Goal: Task Accomplishment & Management: Manage account settings

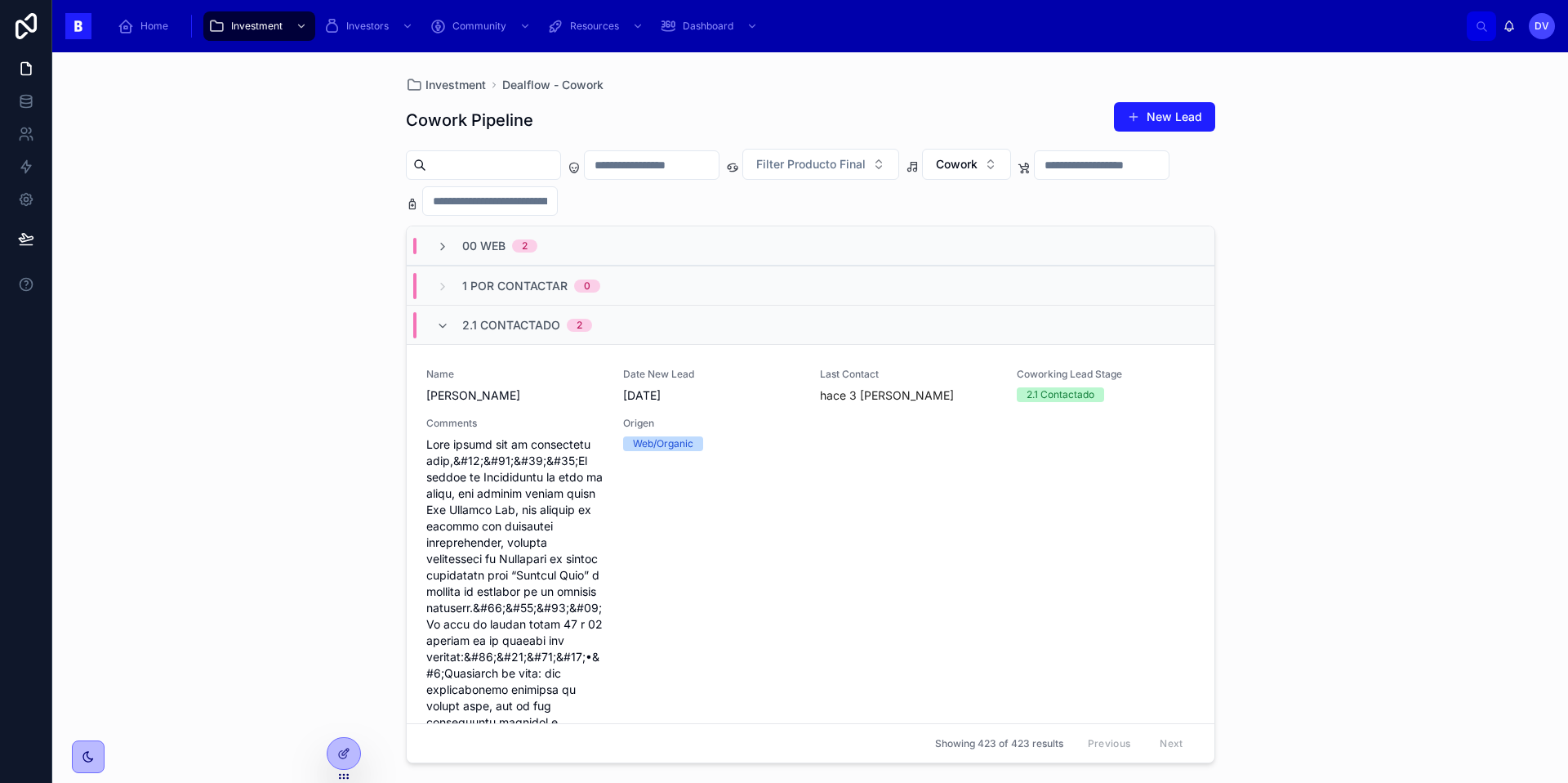
click at [510, 326] on span "2.1 Contactado" at bounding box center [512, 325] width 98 height 17
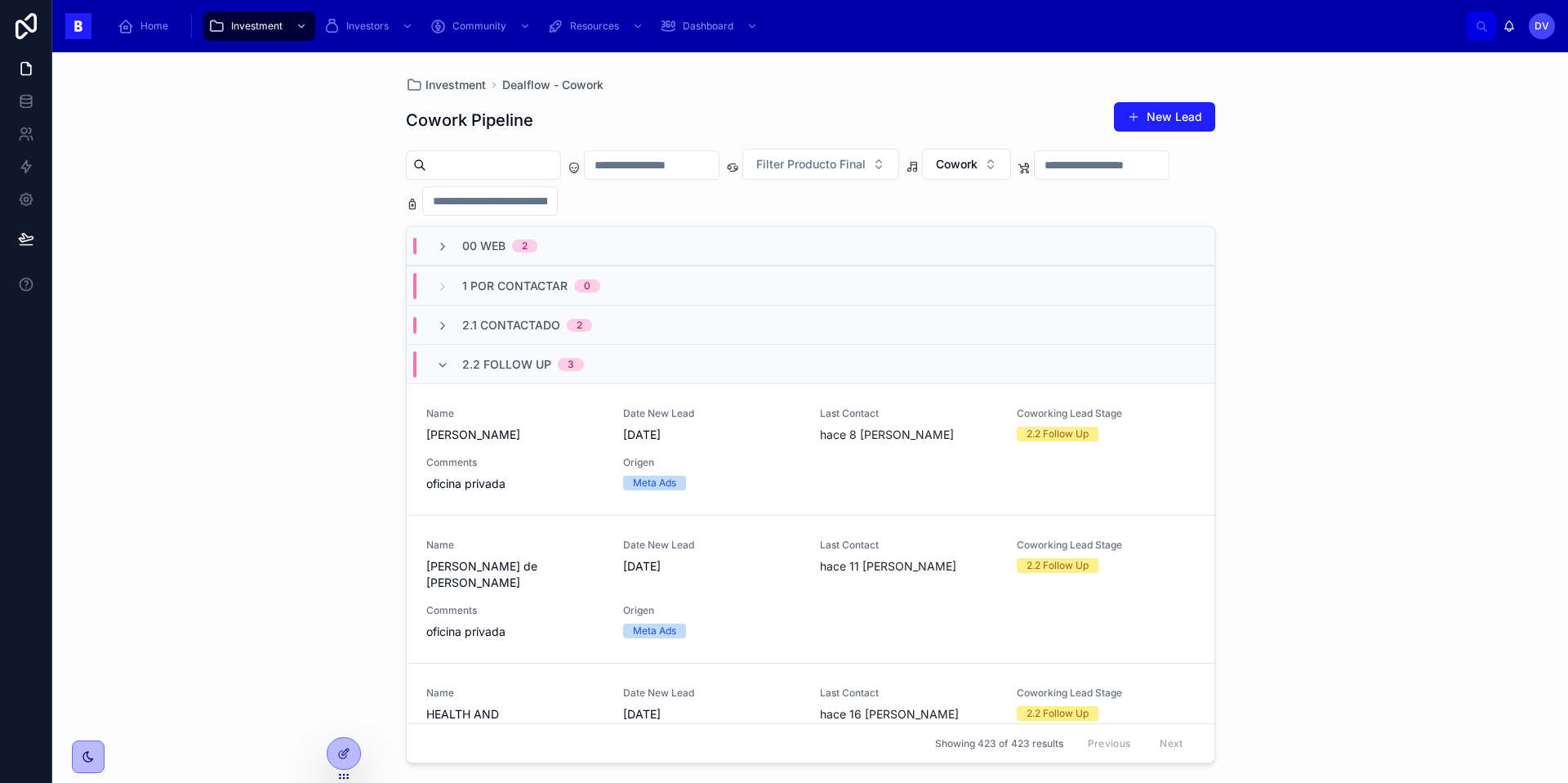
click at [477, 363] on span "2.2 Follow Up" at bounding box center [507, 364] width 89 height 17
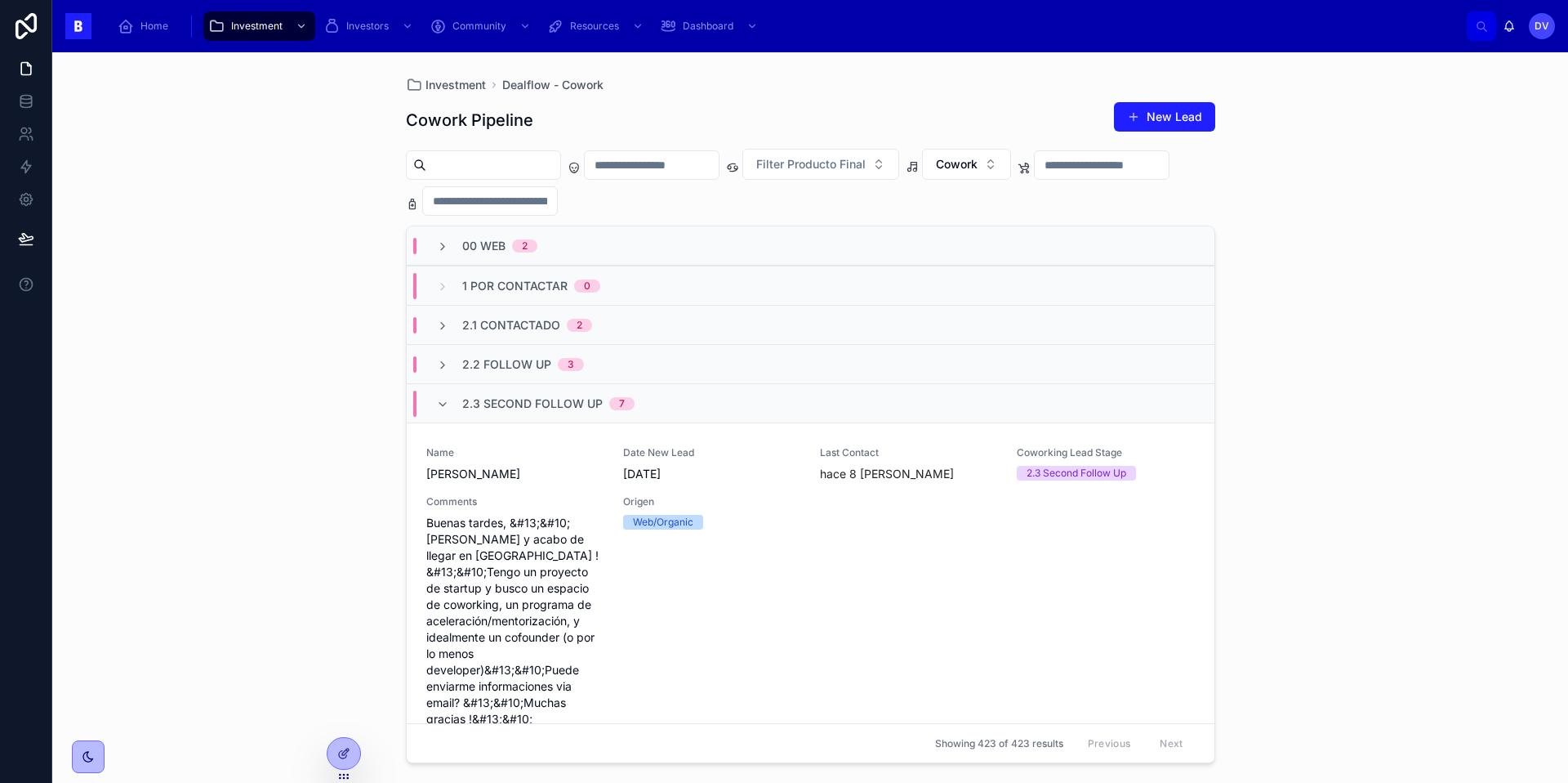
click at [464, 404] on span "2.3 Second Follow Up" at bounding box center [533, 403] width 141 height 17
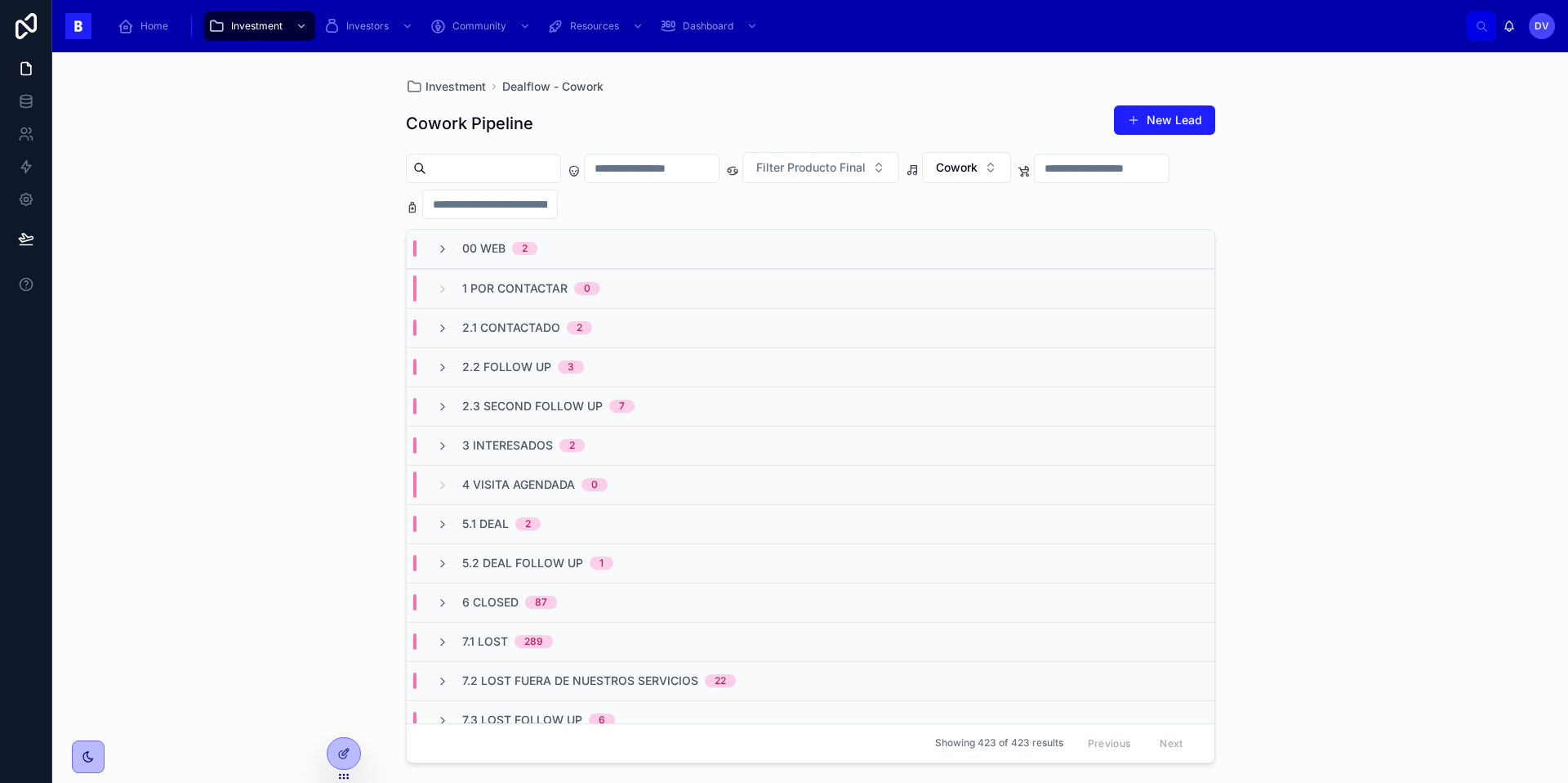
click at [507, 527] on span "5.1 Deal" at bounding box center [486, 524] width 47 height 17
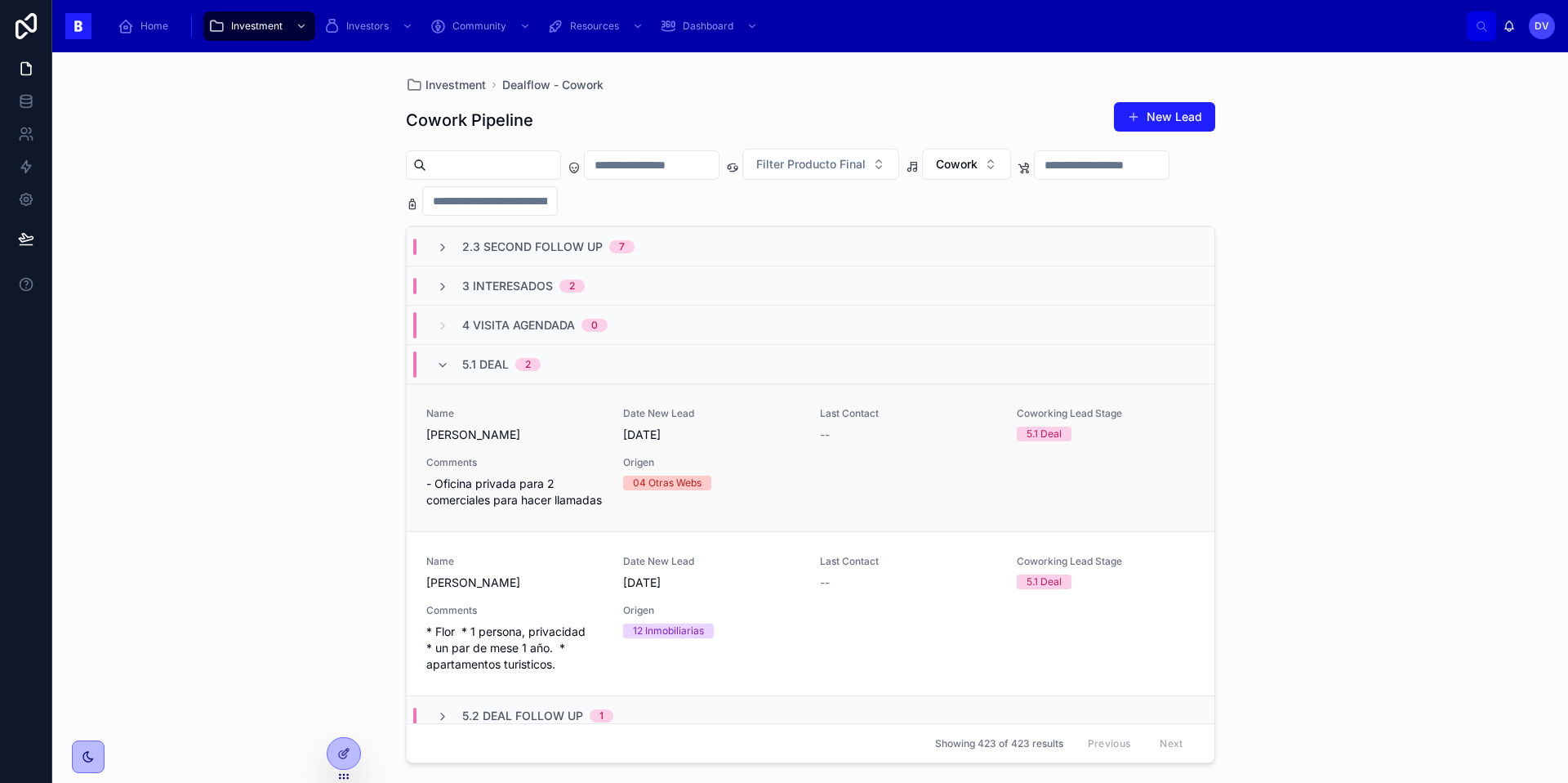
scroll to position [218, 0]
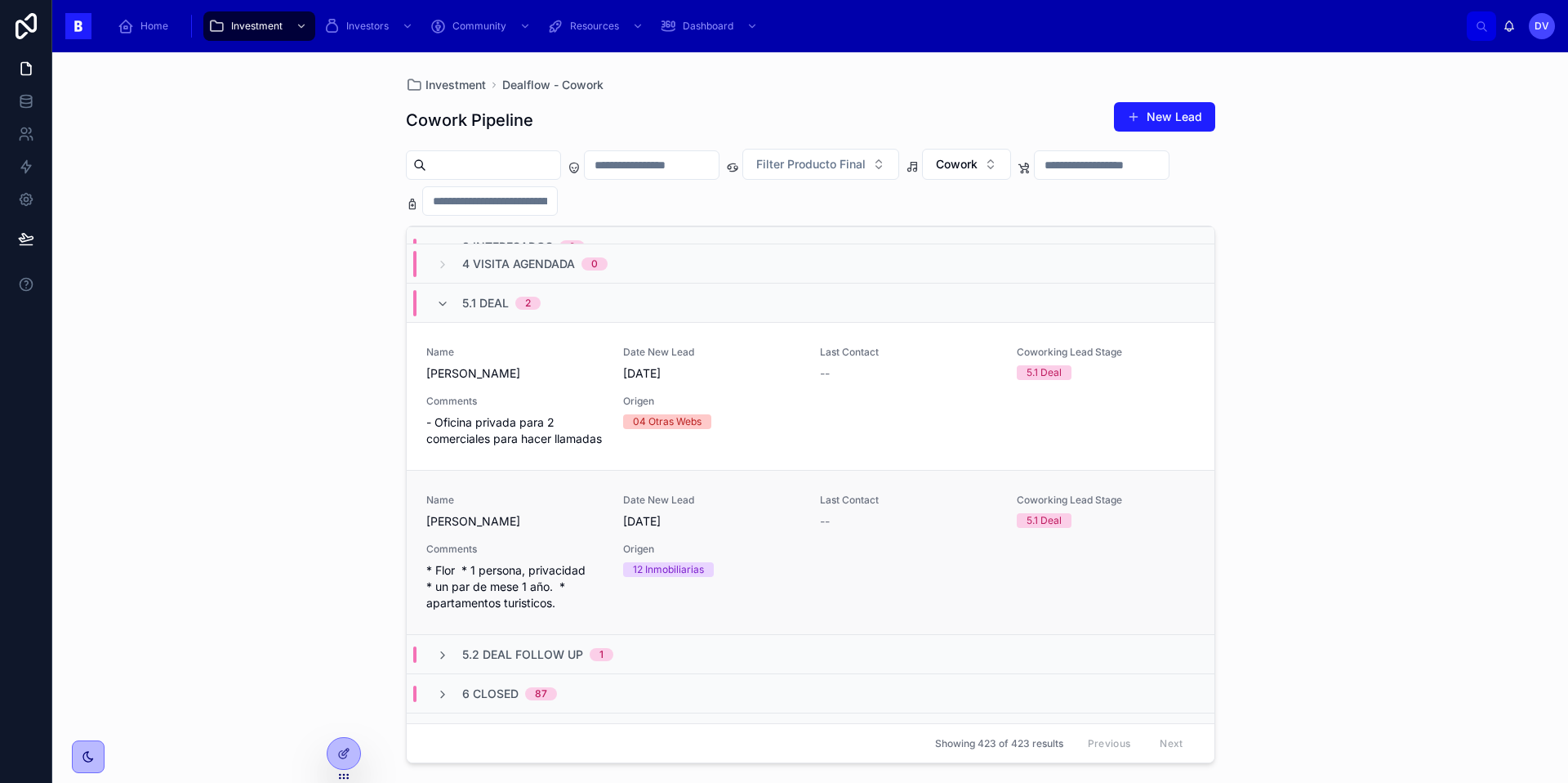
click at [557, 556] on span "Comments" at bounding box center [515, 548] width 177 height 13
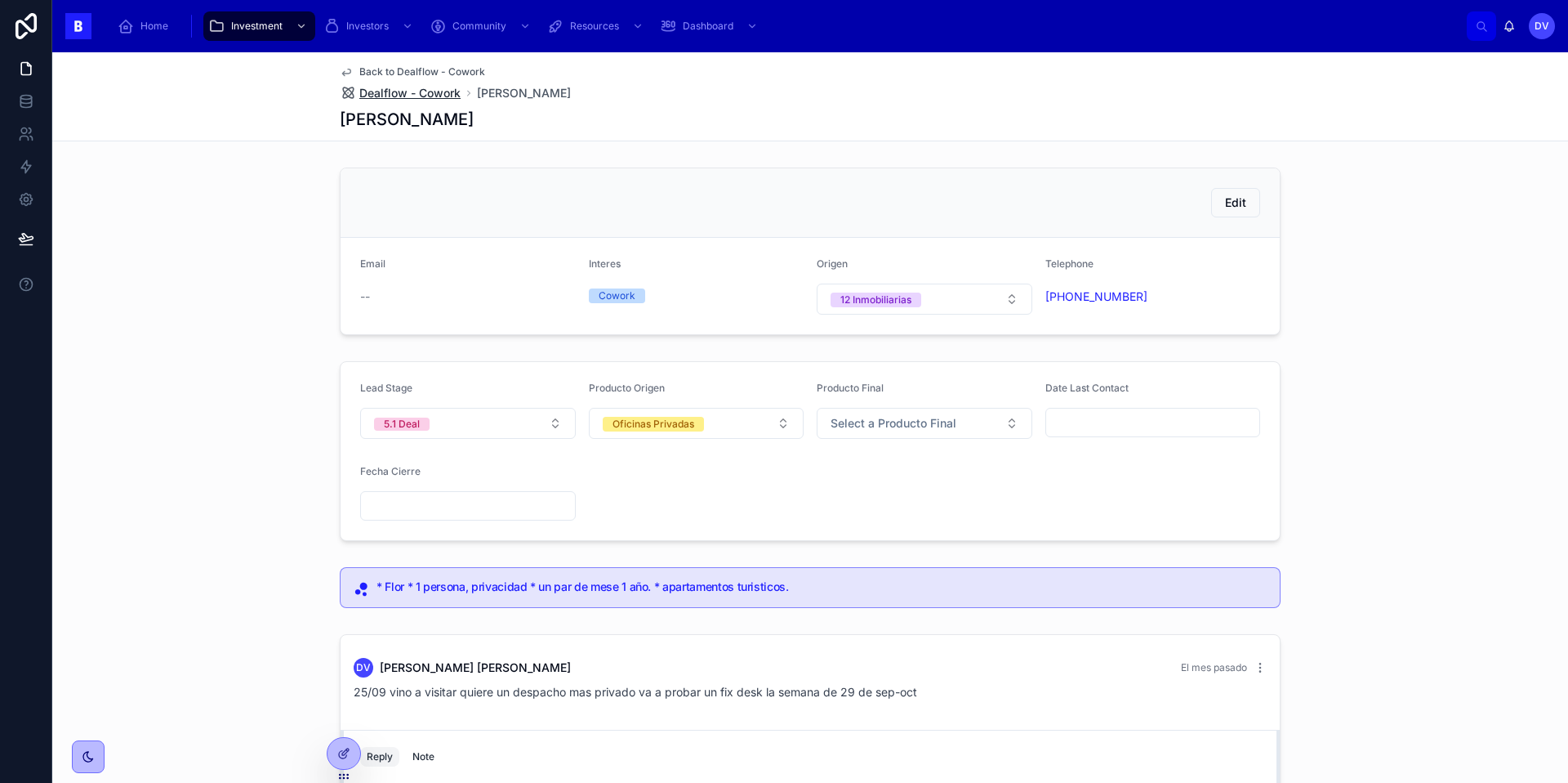
click at [423, 92] on span "Dealflow - Cowork" at bounding box center [410, 93] width 102 height 17
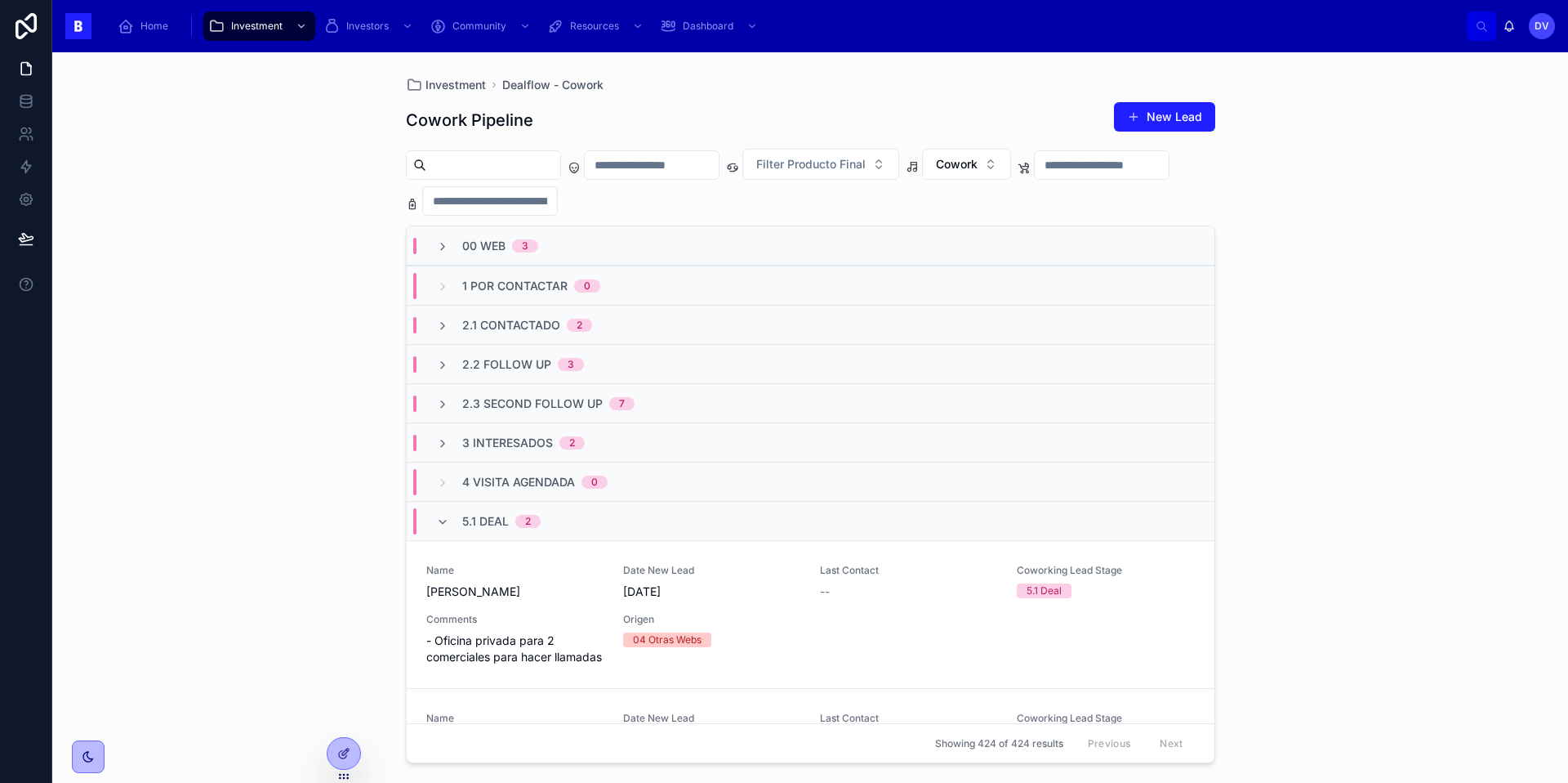
click at [526, 366] on span "2.2 Follow Up" at bounding box center [507, 364] width 89 height 17
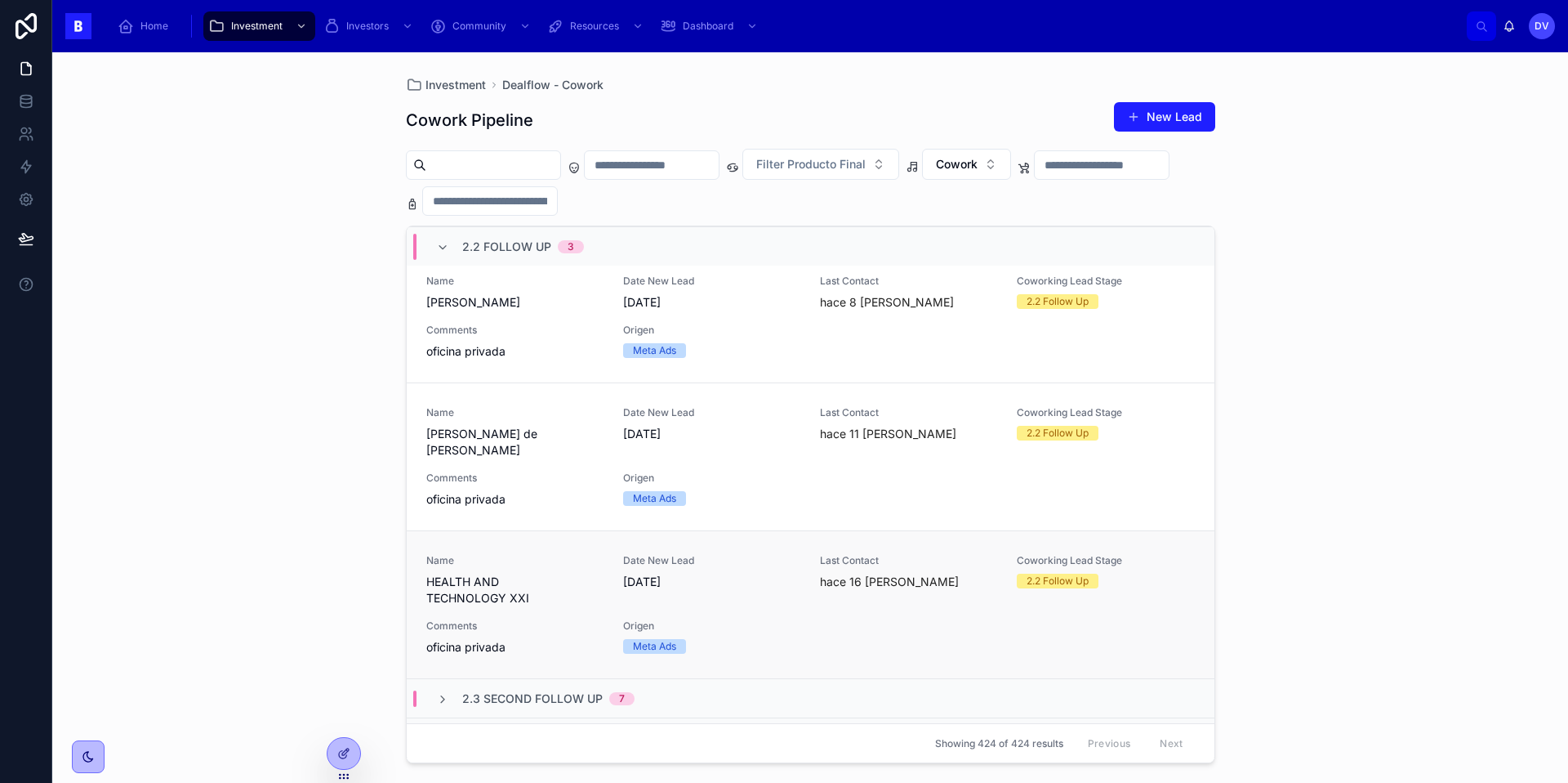
scroll to position [11, 0]
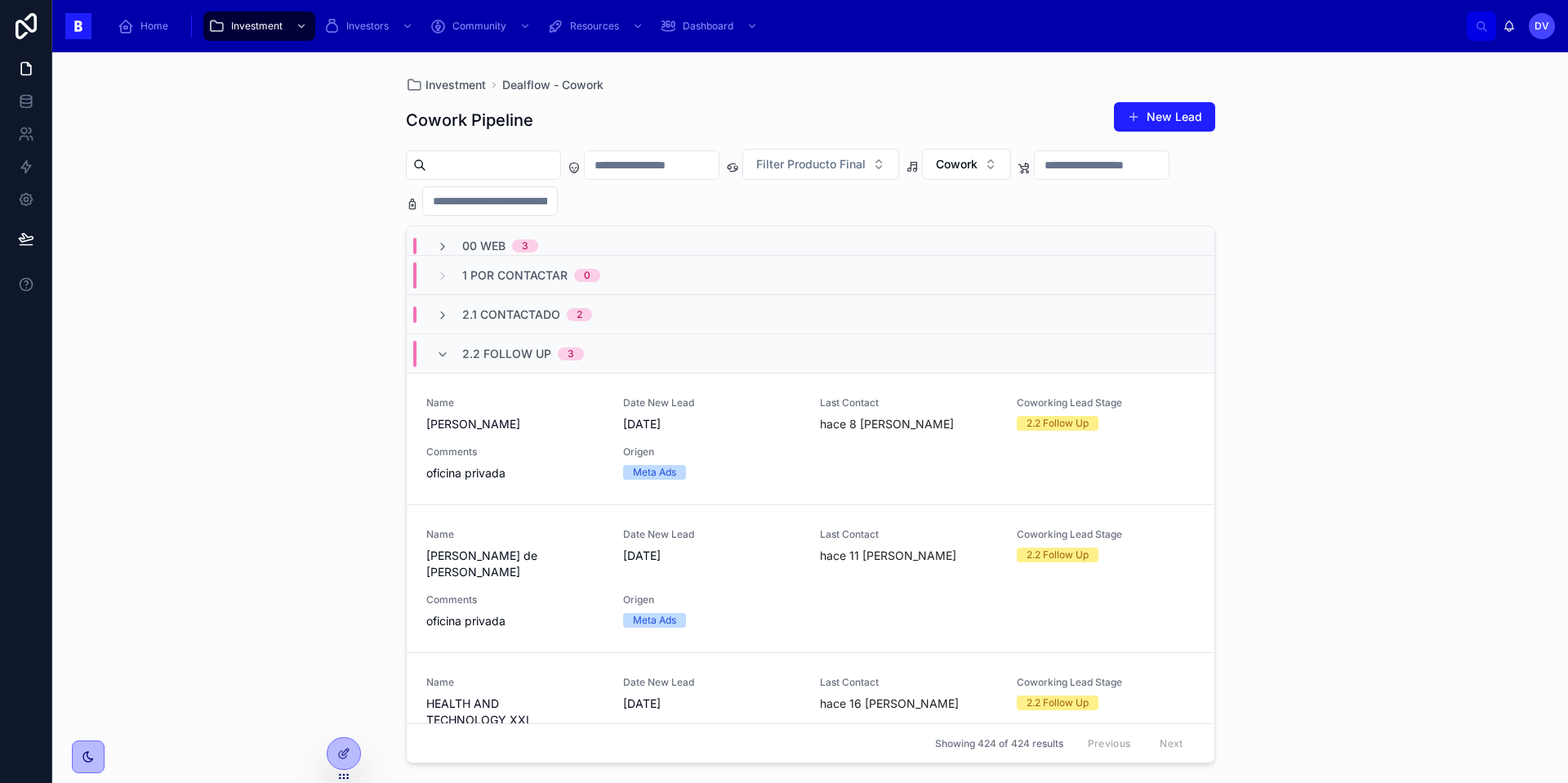
click at [519, 318] on span "2.1 Contactado" at bounding box center [512, 314] width 98 height 17
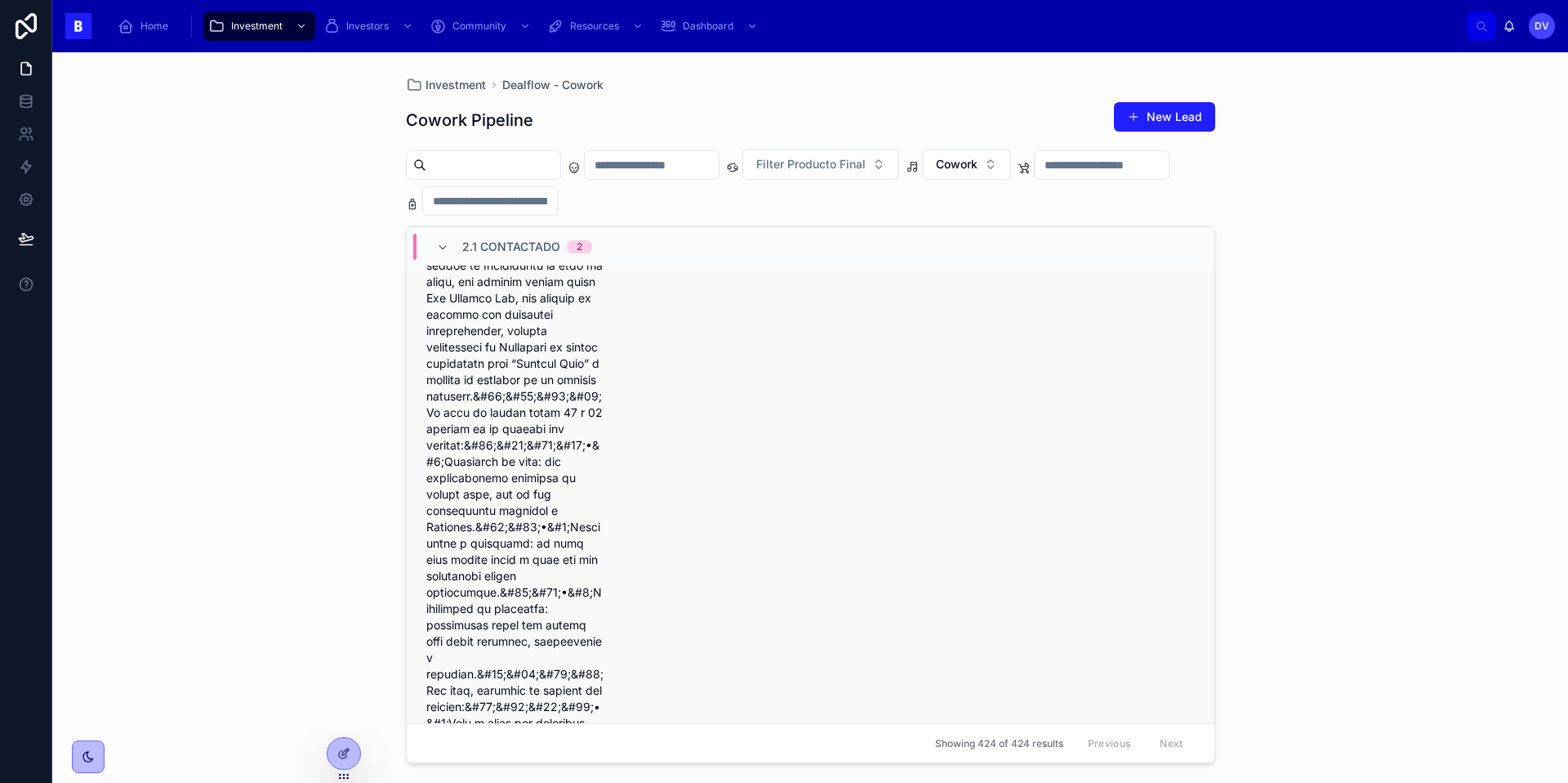
scroll to position [146, 0]
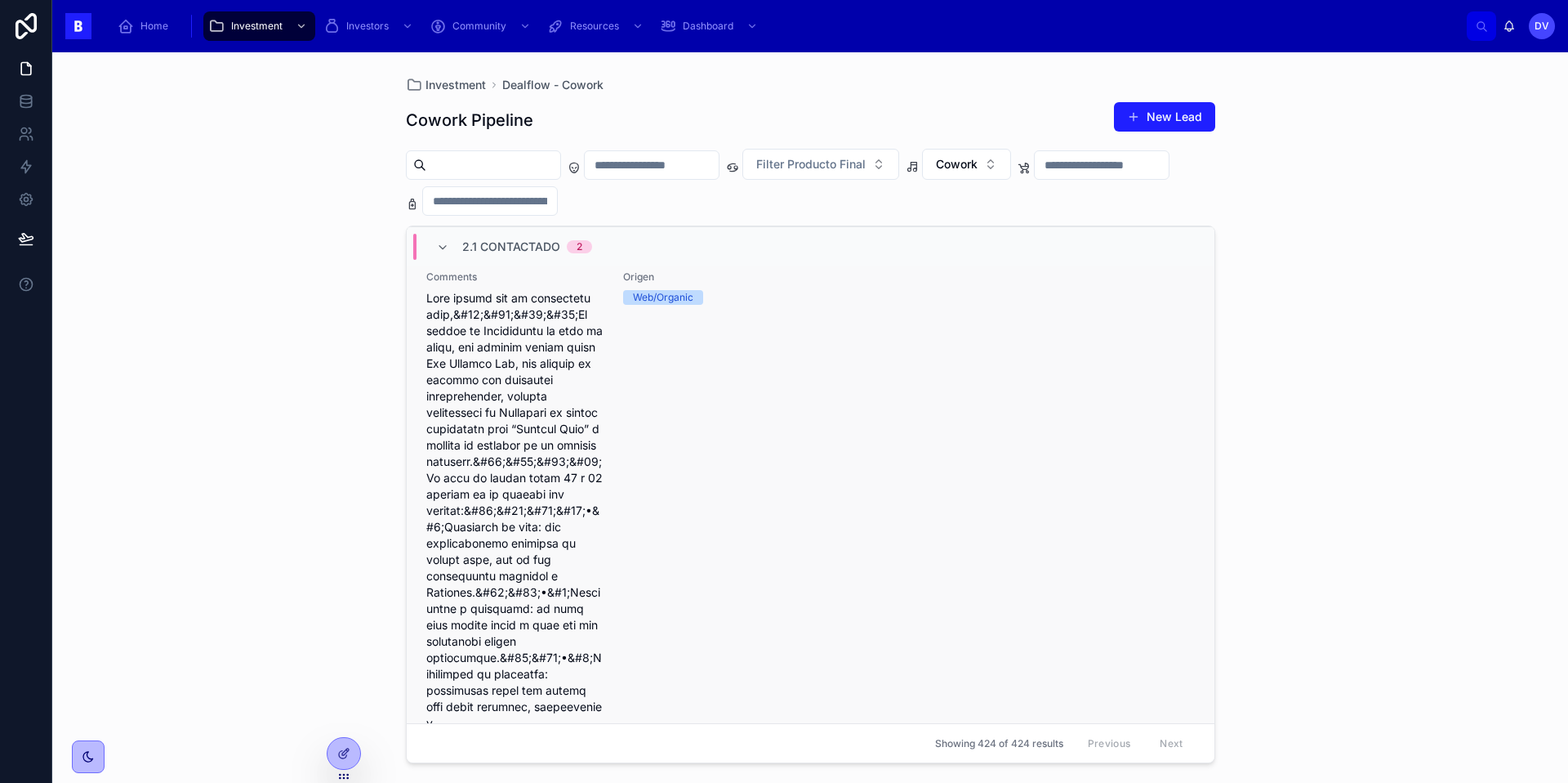
click at [627, 468] on div "Origen Web/Organic" at bounding box center [711, 688] width 177 height 837
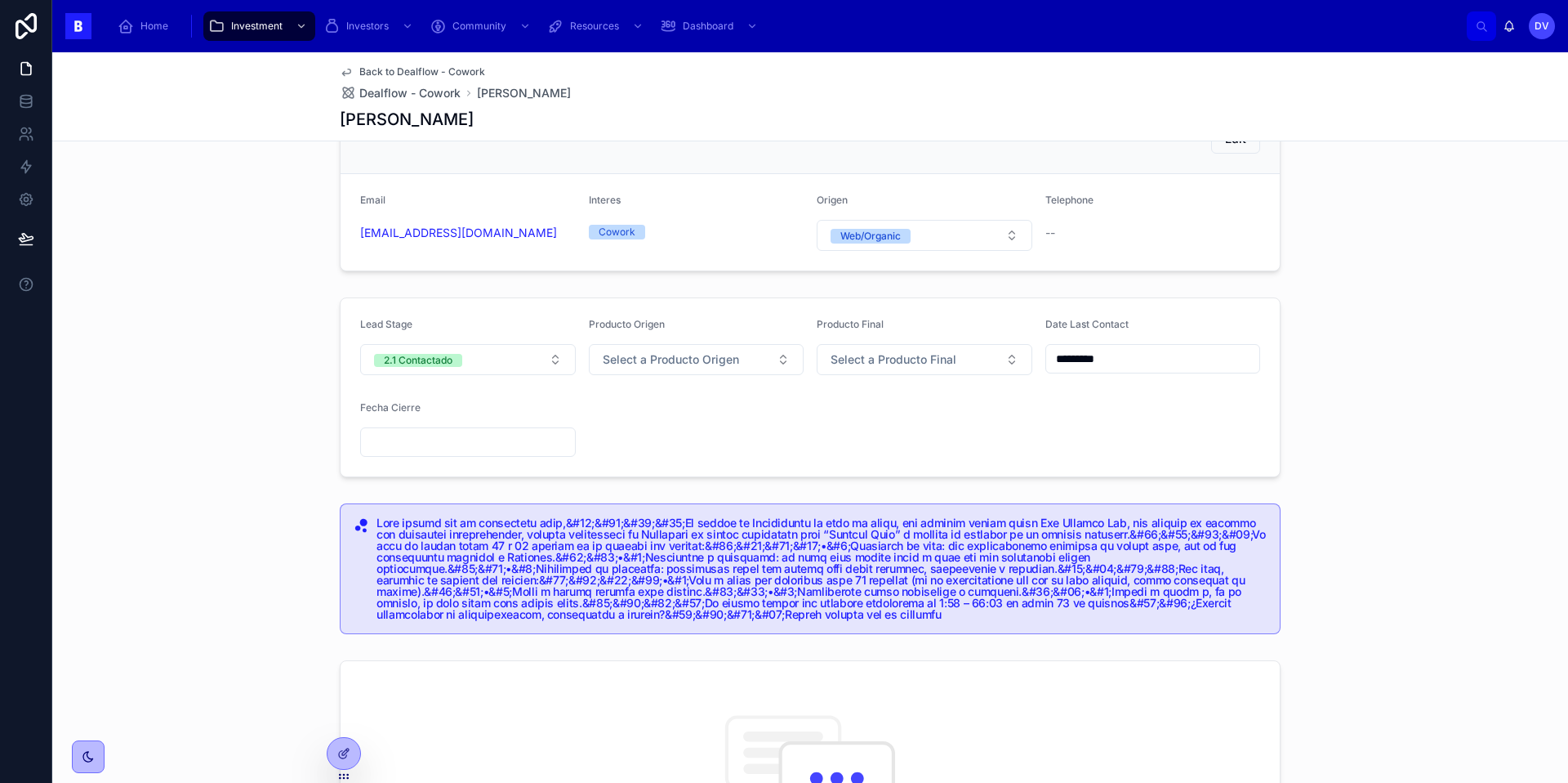
scroll to position [50, 0]
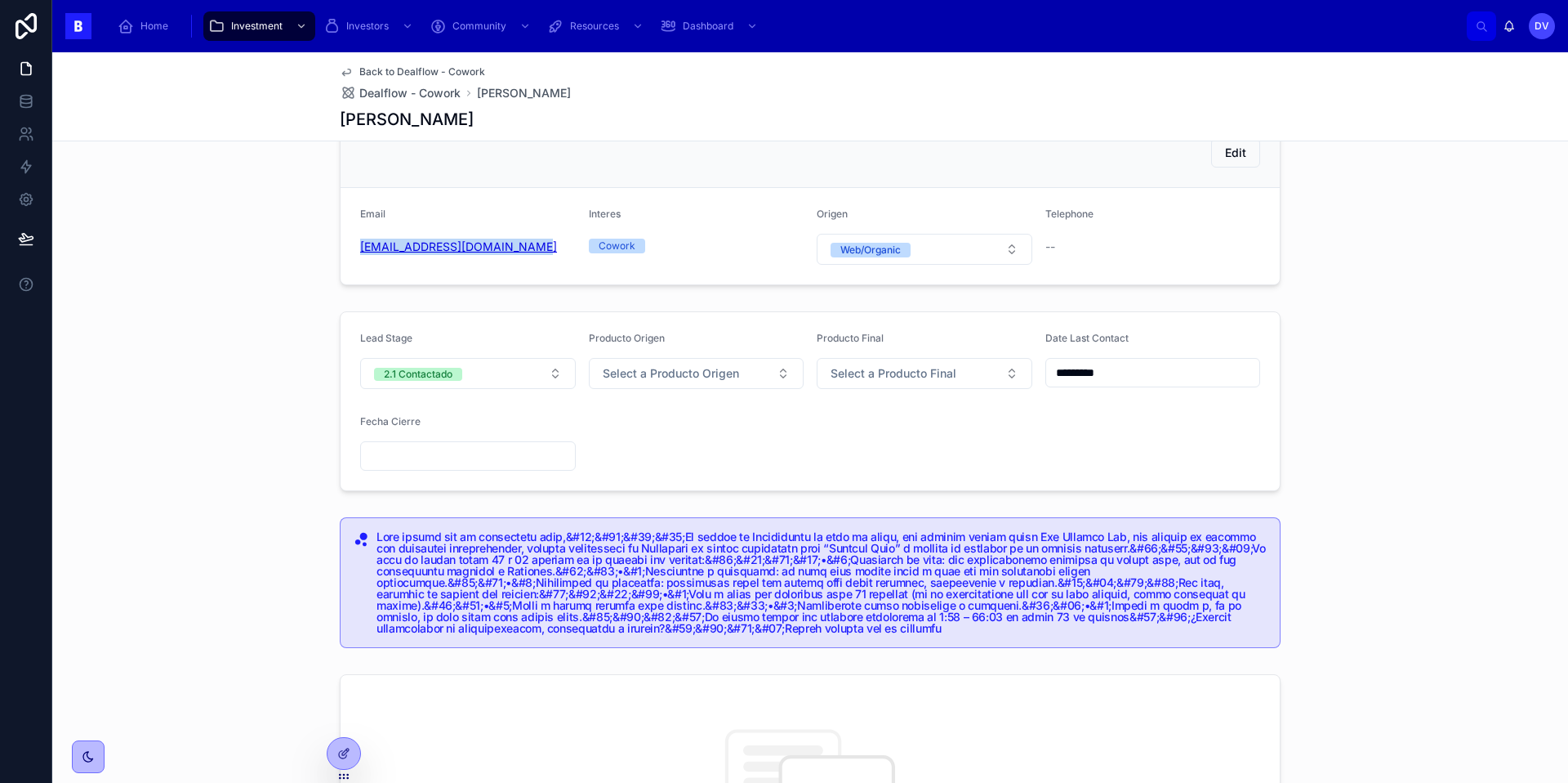
copy link "[EMAIL_ADDRESS][DOMAIN_NAME]"
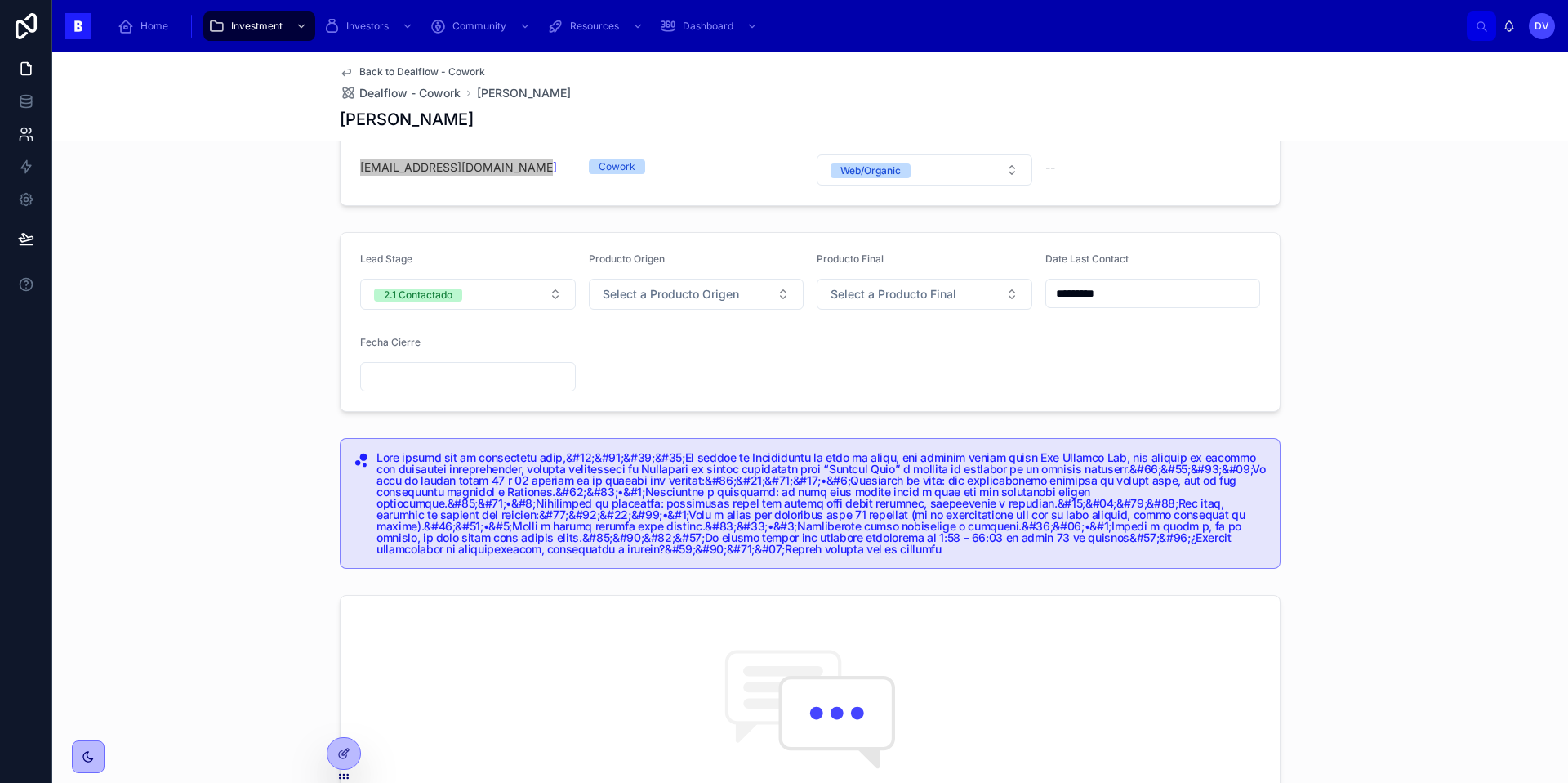
scroll to position [123, 0]
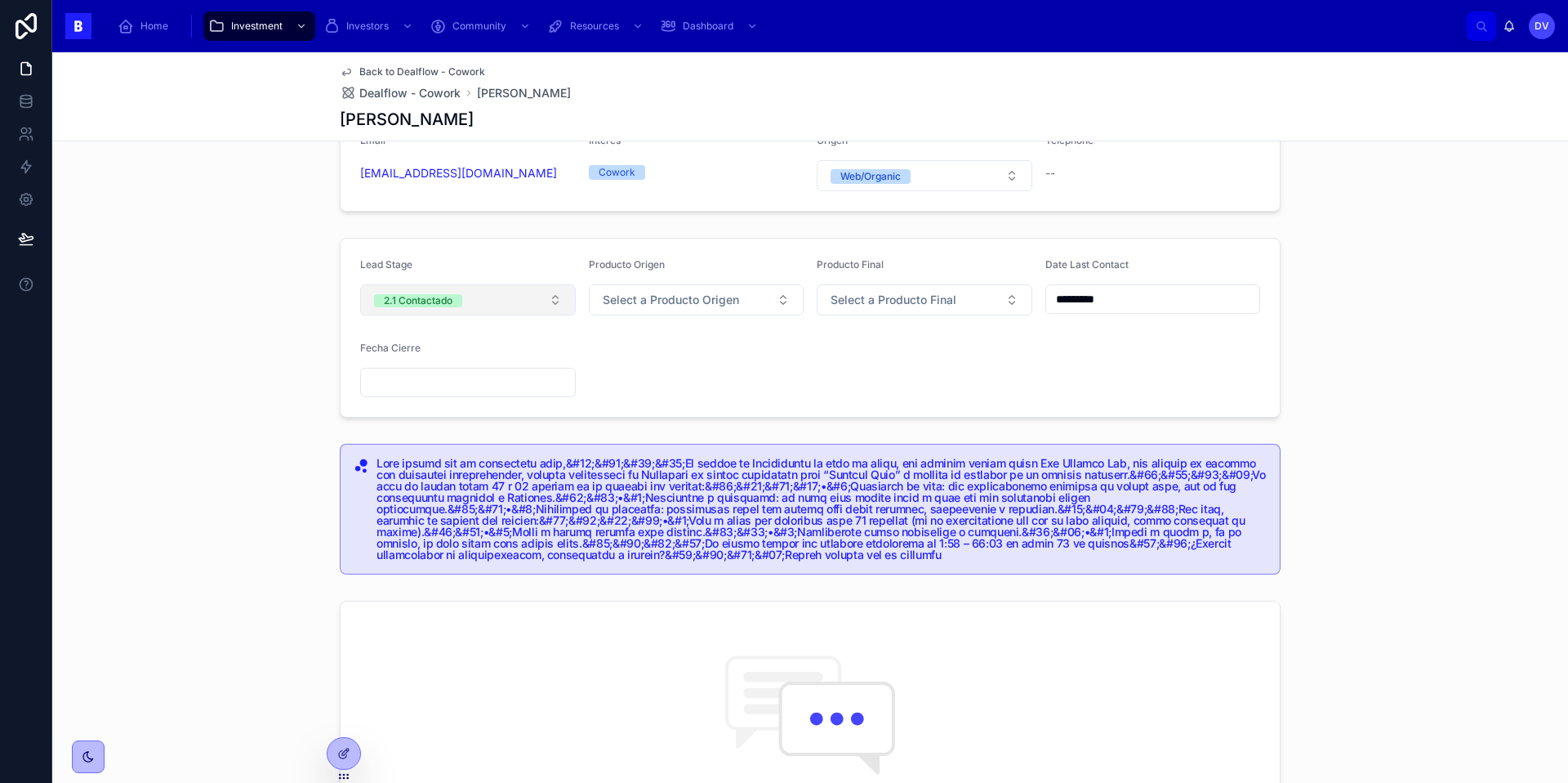
click at [561, 306] on button "2.1 Contactado" at bounding box center [468, 300] width 215 height 31
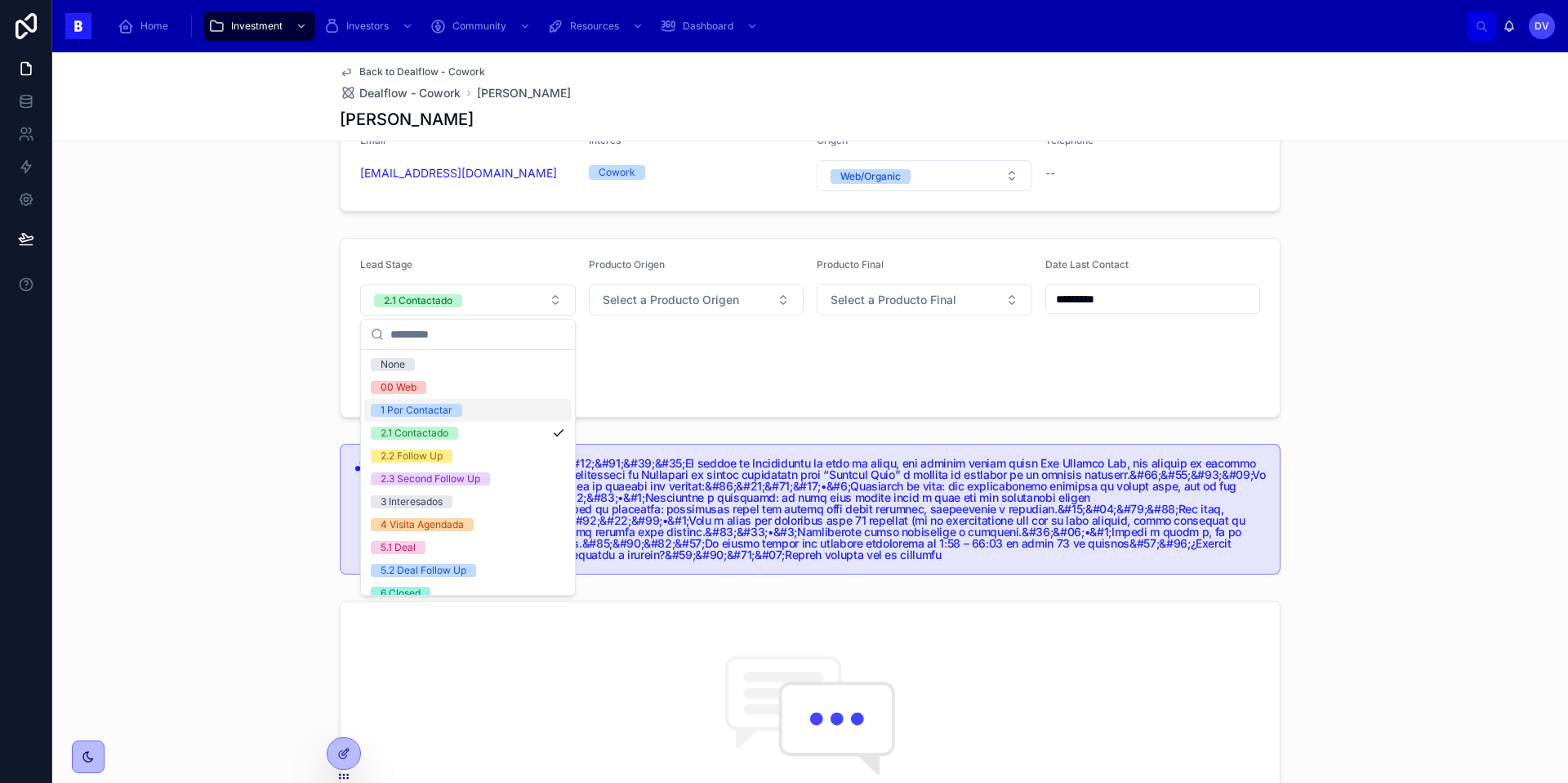
click at [489, 409] on div "1 Por Contactar" at bounding box center [468, 409] width 207 height 23
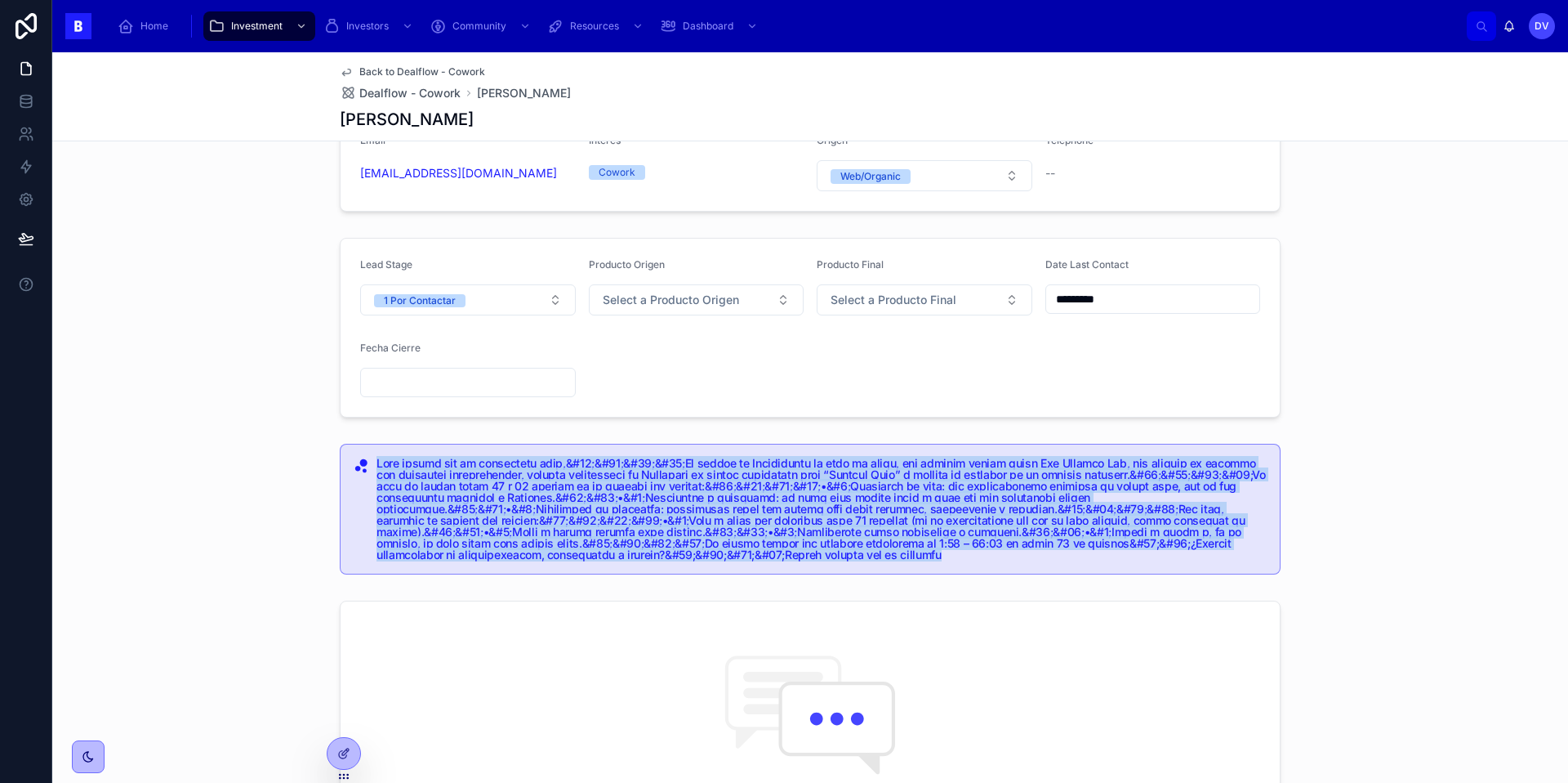
drag, startPoint x: 378, startPoint y: 464, endPoint x: 890, endPoint y: 557, distance: 520.4
click at [890, 557] on h5 "Hola espero que se encuentren bien,&#13;&#10;&#13;&#10;Mi nombre es Christopher…" at bounding box center [822, 509] width 890 height 103
copy h5 "Lore ipsumd sit am consectetu adip,&#34;&#39;&#06;&#02;El seddoe te Incididuntu…"
click at [432, 97] on span "Dealflow - Cowork" at bounding box center [410, 93] width 102 height 17
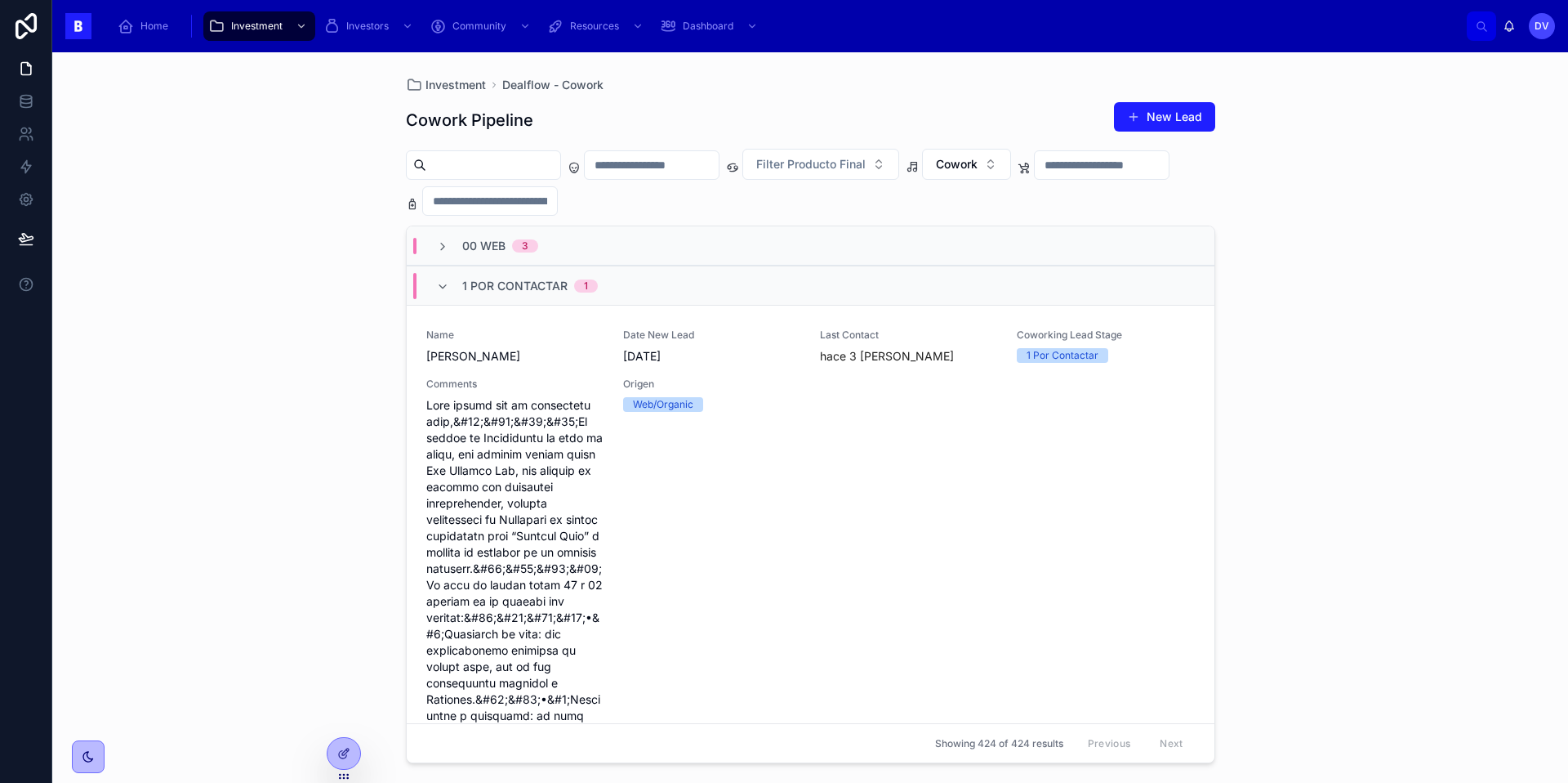
click at [481, 236] on div "00 Web 3" at bounding box center [811, 246] width 808 height 39
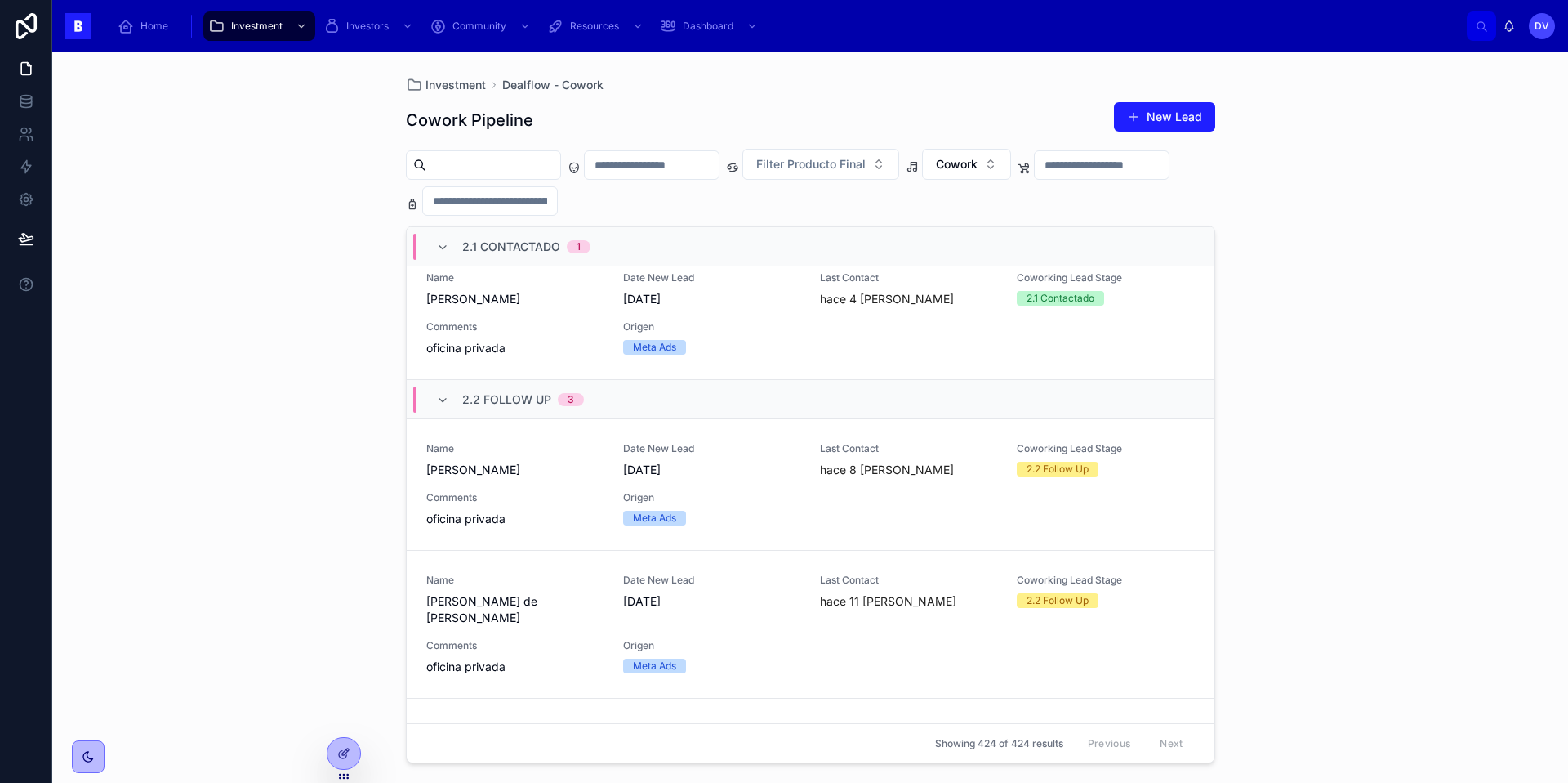
scroll to position [1691, 0]
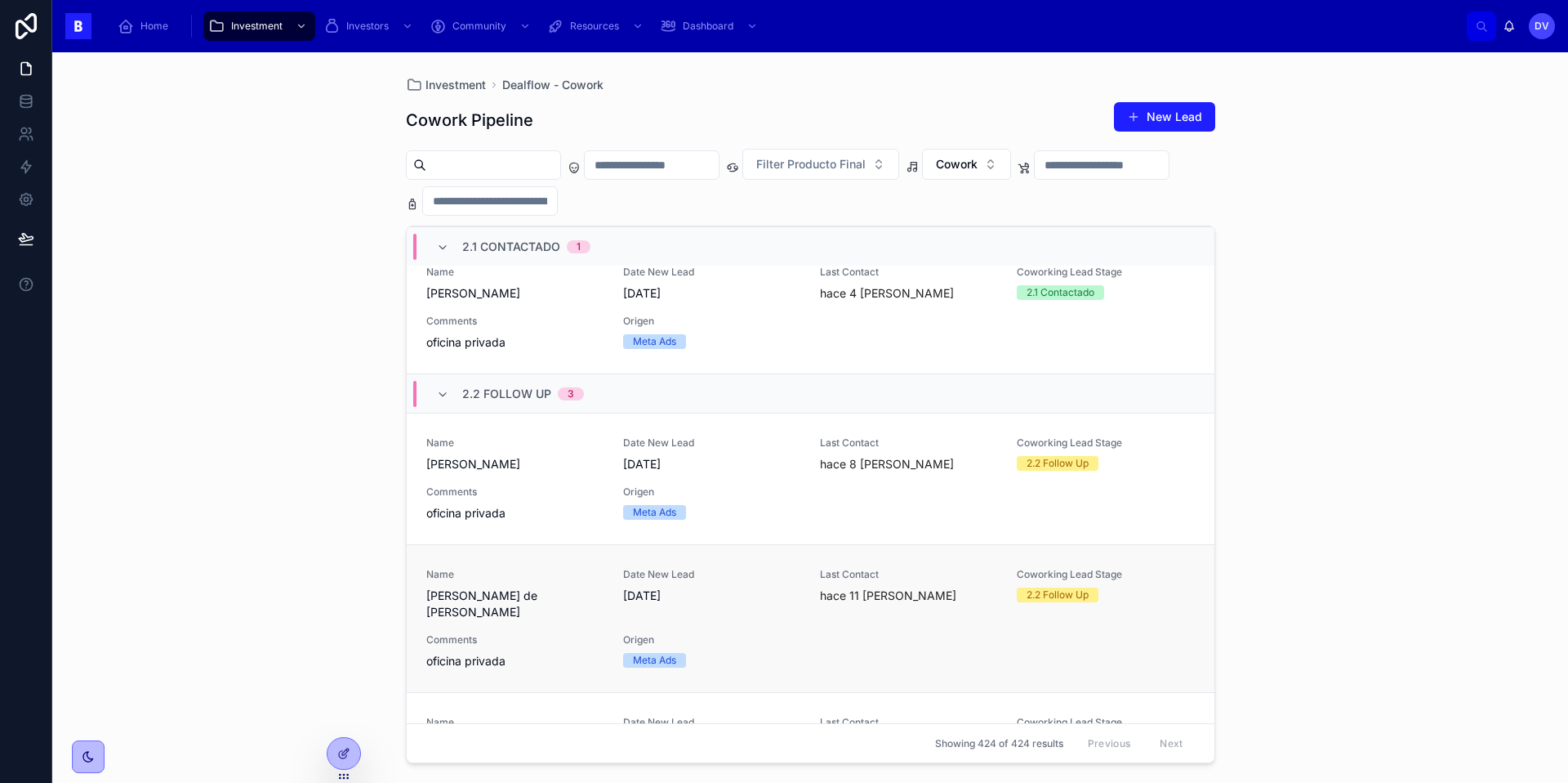
click at [554, 653] on span "oficina privada" at bounding box center [515, 661] width 177 height 17
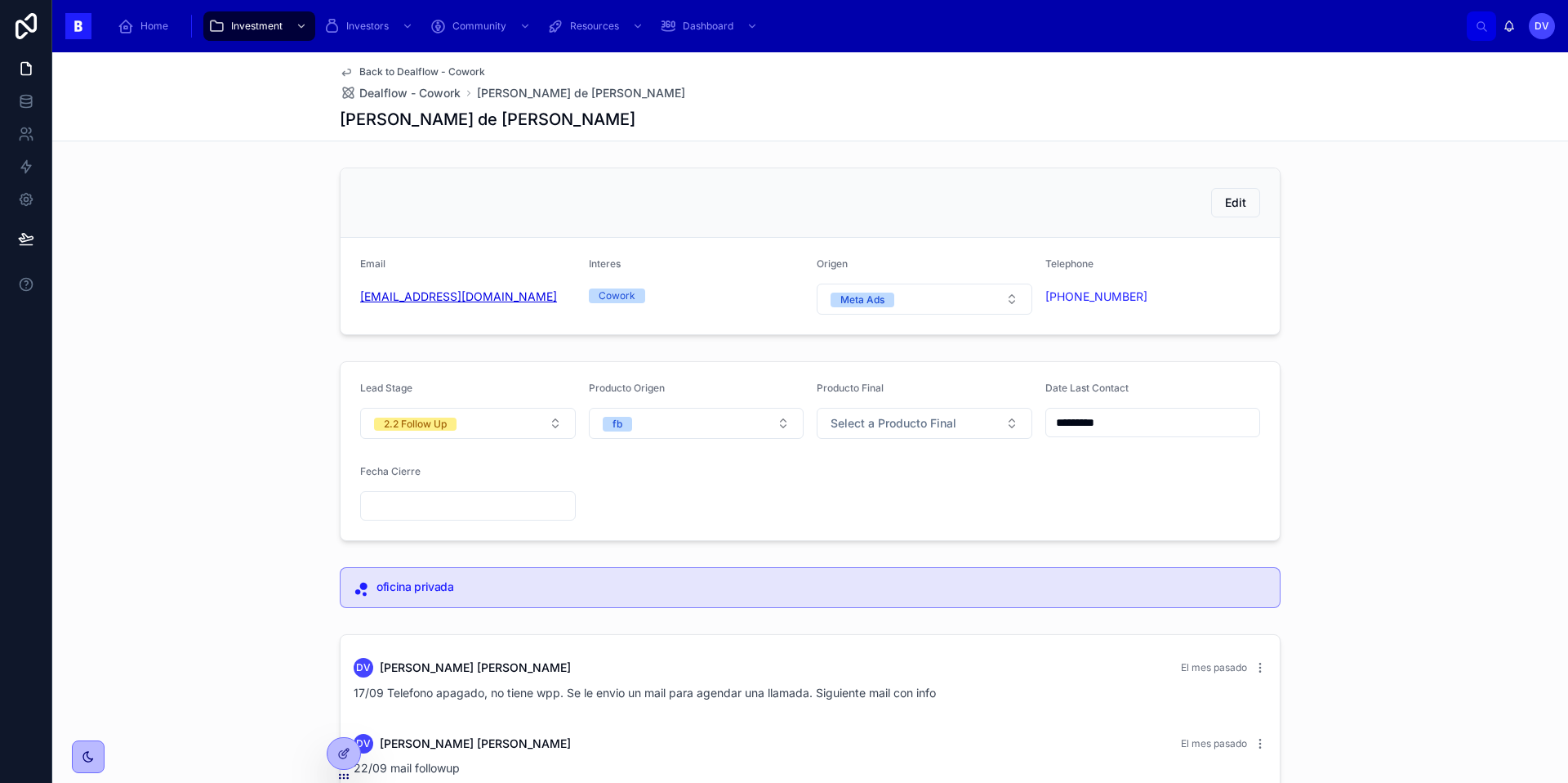
copy link "[EMAIL_ADDRESS][DOMAIN_NAME]"
click at [395, 93] on span "Dealflow - Cowork" at bounding box center [410, 93] width 102 height 17
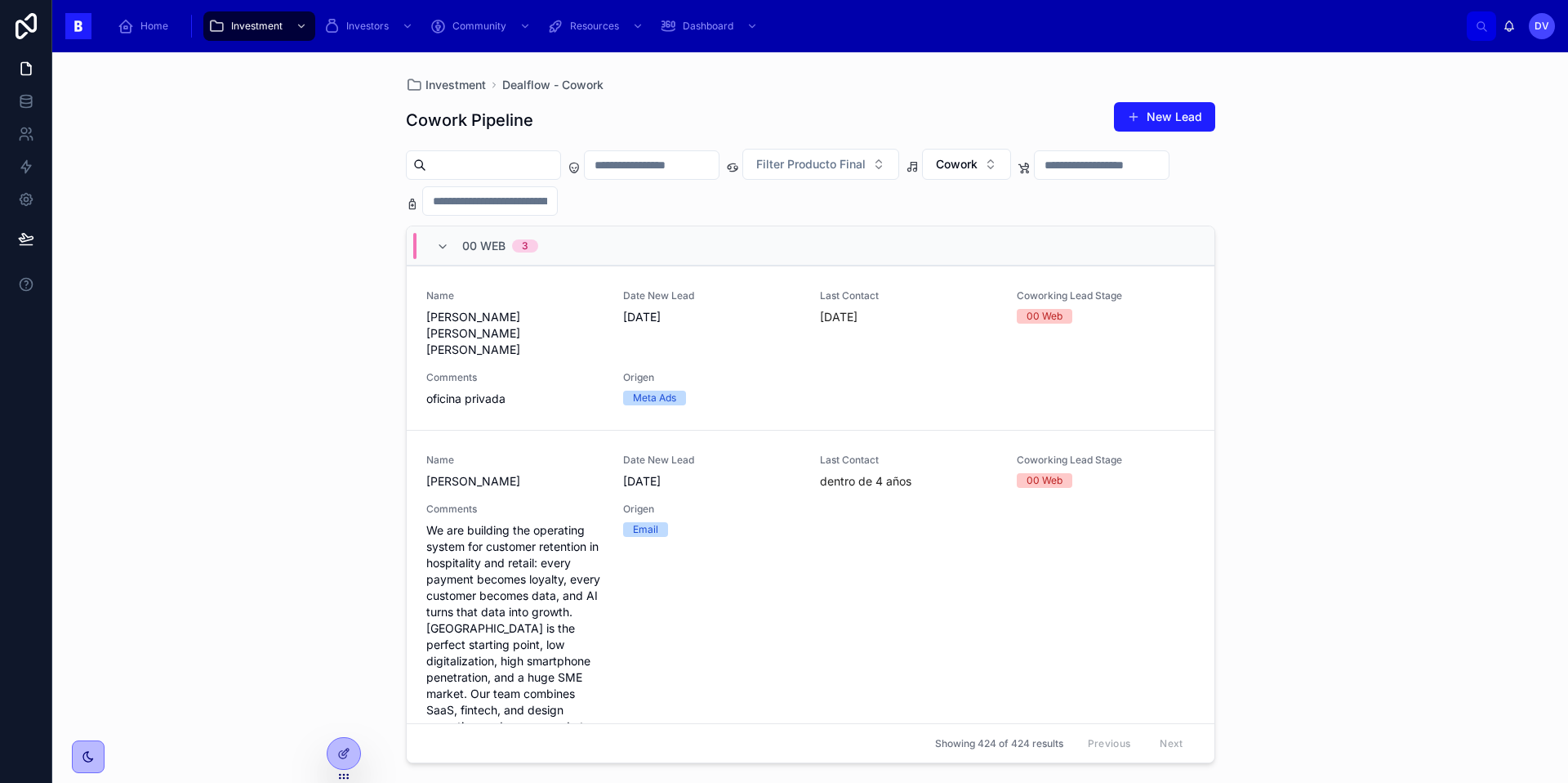
click at [478, 241] on span "00 Web" at bounding box center [484, 246] width 43 height 17
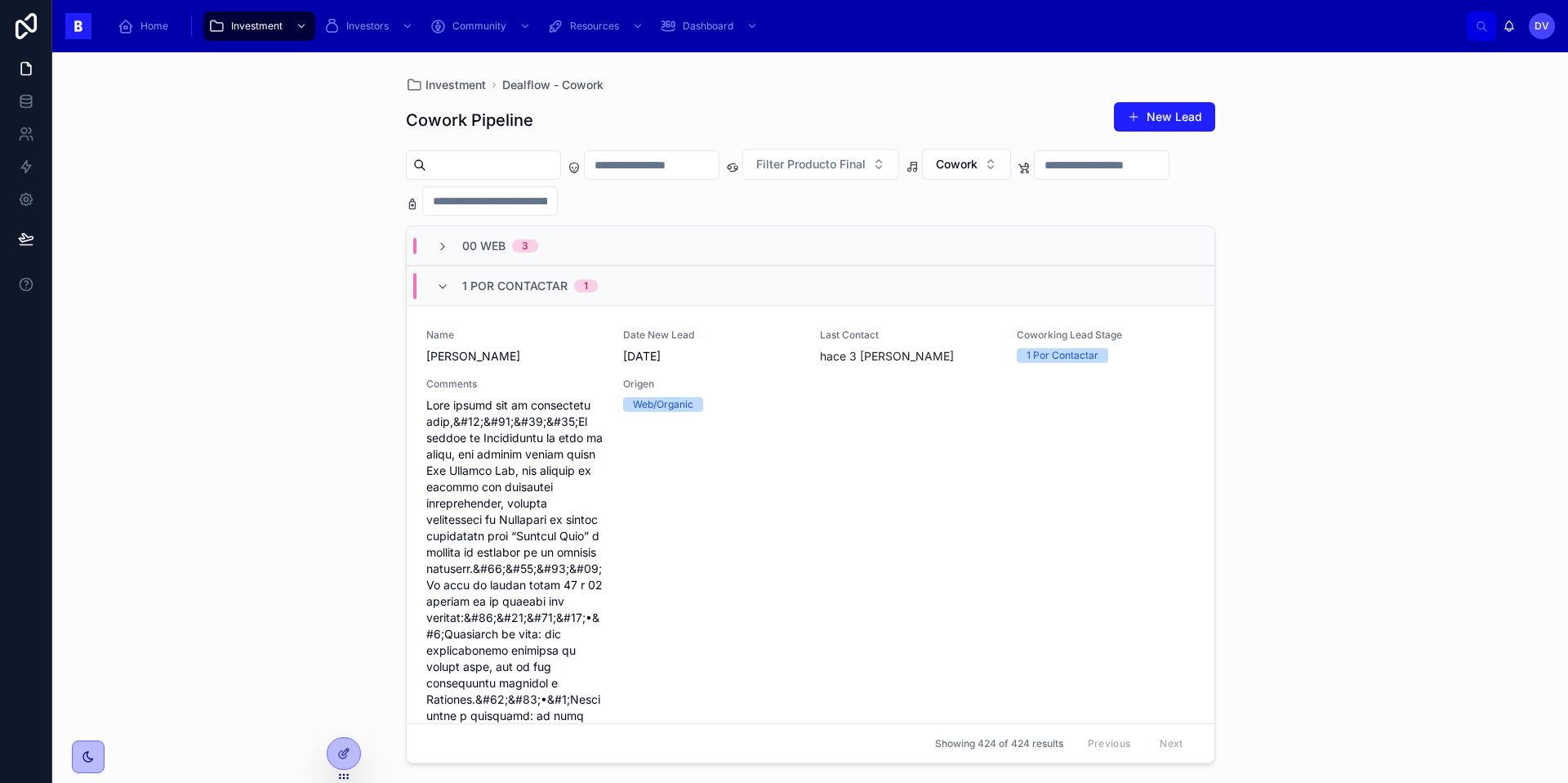
click at [478, 278] on span "1 Por Contactar" at bounding box center [515, 286] width 106 height 17
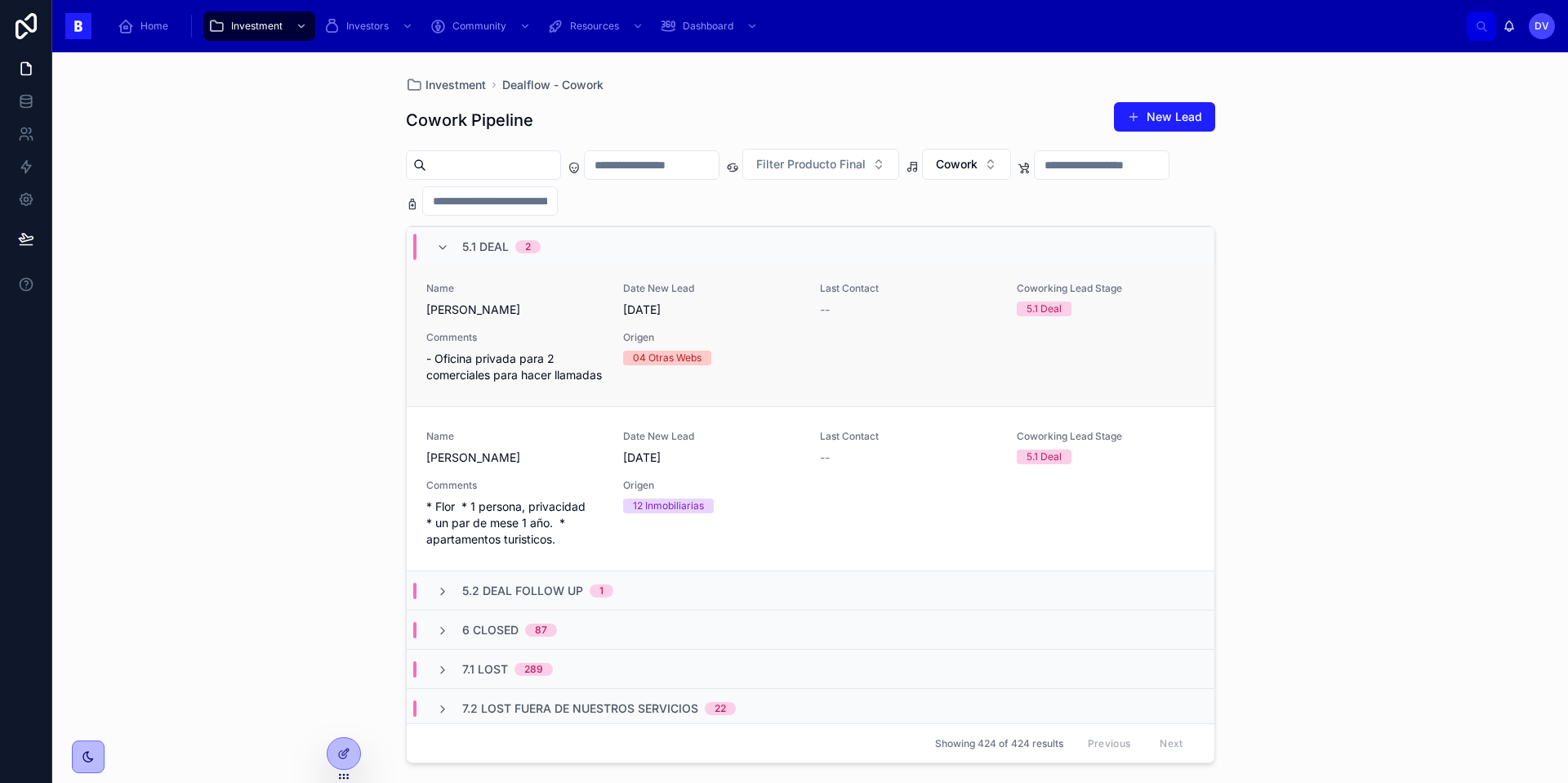
scroll to position [852, 0]
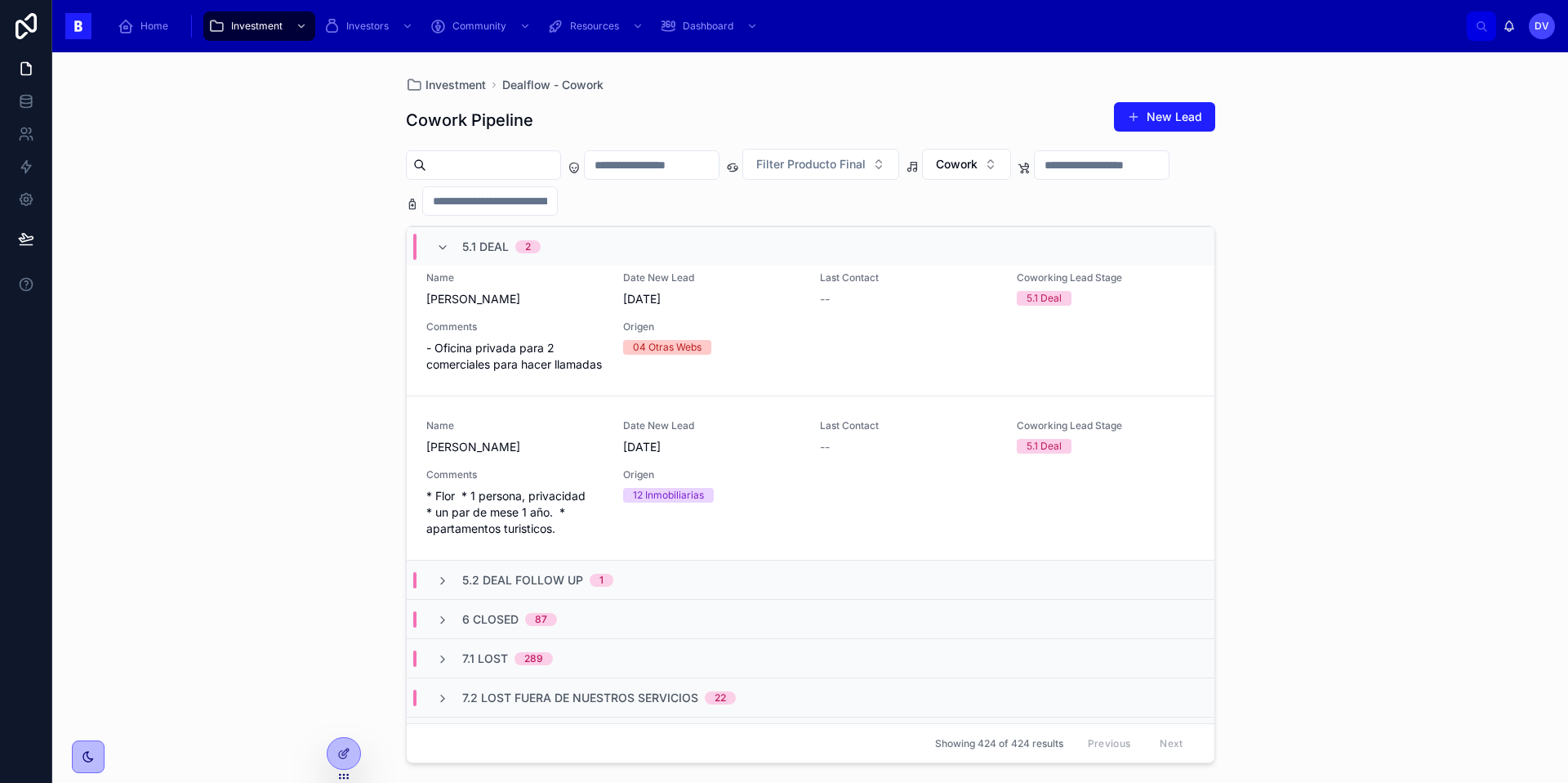
click at [499, 572] on span "5.2 Deal Follow Up" at bounding box center [523, 579] width 121 height 17
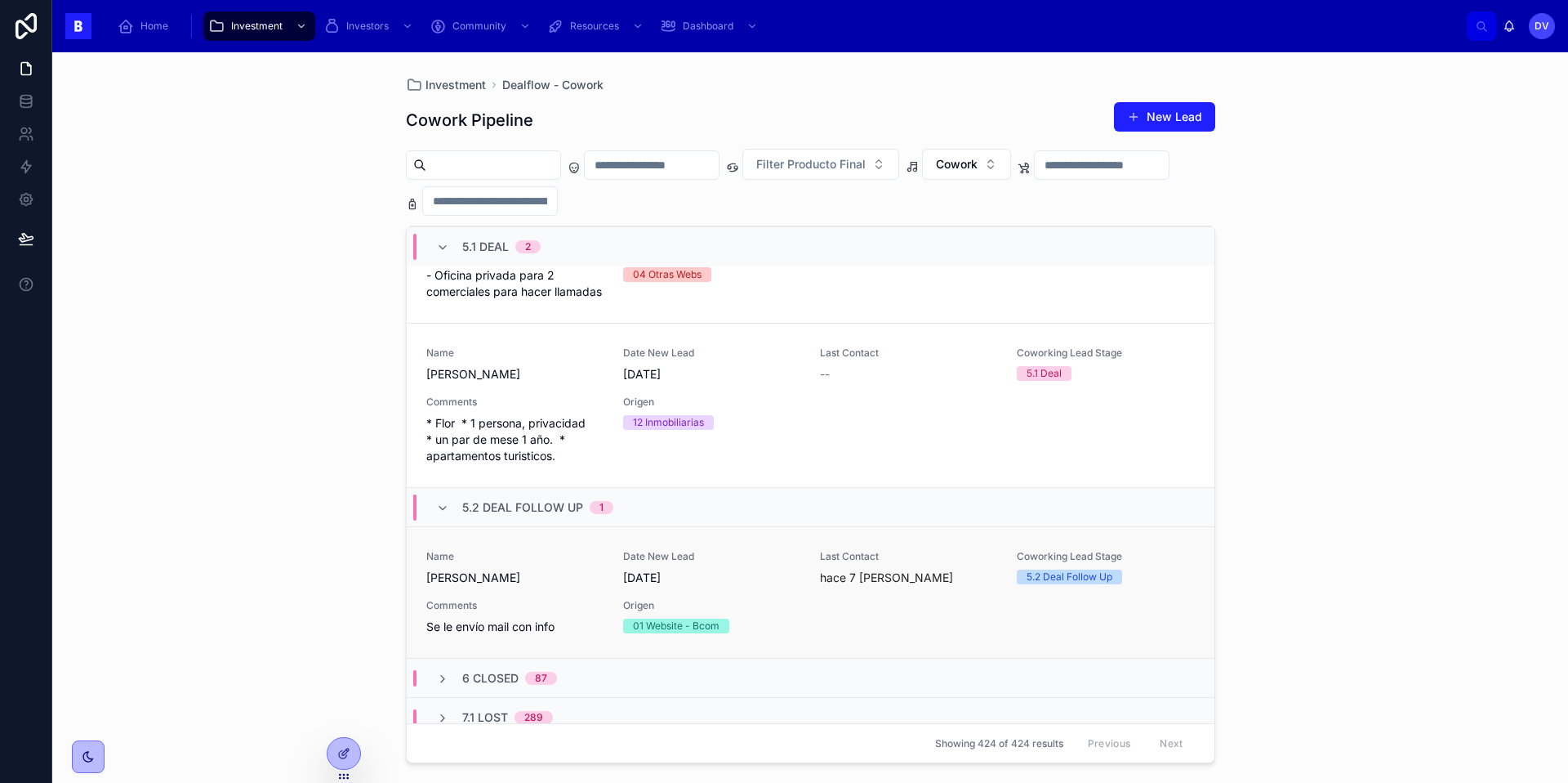
scroll to position [944, 0]
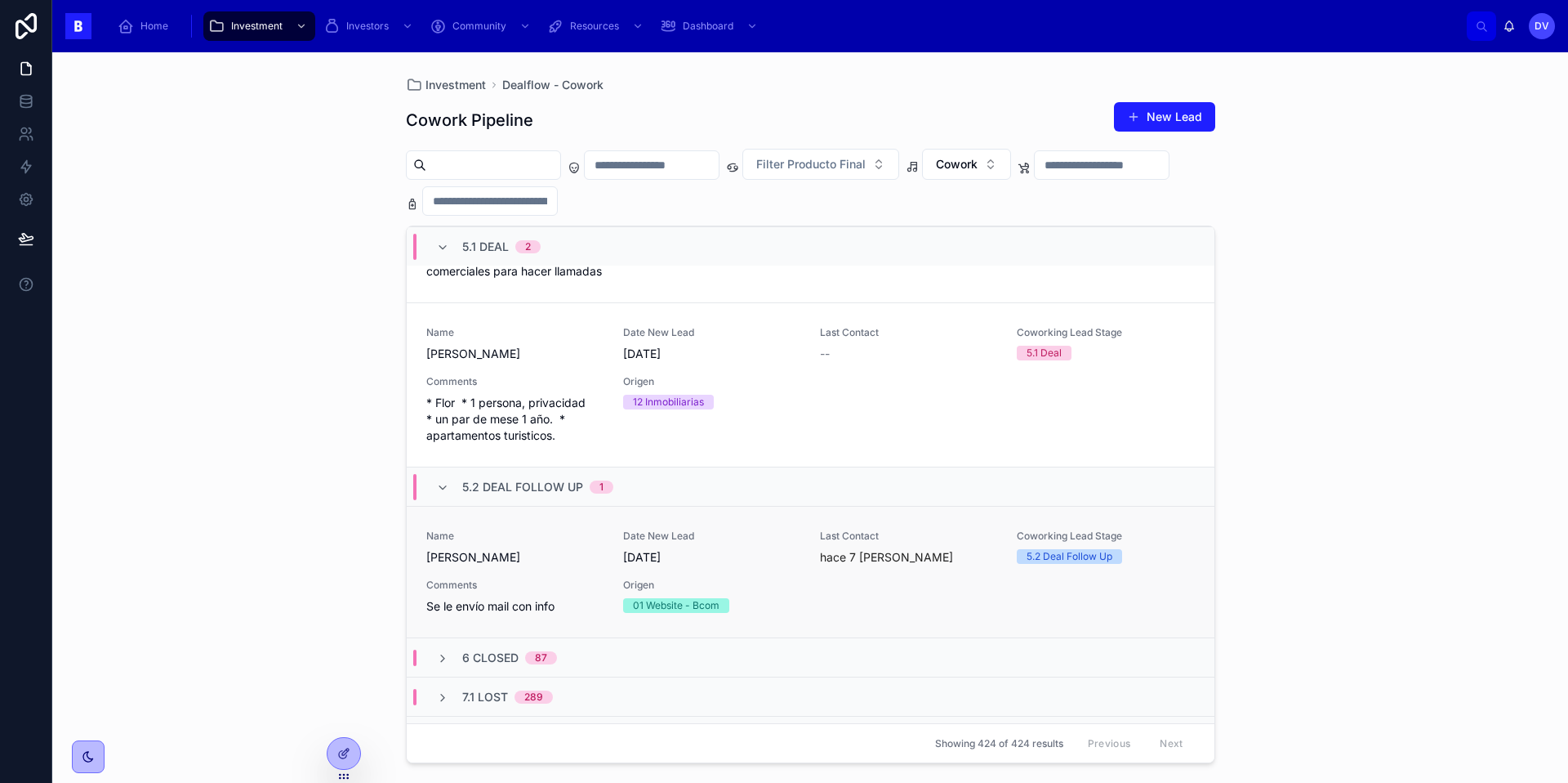
click at [551, 578] on span "Comments" at bounding box center [515, 584] width 177 height 13
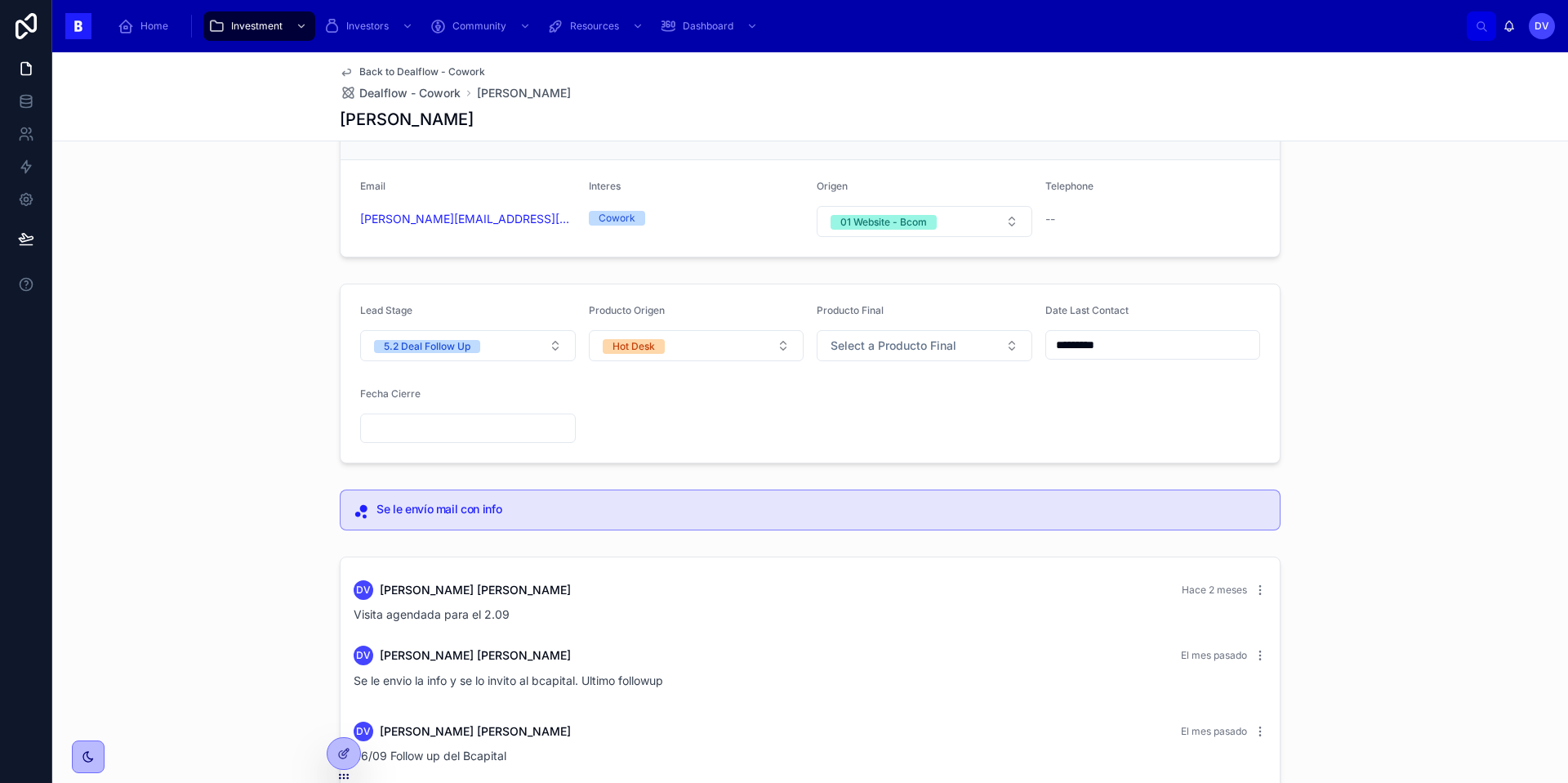
scroll to position [325, 0]
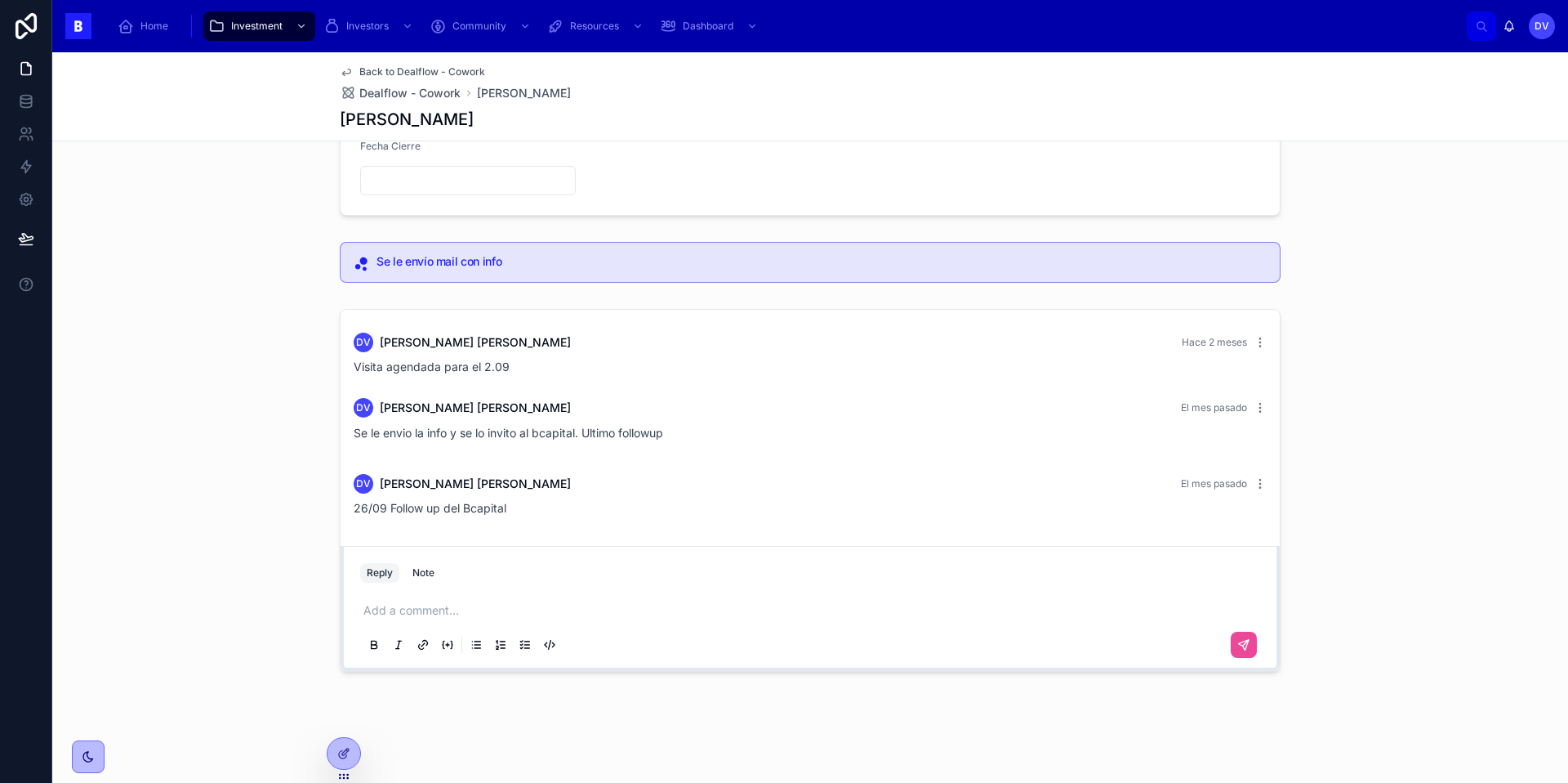
click at [416, 610] on p at bounding box center [814, 610] width 900 height 17
click at [1246, 650] on icon at bounding box center [1243, 644] width 13 height 13
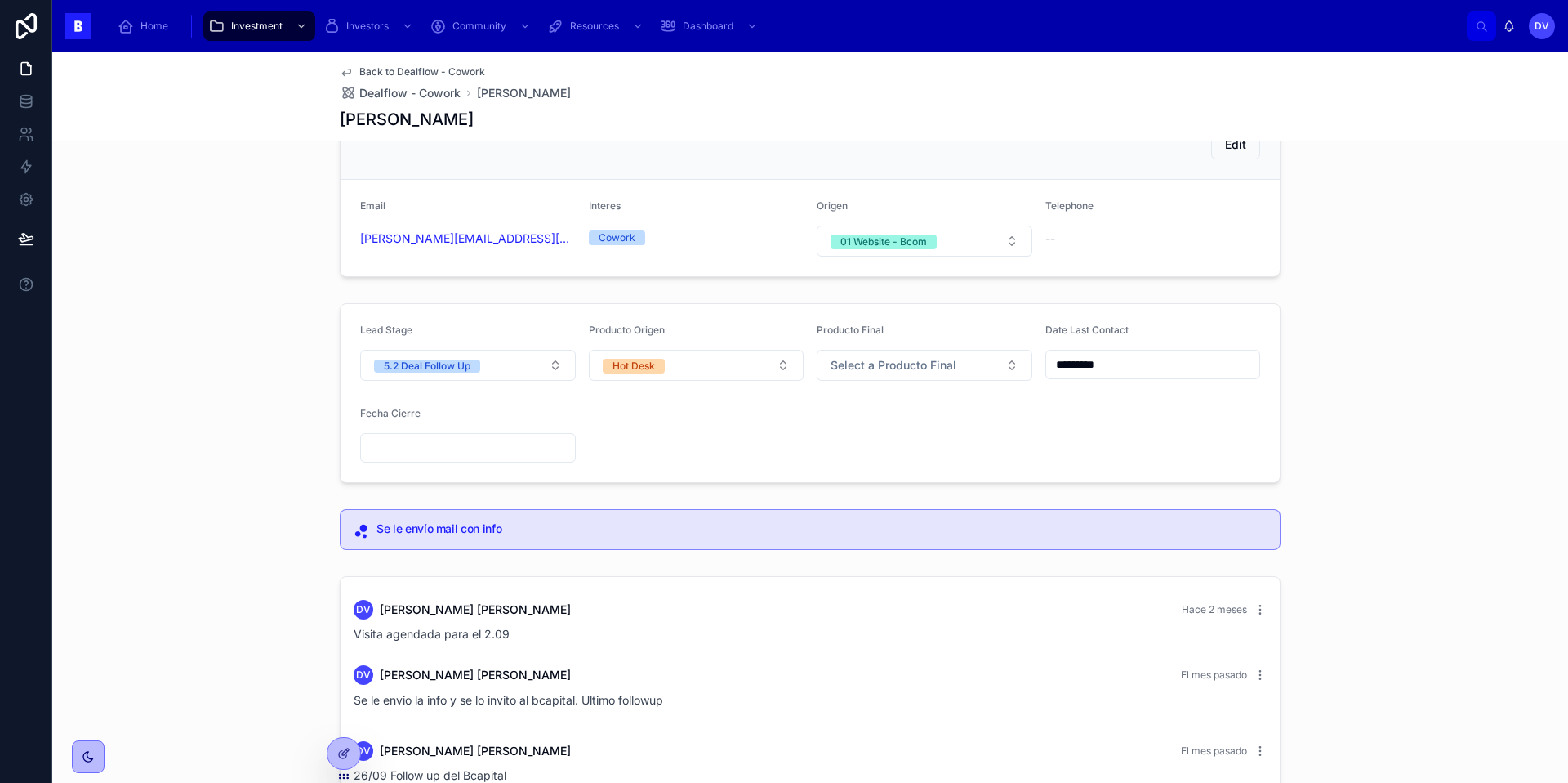
scroll to position [0, 0]
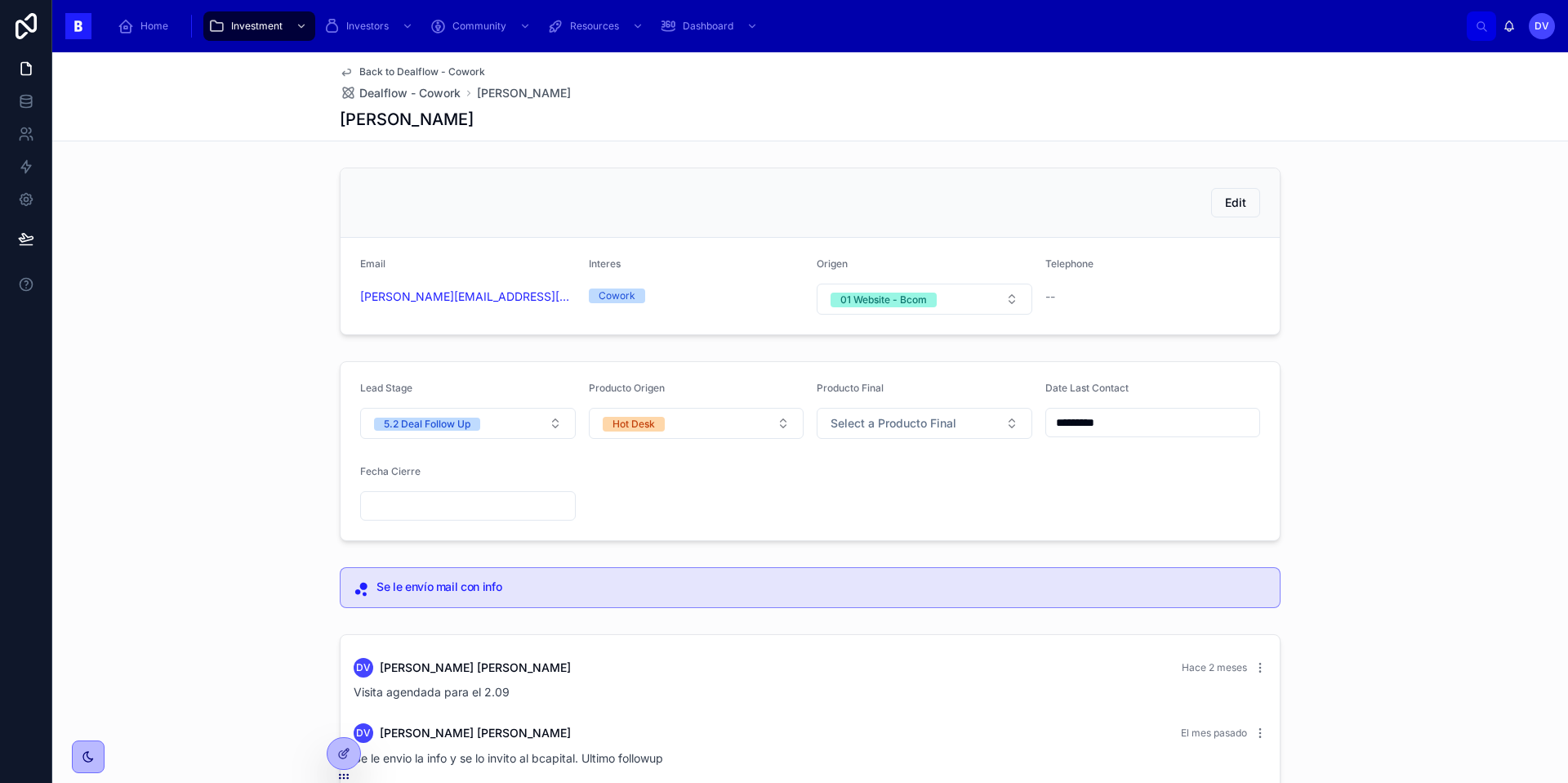
click at [1131, 437] on div "*********" at bounding box center [1153, 423] width 215 height 29
click at [1126, 420] on input "*********" at bounding box center [1153, 422] width 214 height 23
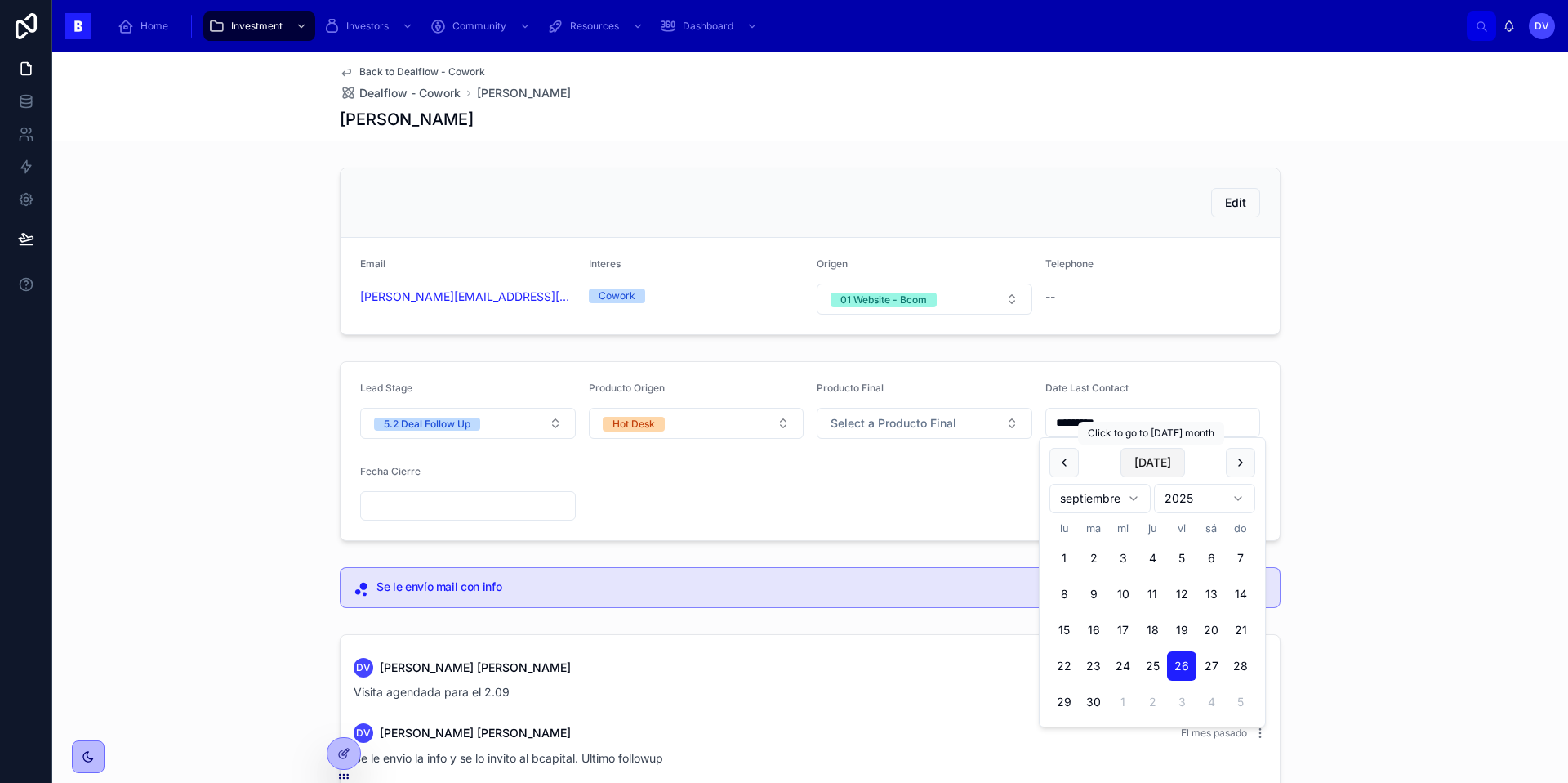
click at [1152, 461] on button "[DATE]" at bounding box center [1153, 463] width 65 height 29
click at [1153, 465] on button "[DATE]" at bounding box center [1153, 463] width 65 height 29
type input "*********"
click at [426, 509] on input "text" at bounding box center [468, 505] width 214 height 23
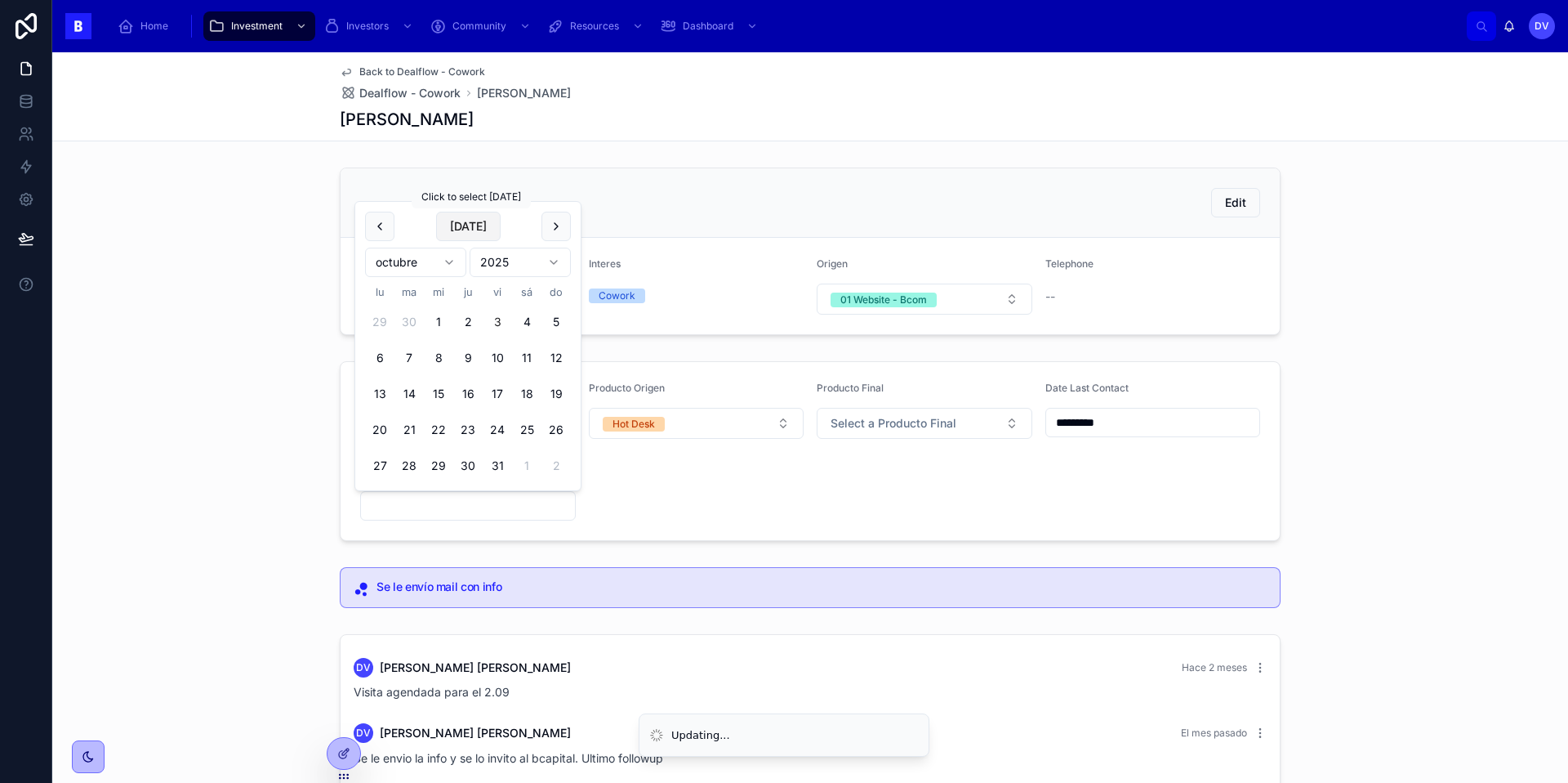
click at [477, 220] on button "[DATE]" at bounding box center [469, 226] width 65 height 29
type input "*********"
click at [670, 488] on form "Lead Stage 5.2 Deal Follow Up Producto Origen Hot Desk Producto Final Select a …" at bounding box center [810, 451] width 939 height 178
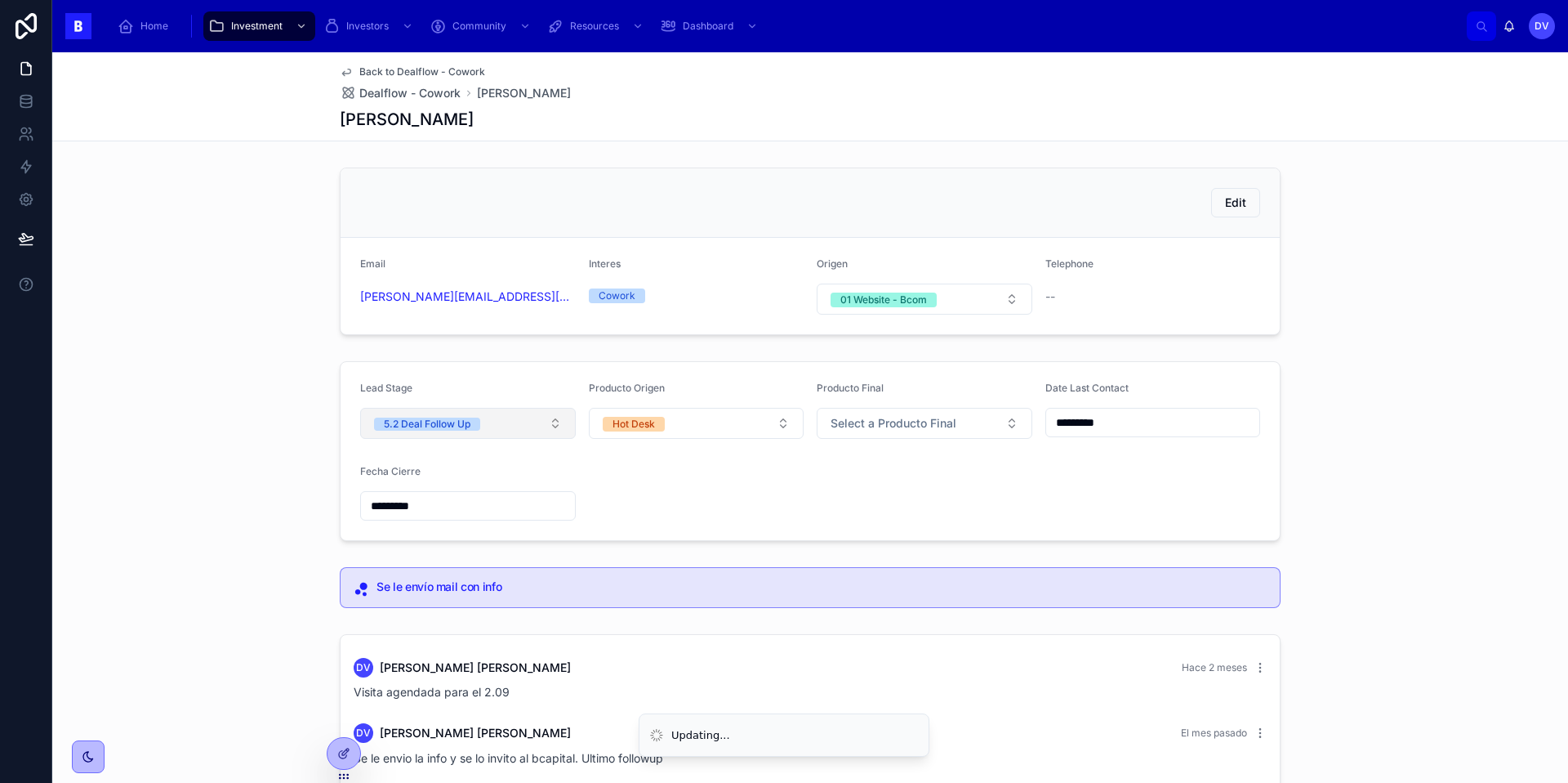
click at [552, 424] on button "5.2 Deal Follow Up" at bounding box center [468, 424] width 215 height 31
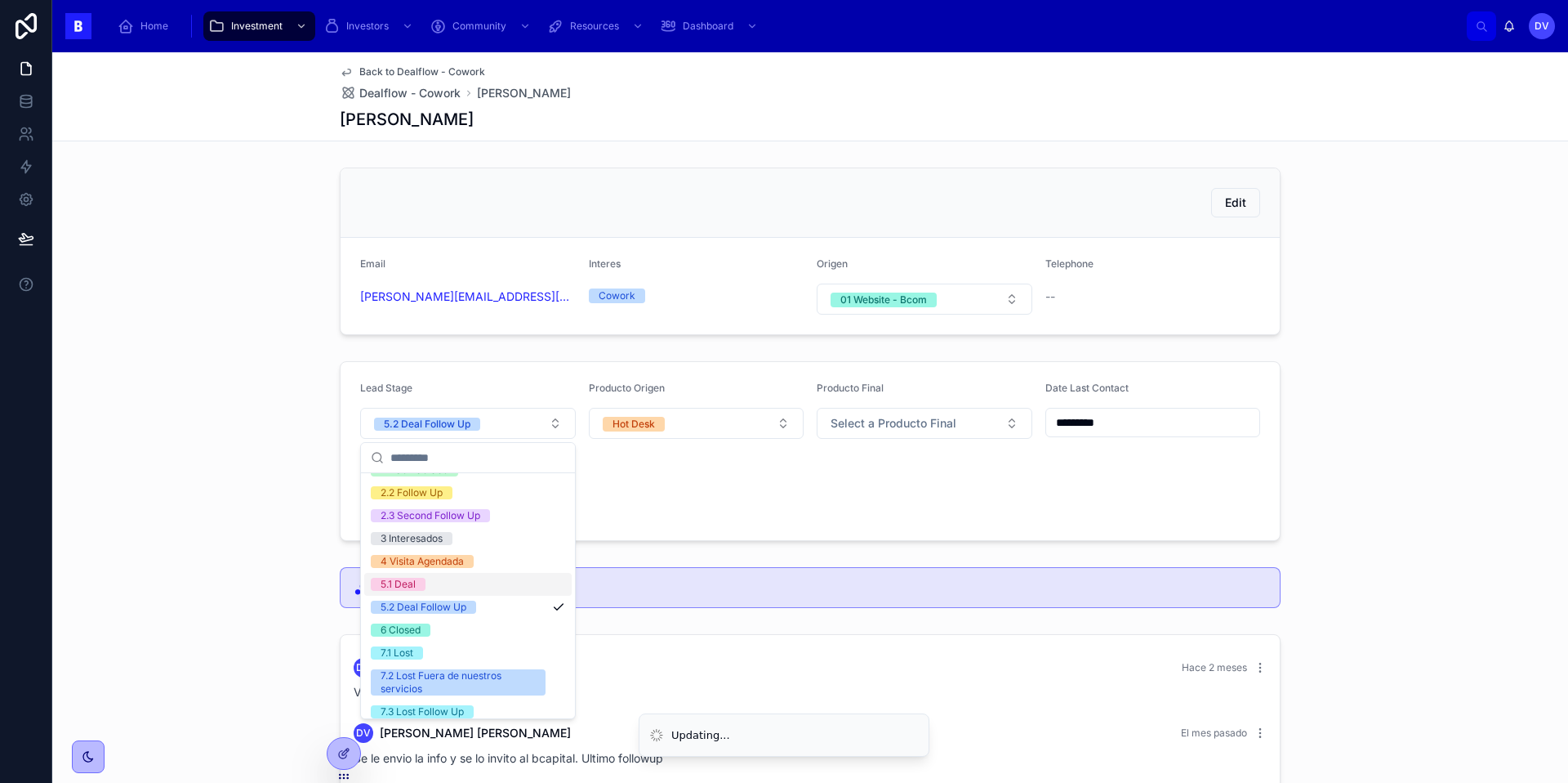
scroll to position [95, 0]
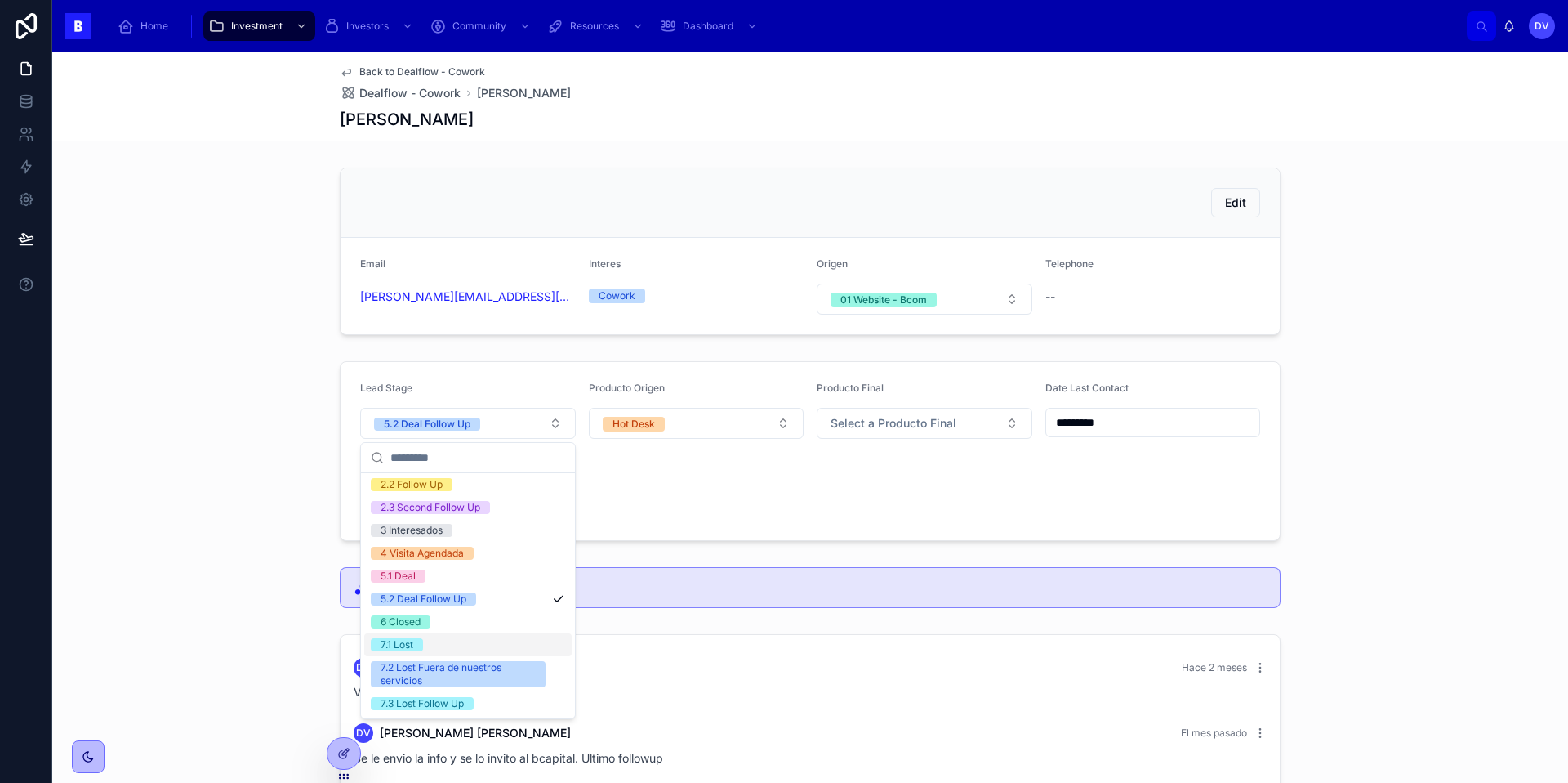
click at [433, 646] on div "7.1 Lost" at bounding box center [468, 644] width 207 height 23
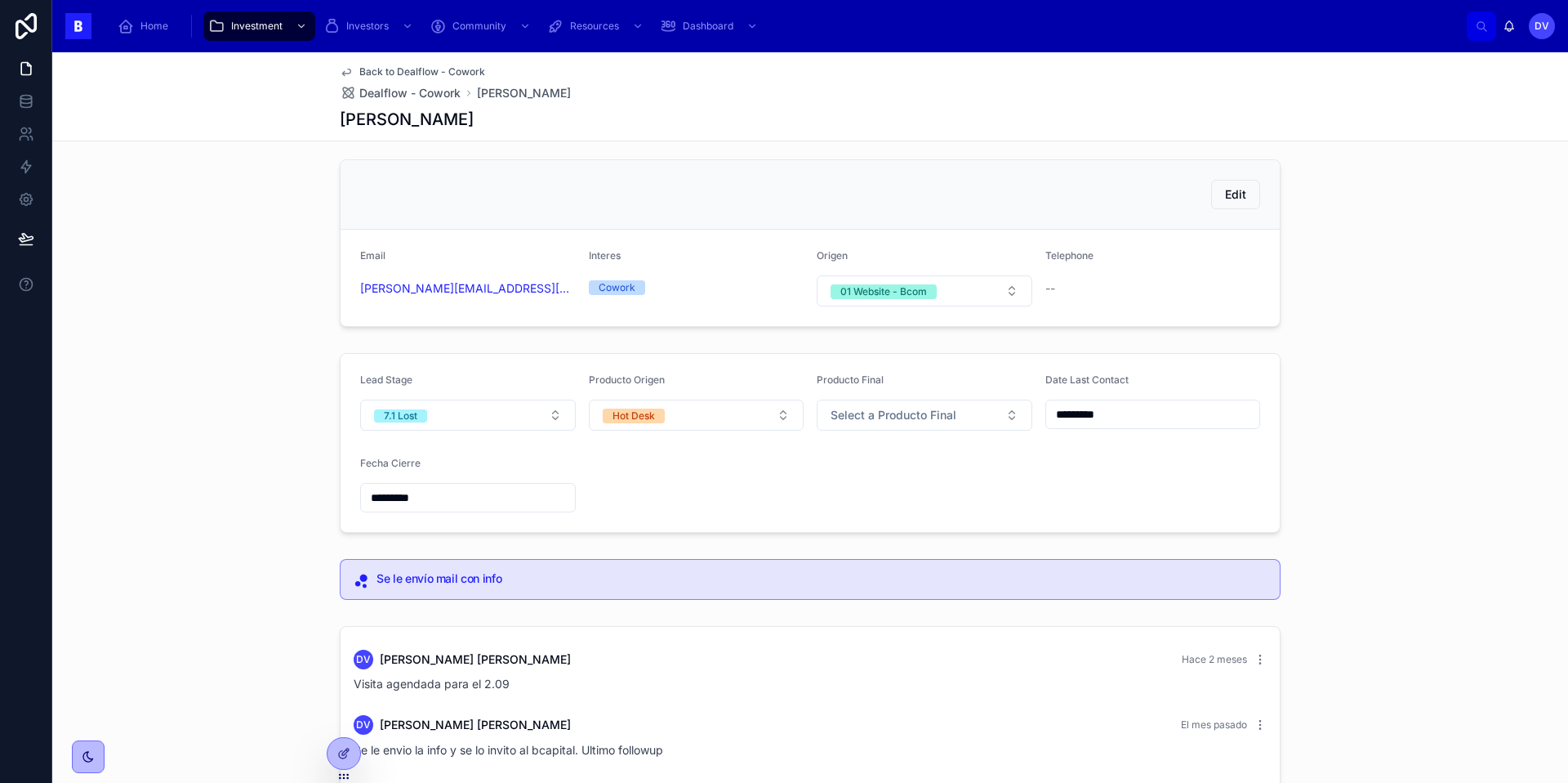
scroll to position [0, 0]
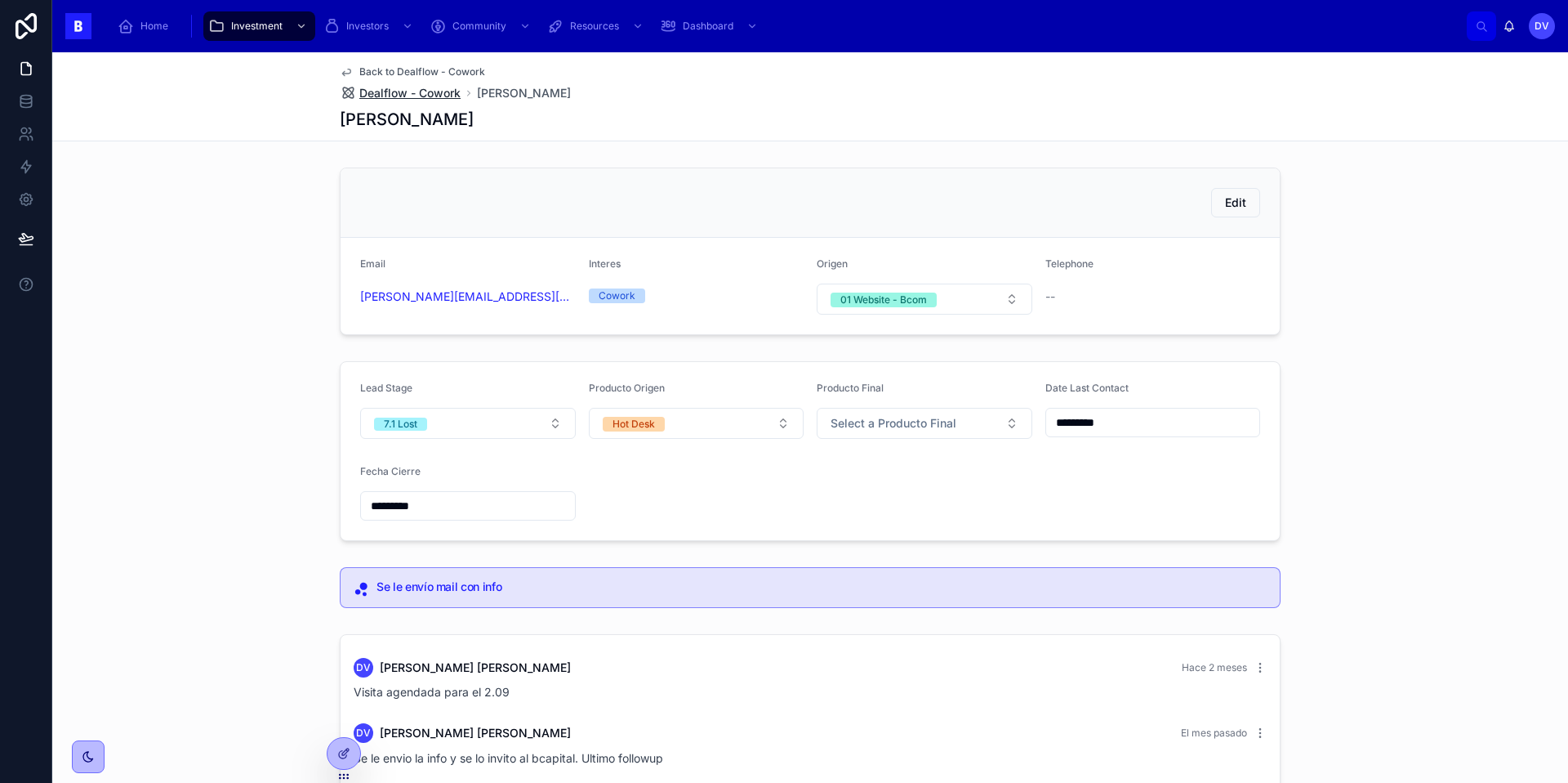
click at [384, 92] on span "Dealflow - Cowork" at bounding box center [410, 93] width 102 height 17
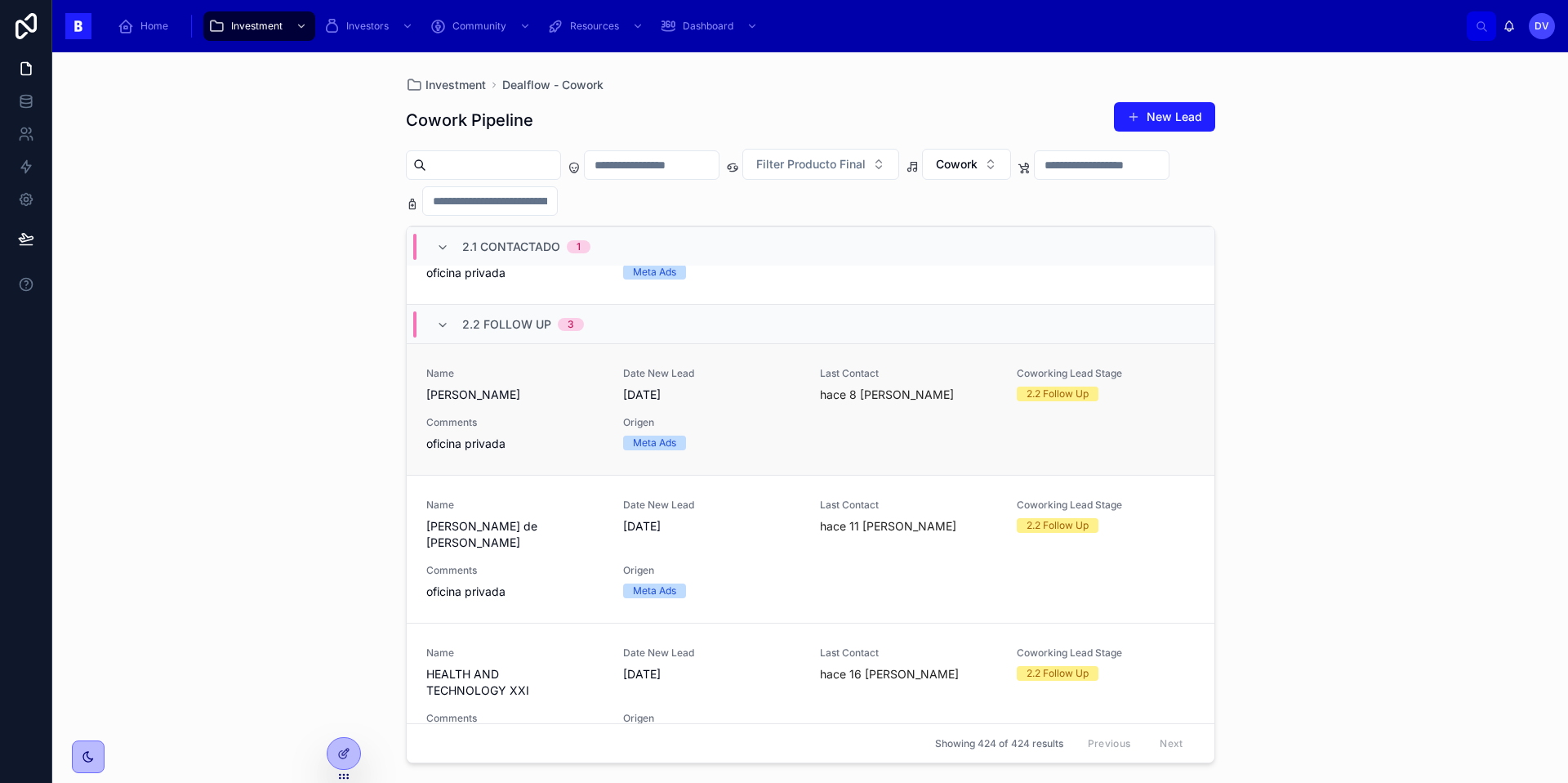
scroll to position [248, 0]
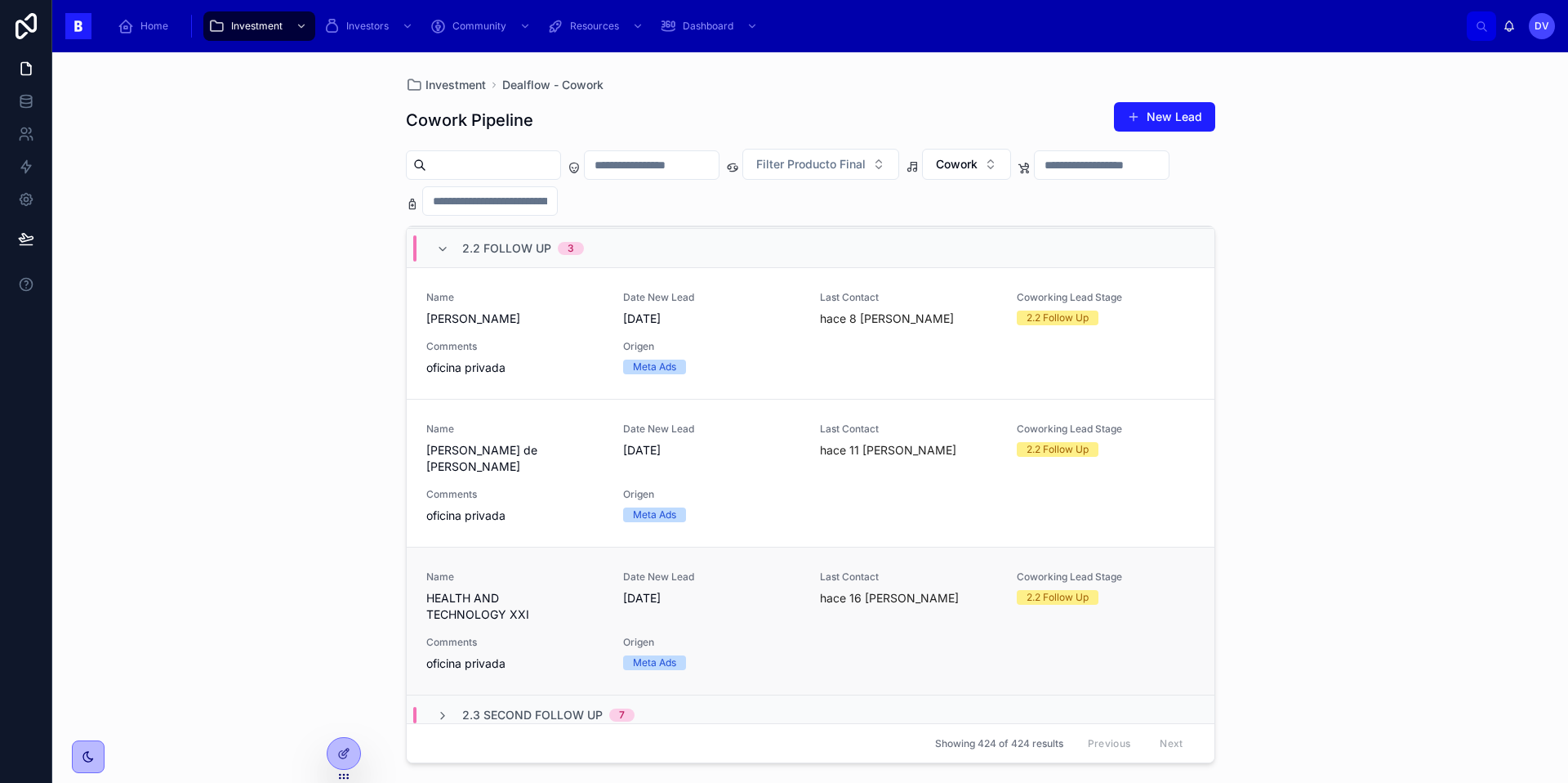
click at [537, 590] on span "HEALTH AND TECHNOLOGY XXI" at bounding box center [515, 606] width 177 height 32
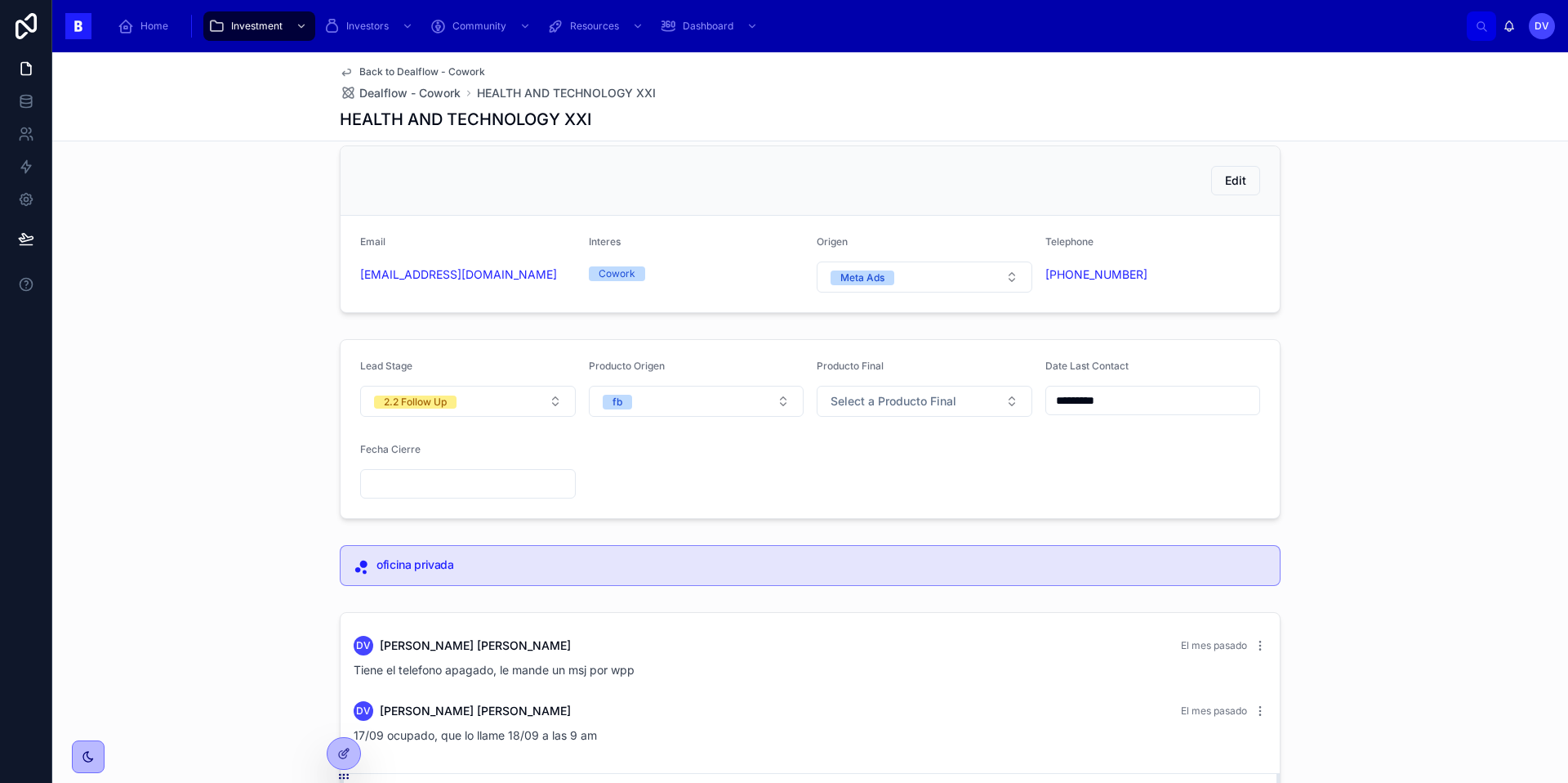
scroll to position [26, 0]
copy link "[PHONE_NUMBER]"
click at [557, 405] on button "2.2 Follow Up" at bounding box center [468, 397] width 215 height 31
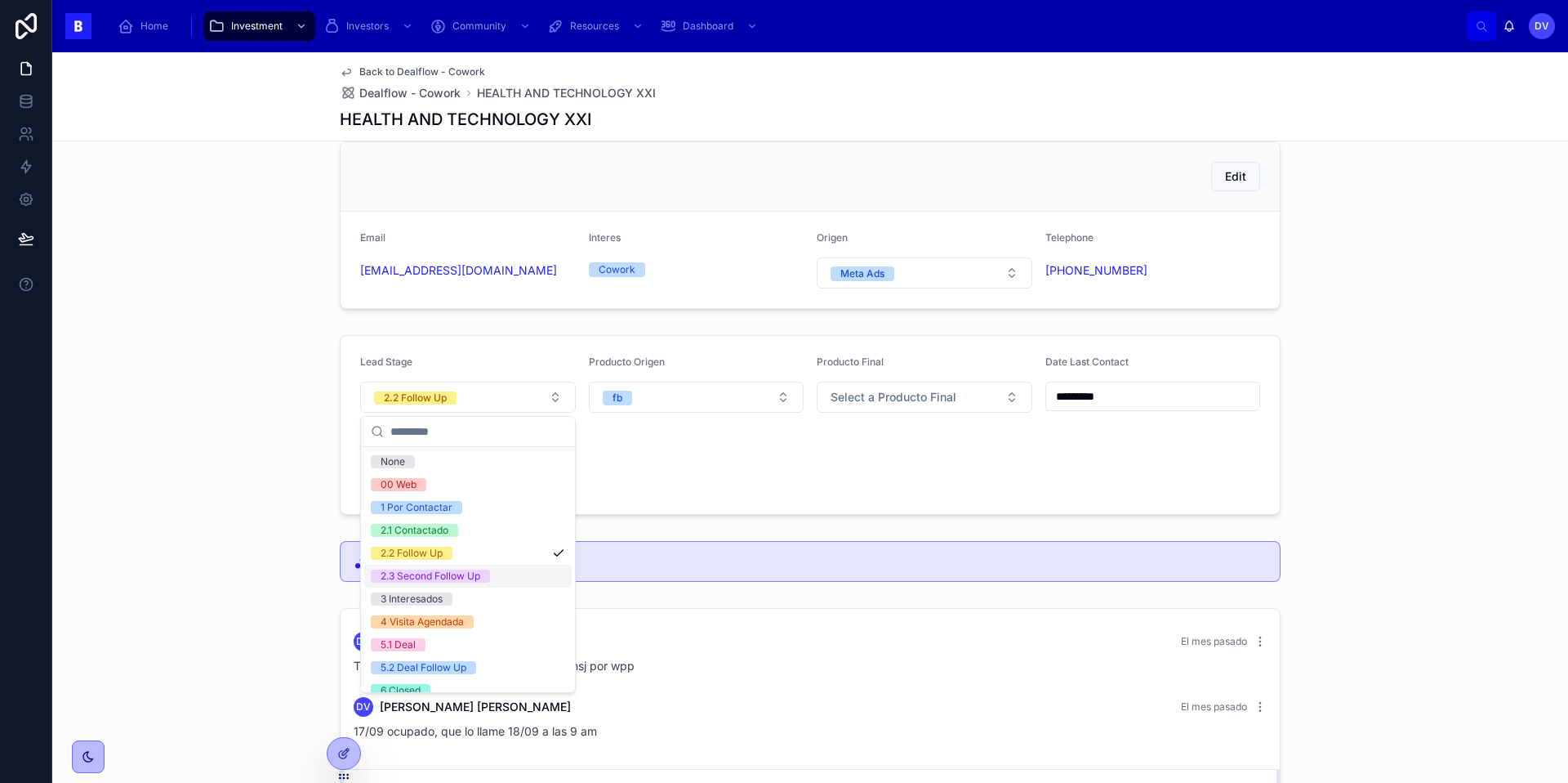
click at [503, 577] on div "2.3 Second Follow Up" at bounding box center [468, 576] width 207 height 23
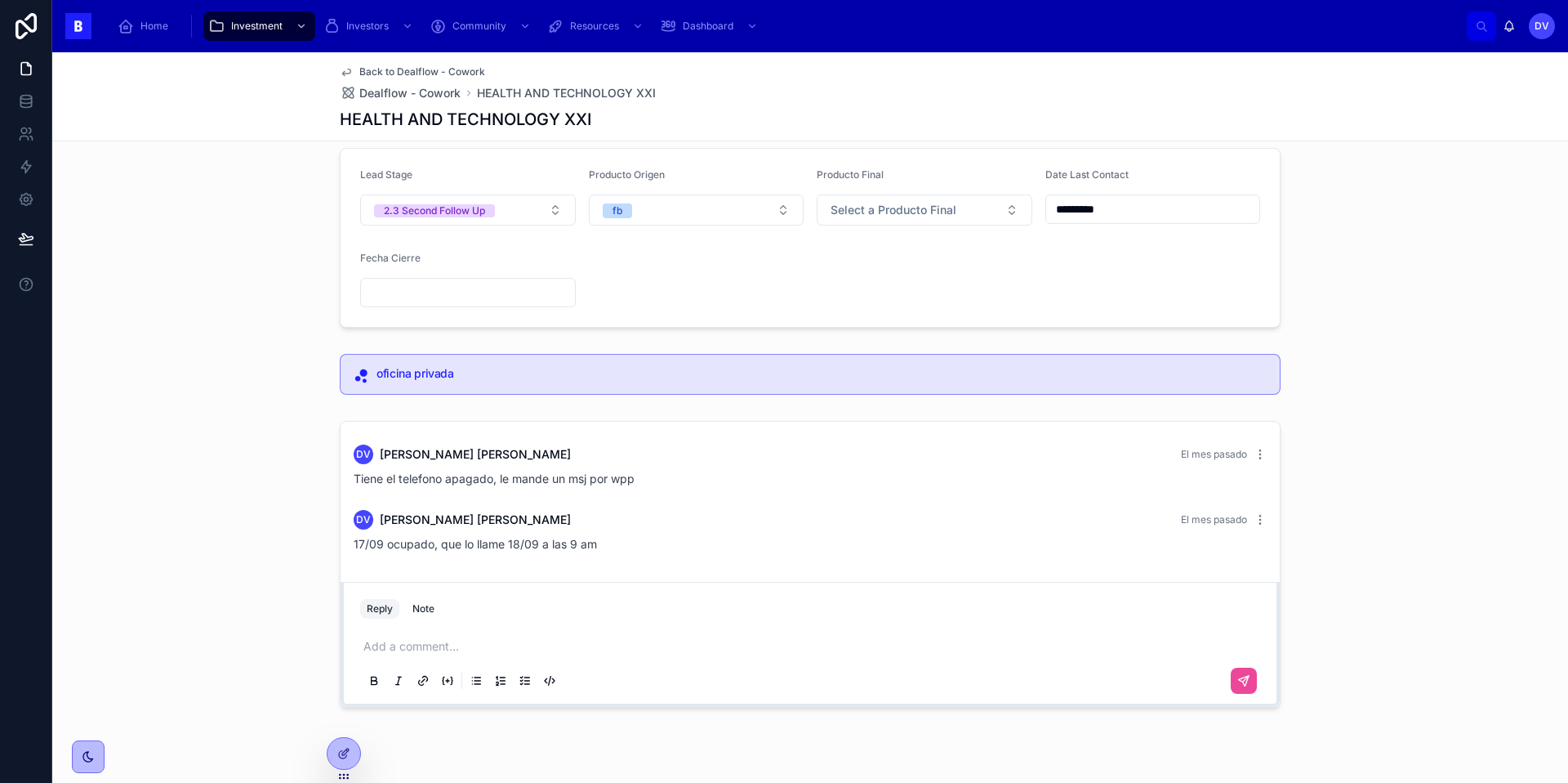
scroll to position [210, 0]
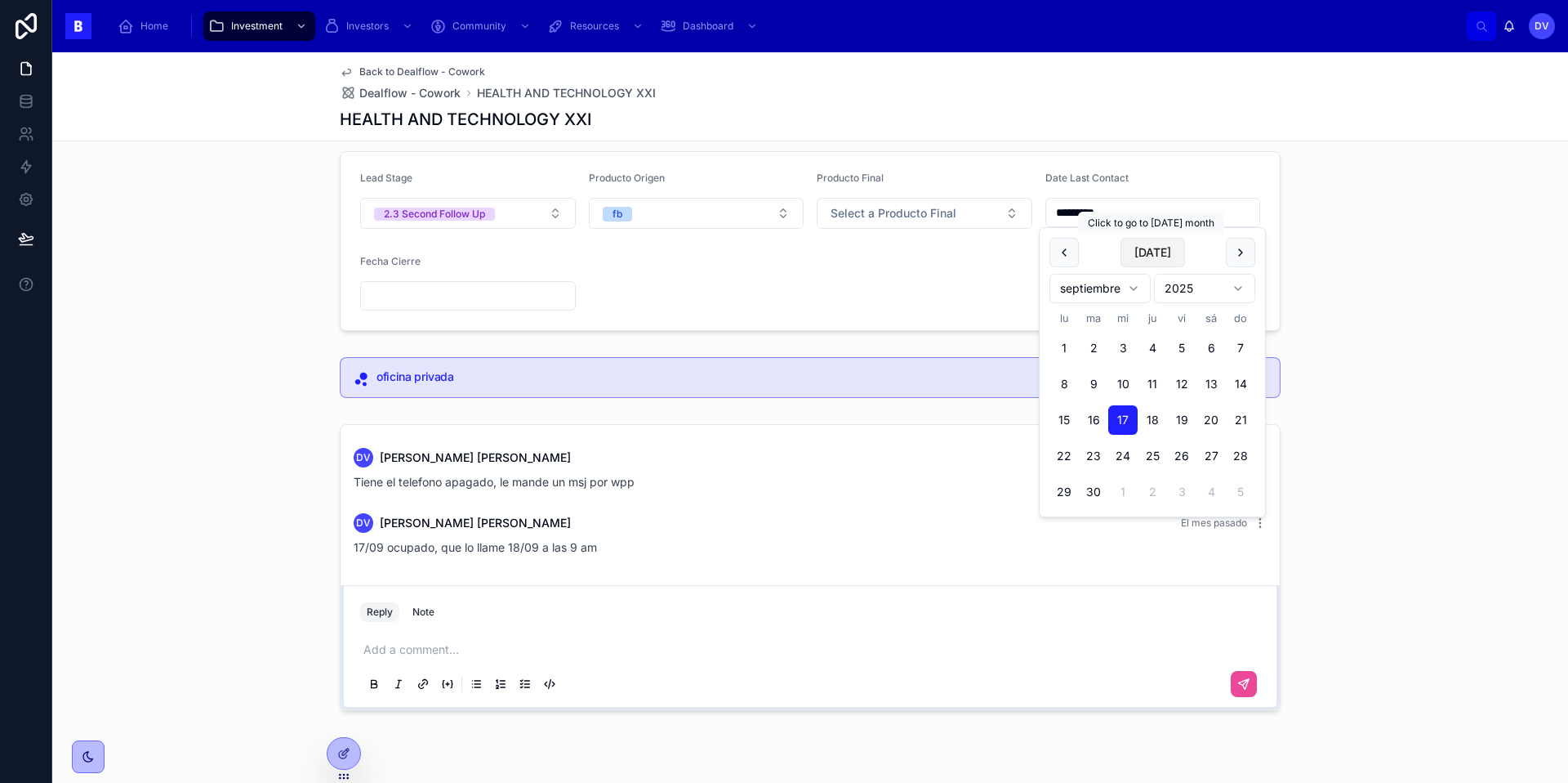
click at [1158, 257] on button "[DATE]" at bounding box center [1153, 253] width 65 height 29
click at [1166, 255] on button "[DATE]" at bounding box center [1153, 253] width 65 height 29
type input "*********"
click at [413, 654] on p at bounding box center [814, 649] width 900 height 17
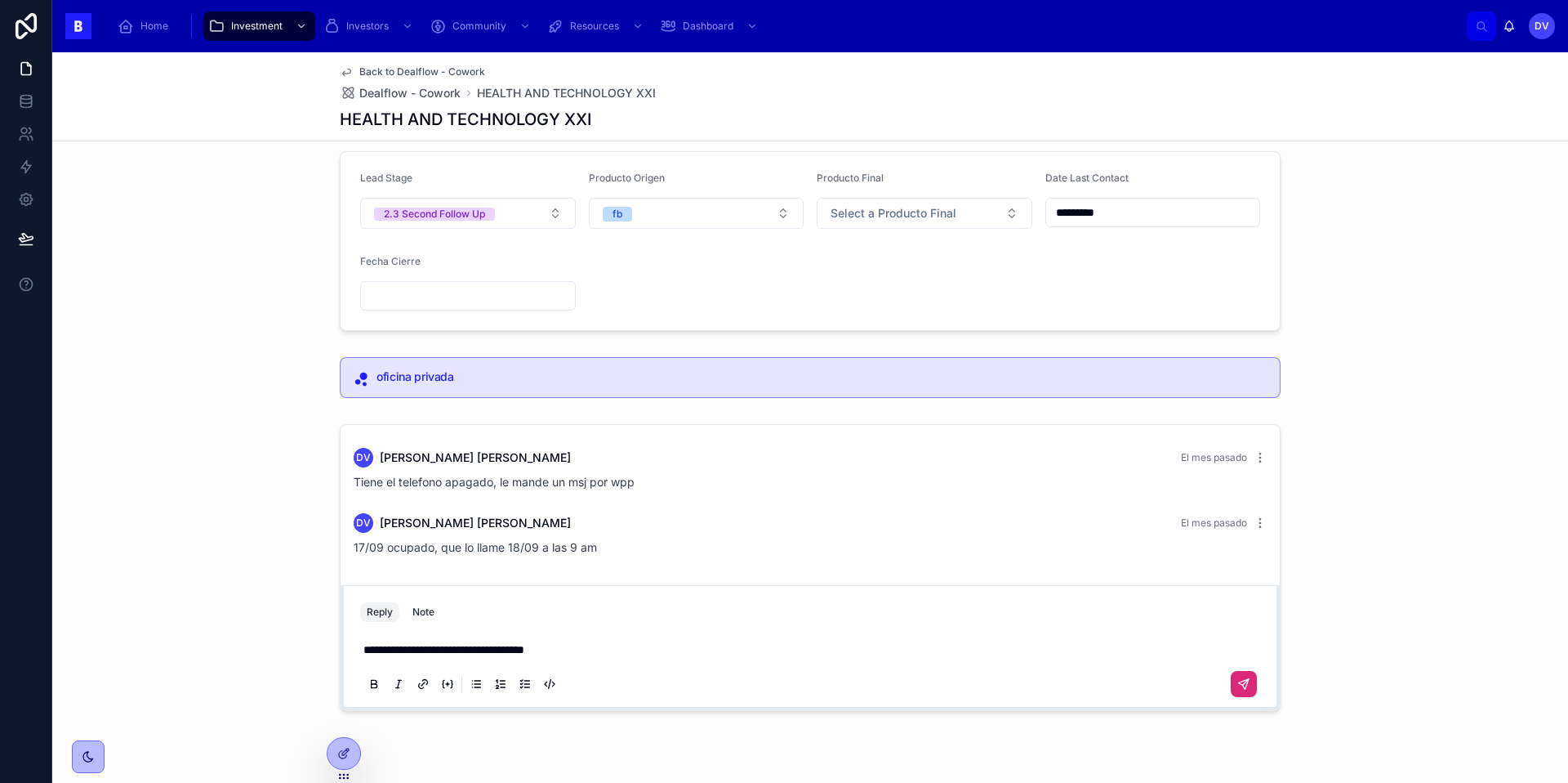
click at [1251, 688] on button at bounding box center [1243, 683] width 26 height 26
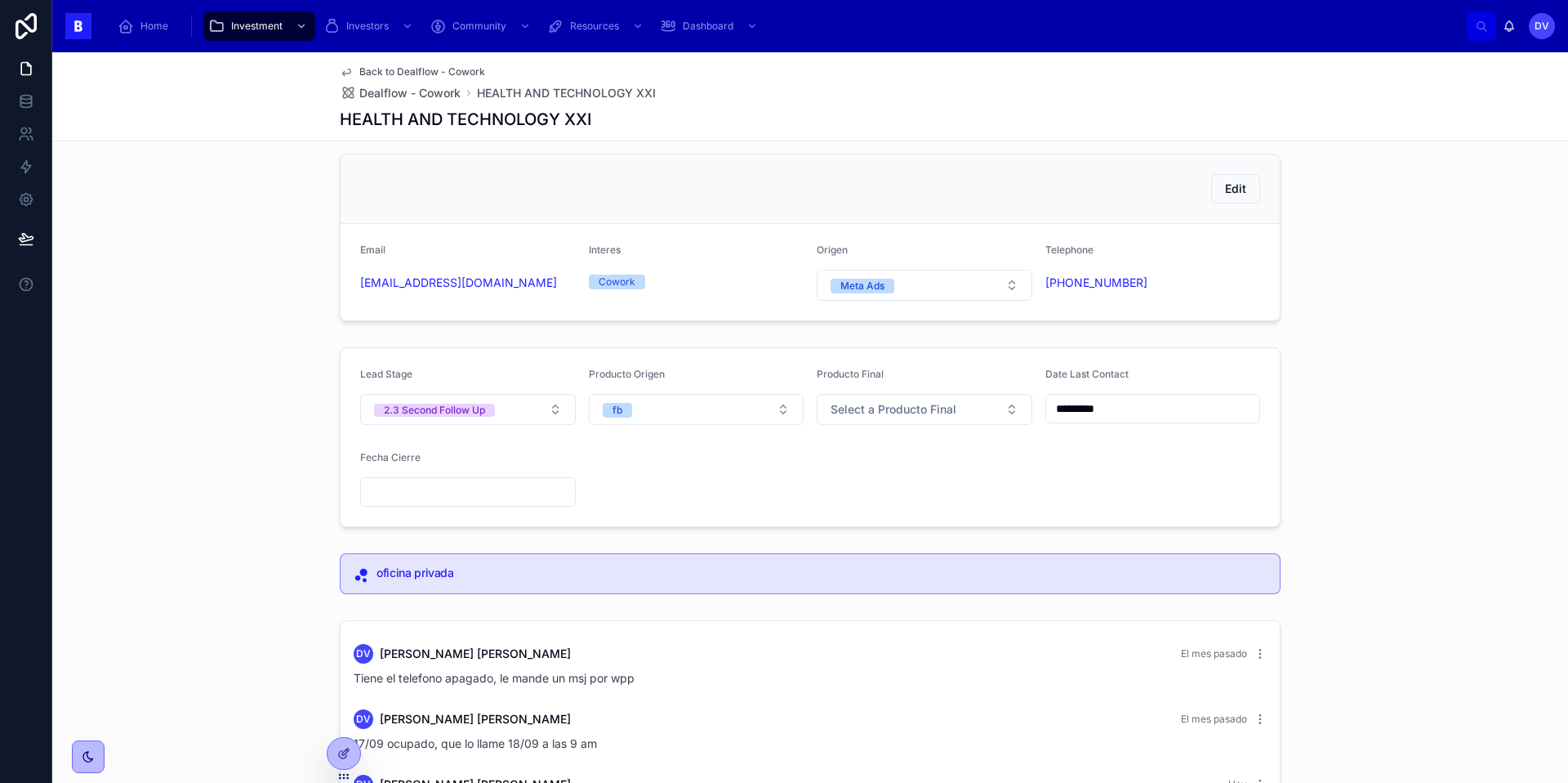
scroll to position [11, 0]
click at [437, 87] on span "Dealflow - Cowork" at bounding box center [410, 93] width 102 height 17
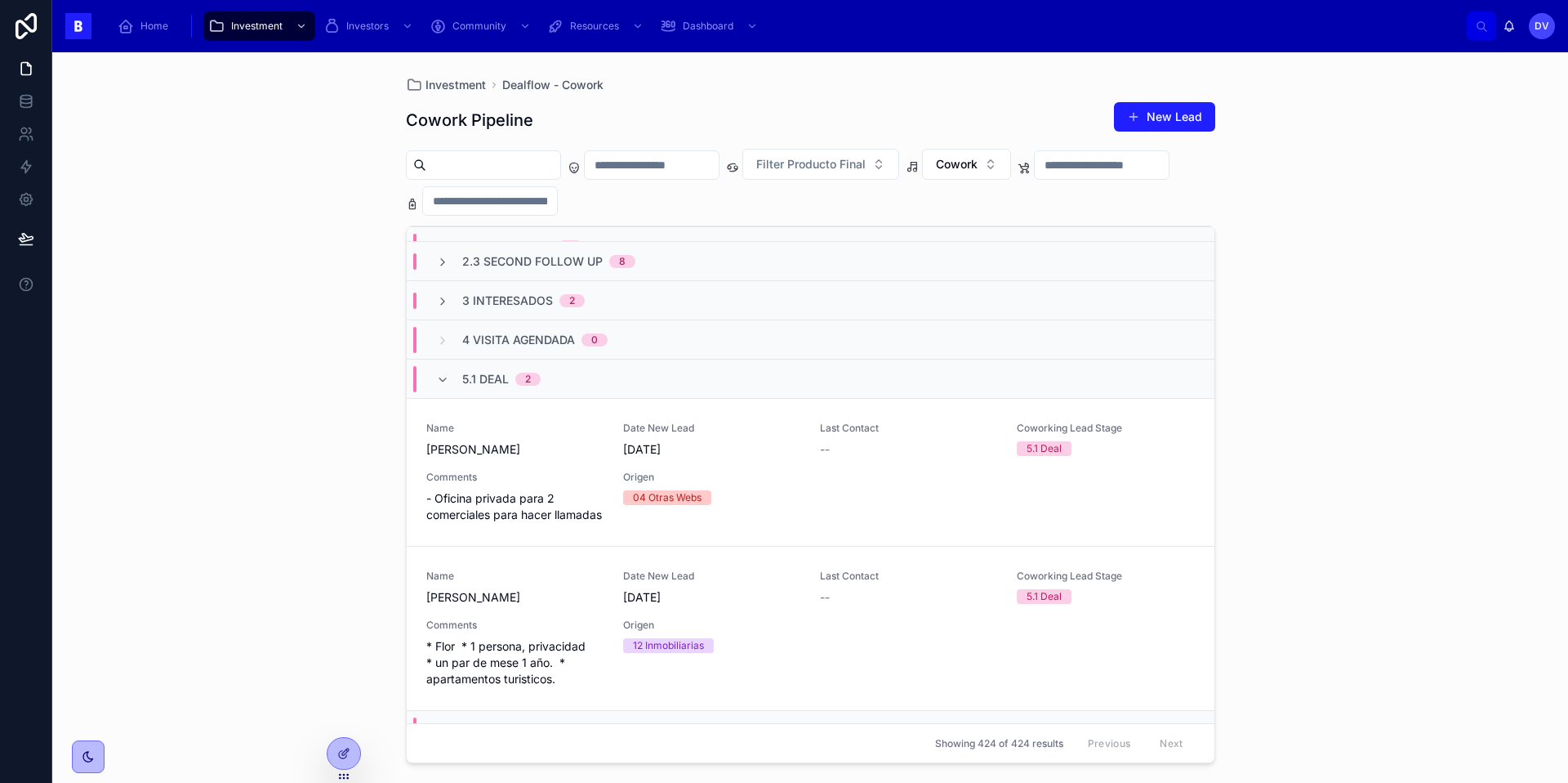
scroll to position [557, 0]
click at [569, 635] on span "* Flor * 1 persona, privacidad * un par de mese 1 año. * apartamentos turistico…" at bounding box center [515, 660] width 177 height 49
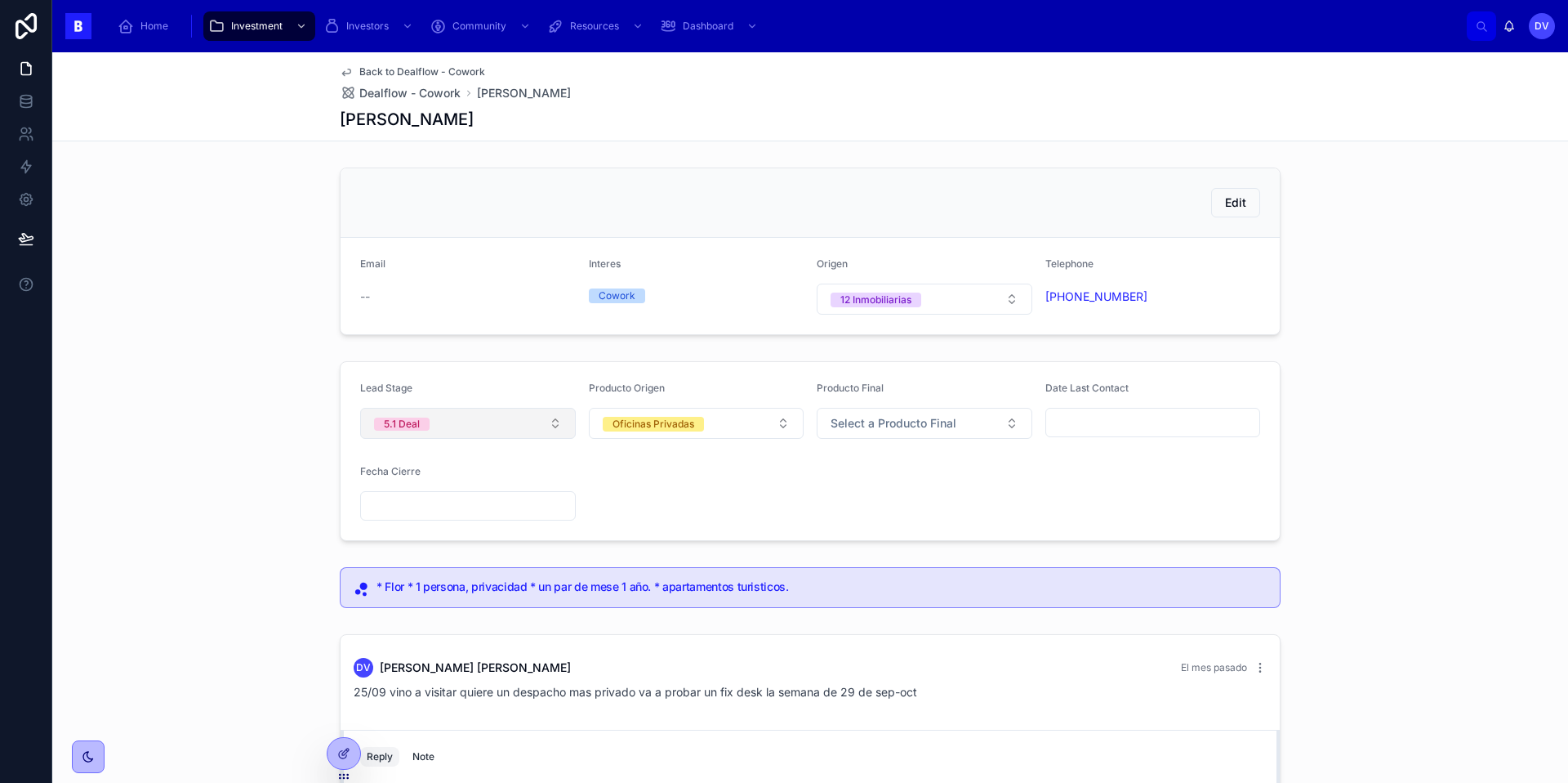
click at [559, 422] on button "5.1 Deal" at bounding box center [468, 424] width 215 height 31
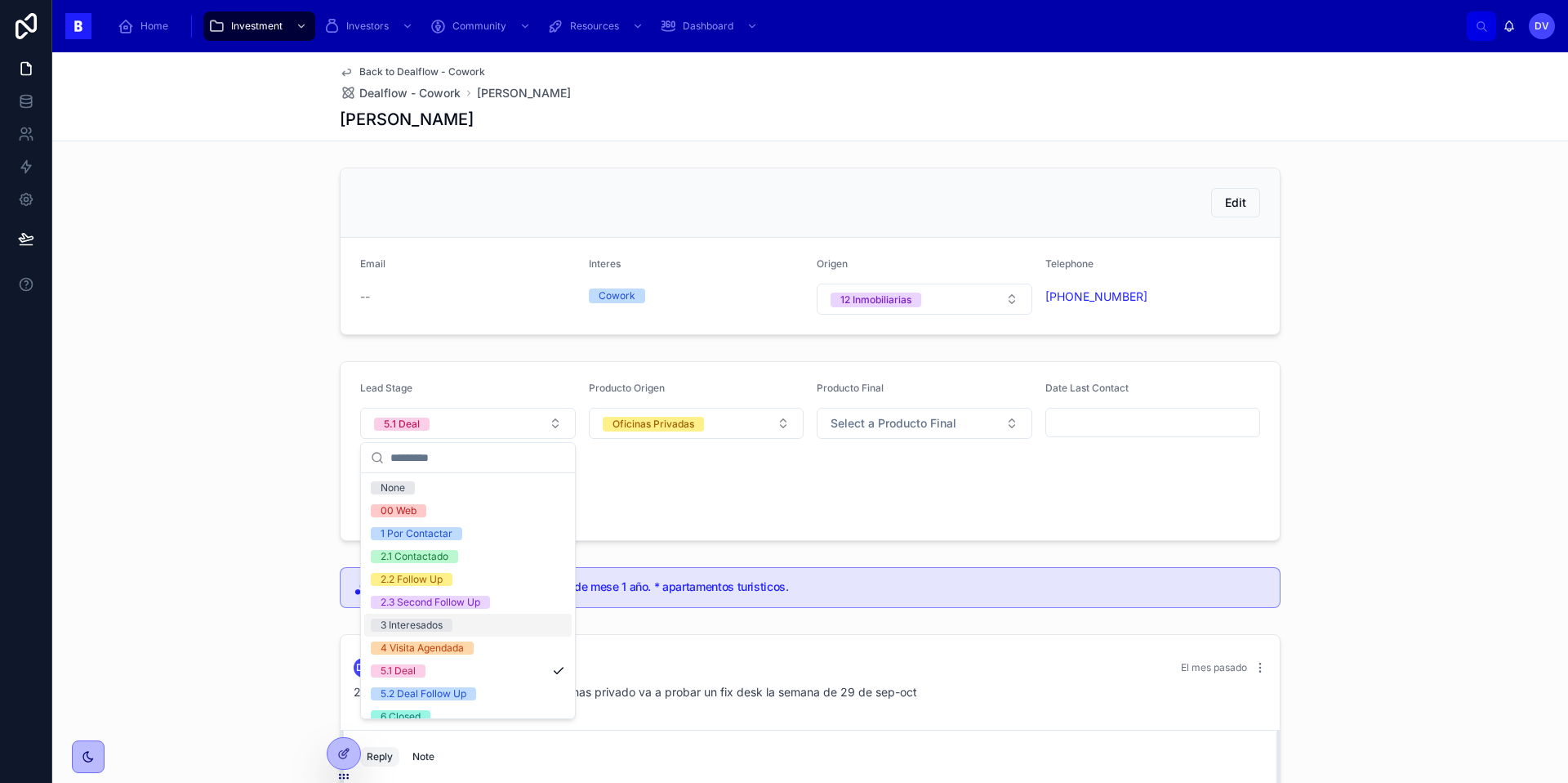
click at [457, 622] on div "3 Interesados" at bounding box center [468, 624] width 207 height 23
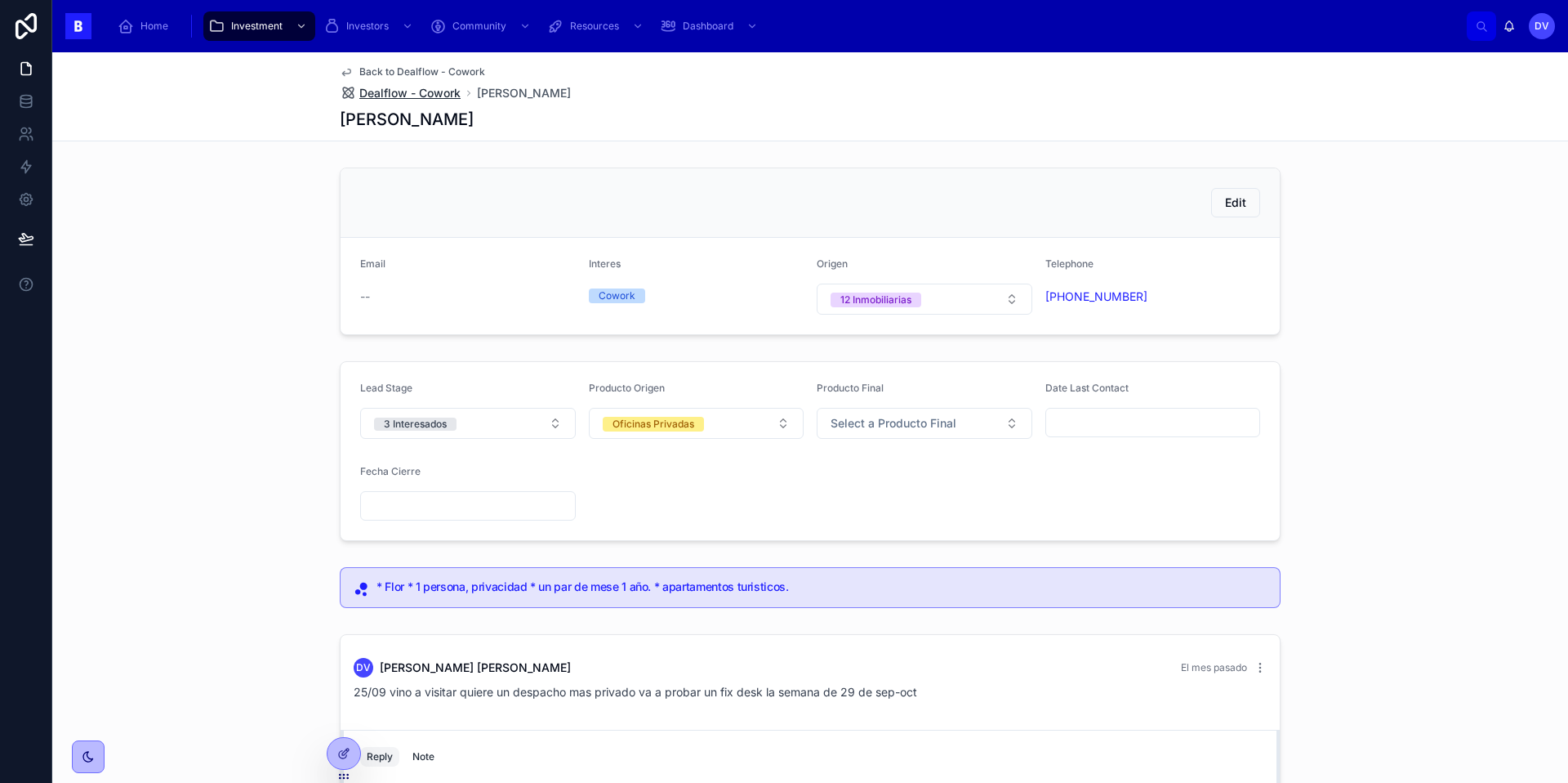
click at [421, 97] on span "Dealflow - Cowork" at bounding box center [410, 93] width 102 height 17
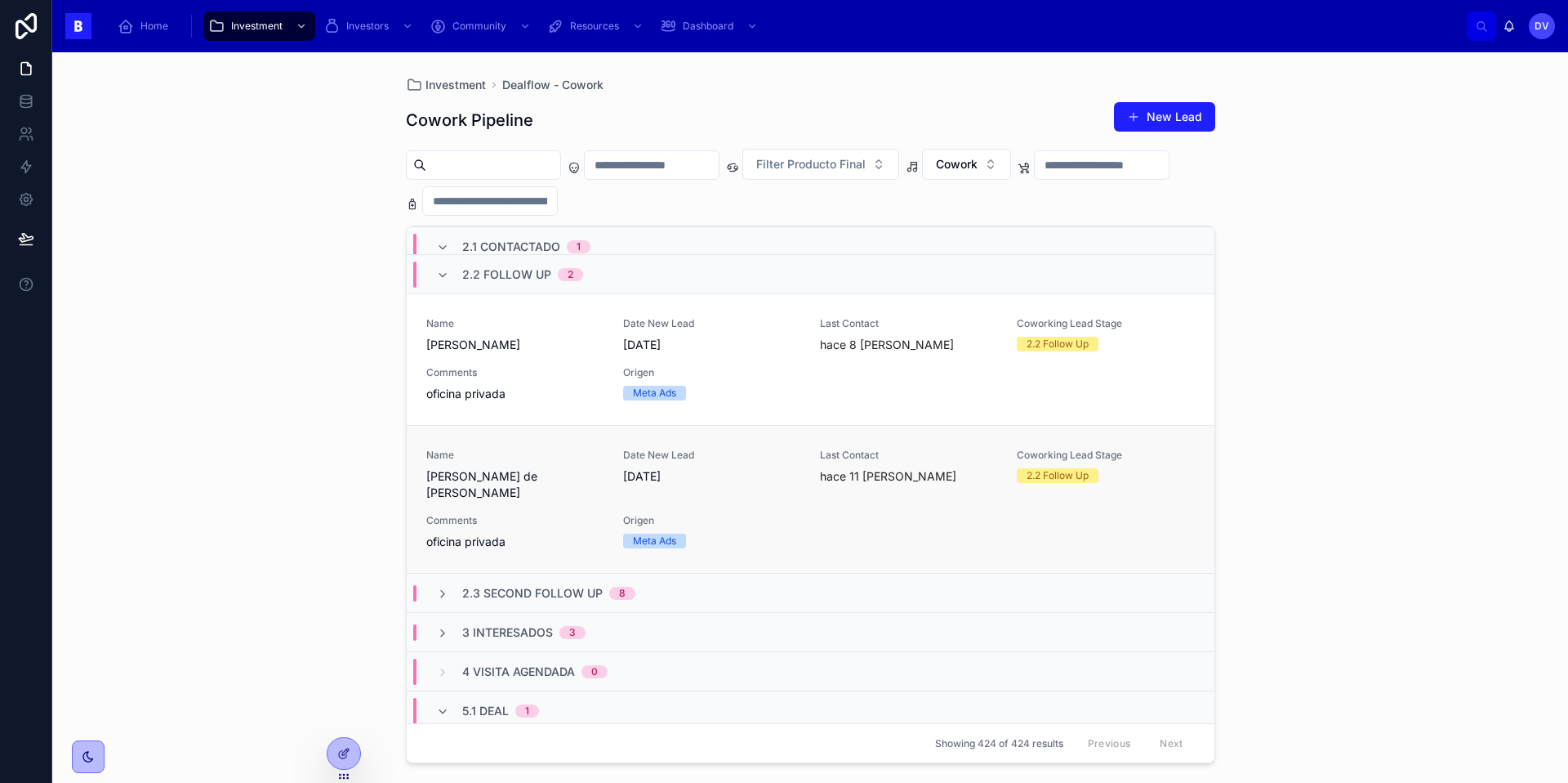
scroll to position [220, 0]
click at [592, 586] on span "2.3 Second Follow Up" at bounding box center [533, 594] width 141 height 17
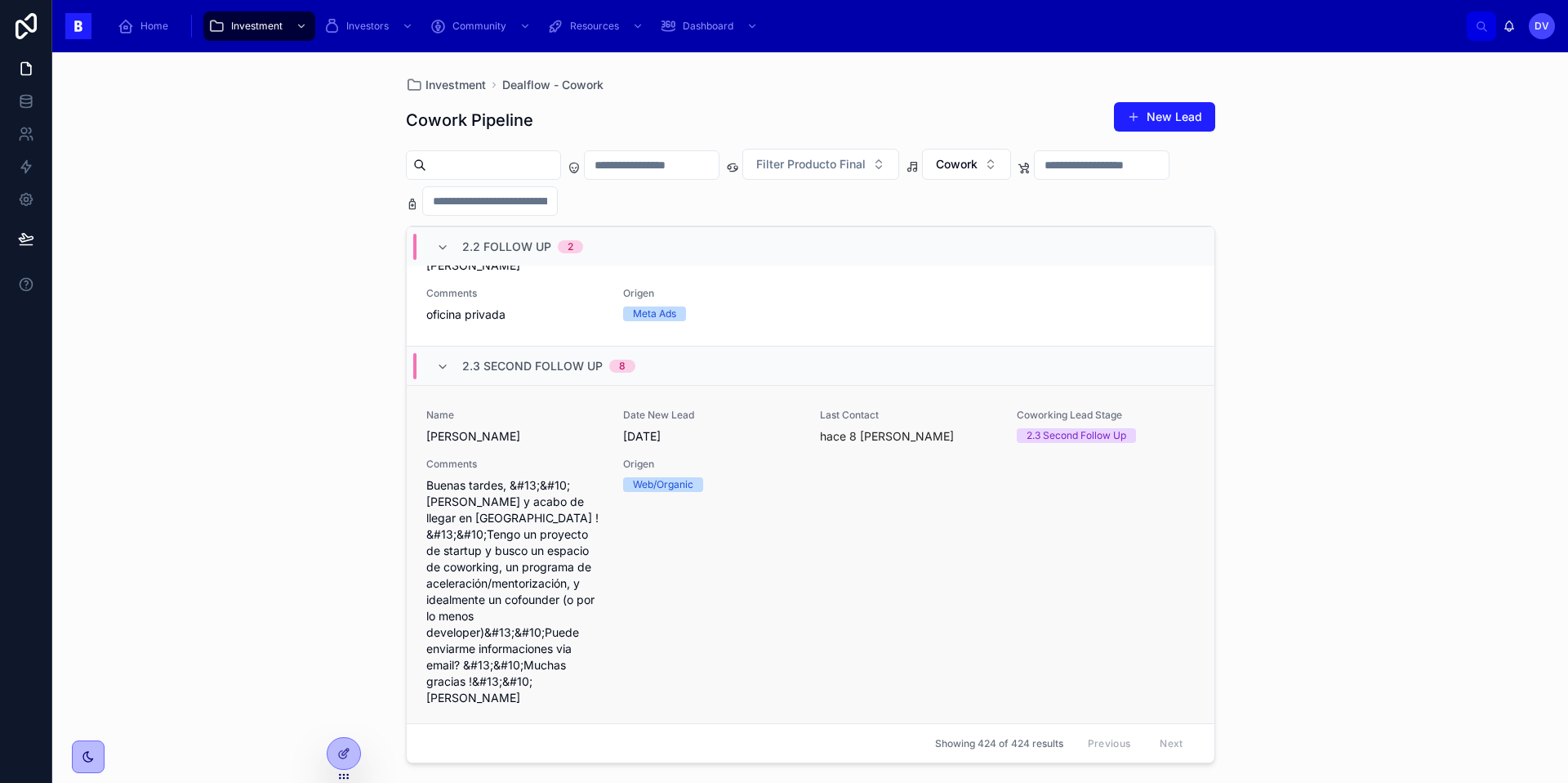
scroll to position [448, 0]
click at [677, 574] on div "Origen Web/Organic" at bounding box center [711, 582] width 177 height 249
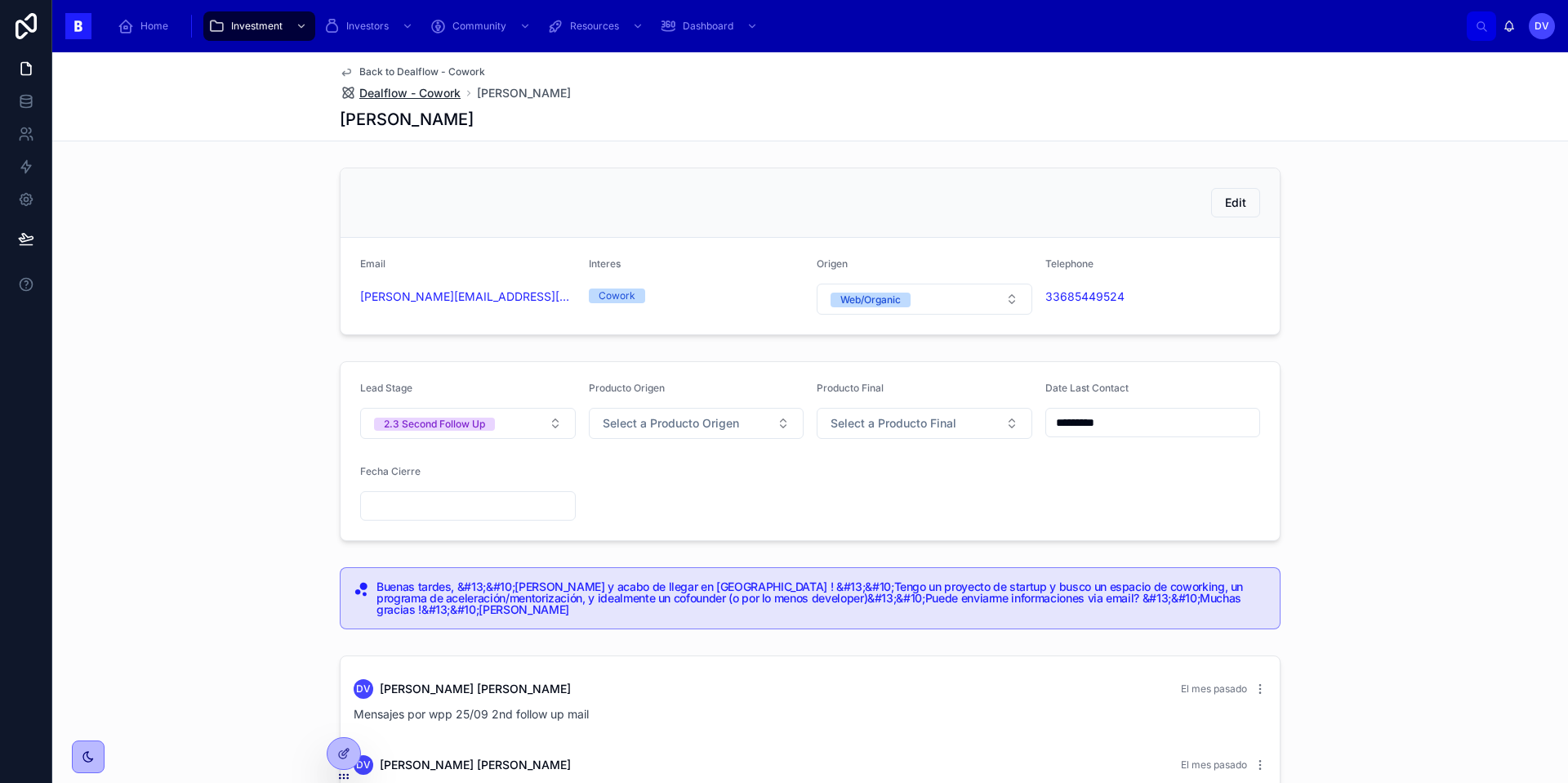
click at [448, 94] on span "Dealflow - Cowork" at bounding box center [410, 93] width 102 height 17
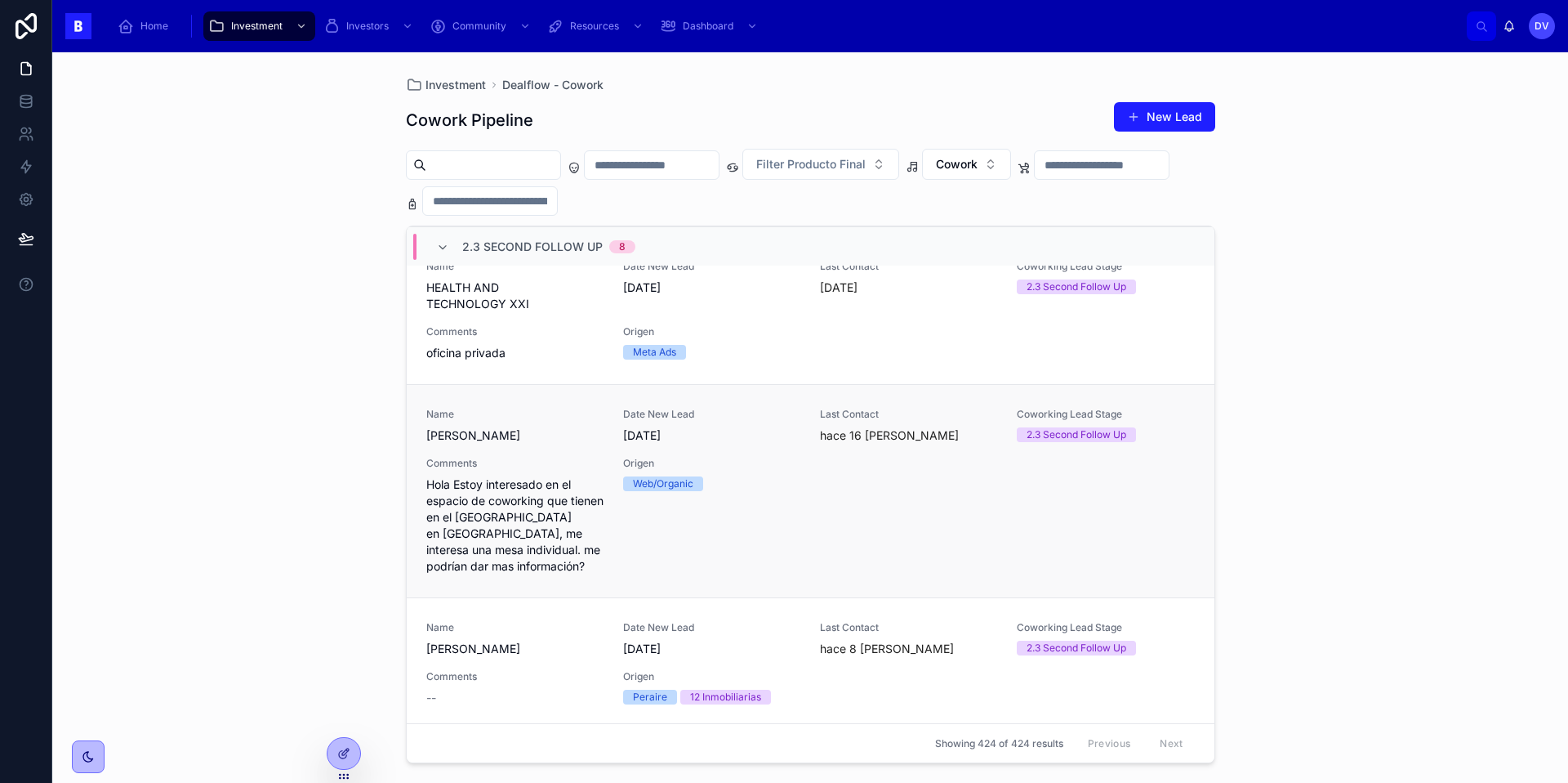
scroll to position [1220, 0]
click at [553, 642] on span "[PERSON_NAME]" at bounding box center [515, 650] width 177 height 17
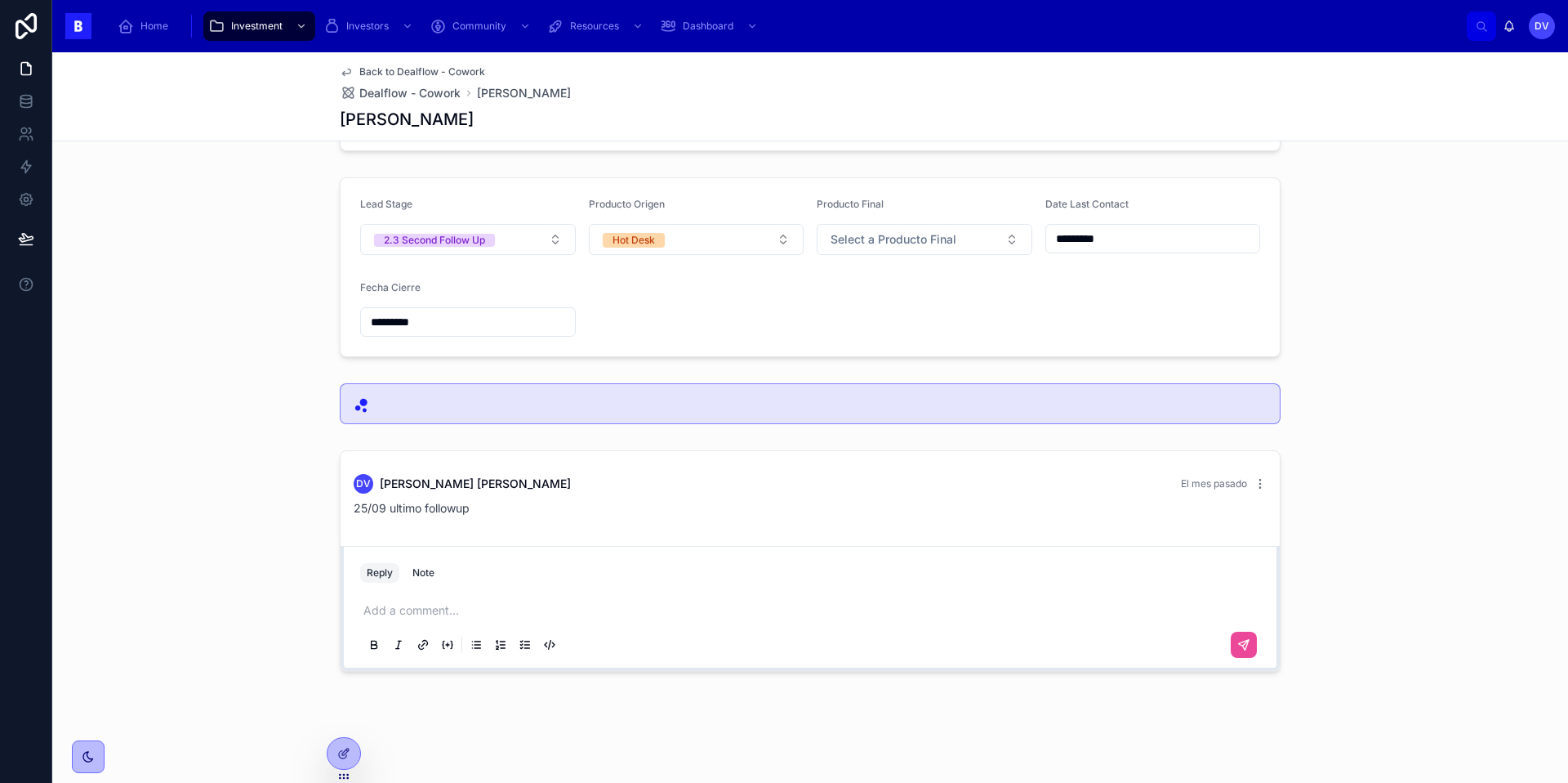
scroll to position [182, 0]
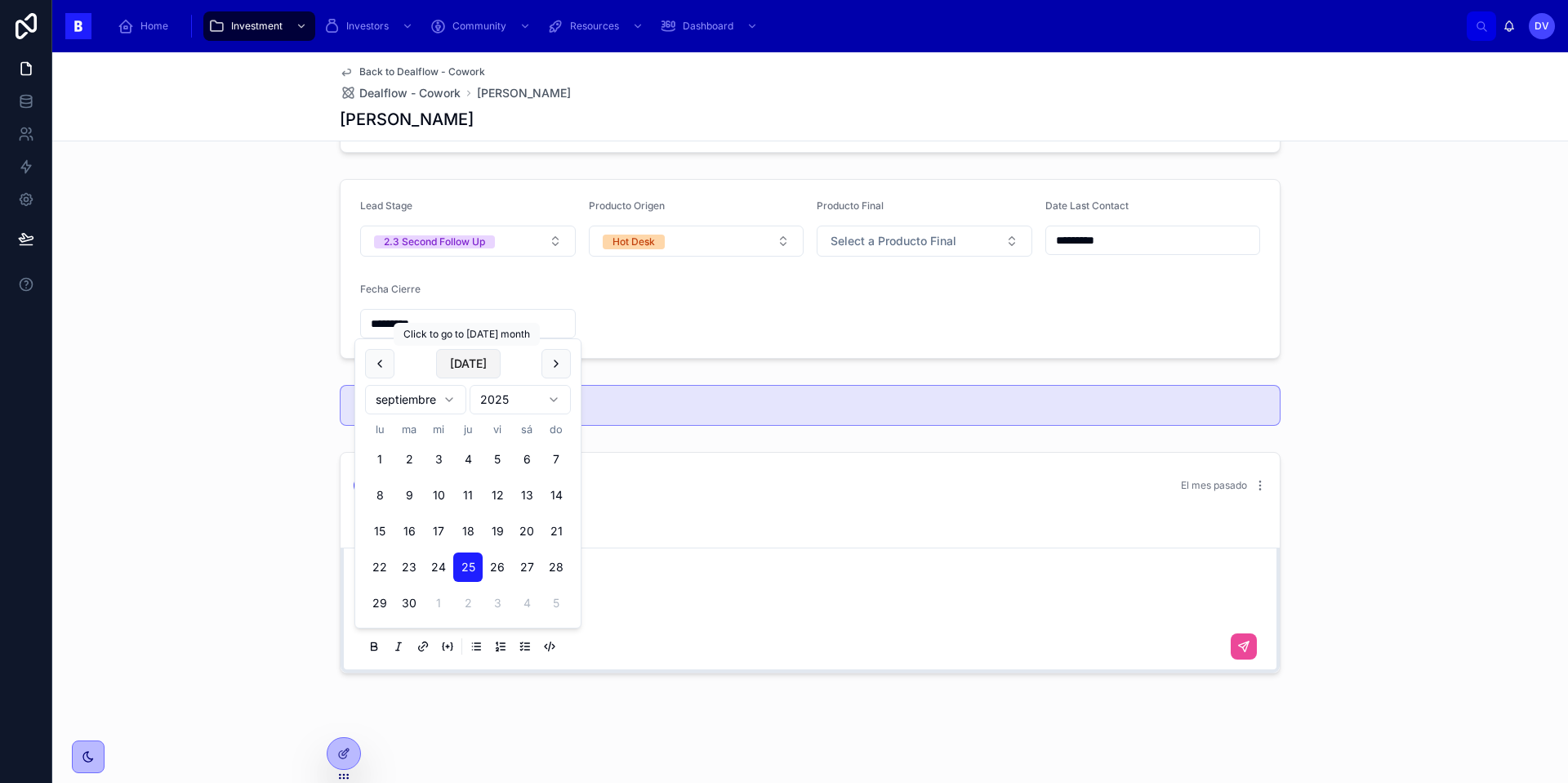
click at [472, 364] on button "[DATE]" at bounding box center [469, 364] width 65 height 29
click at [474, 363] on button "[DATE]" at bounding box center [469, 364] width 65 height 29
type input "*********"
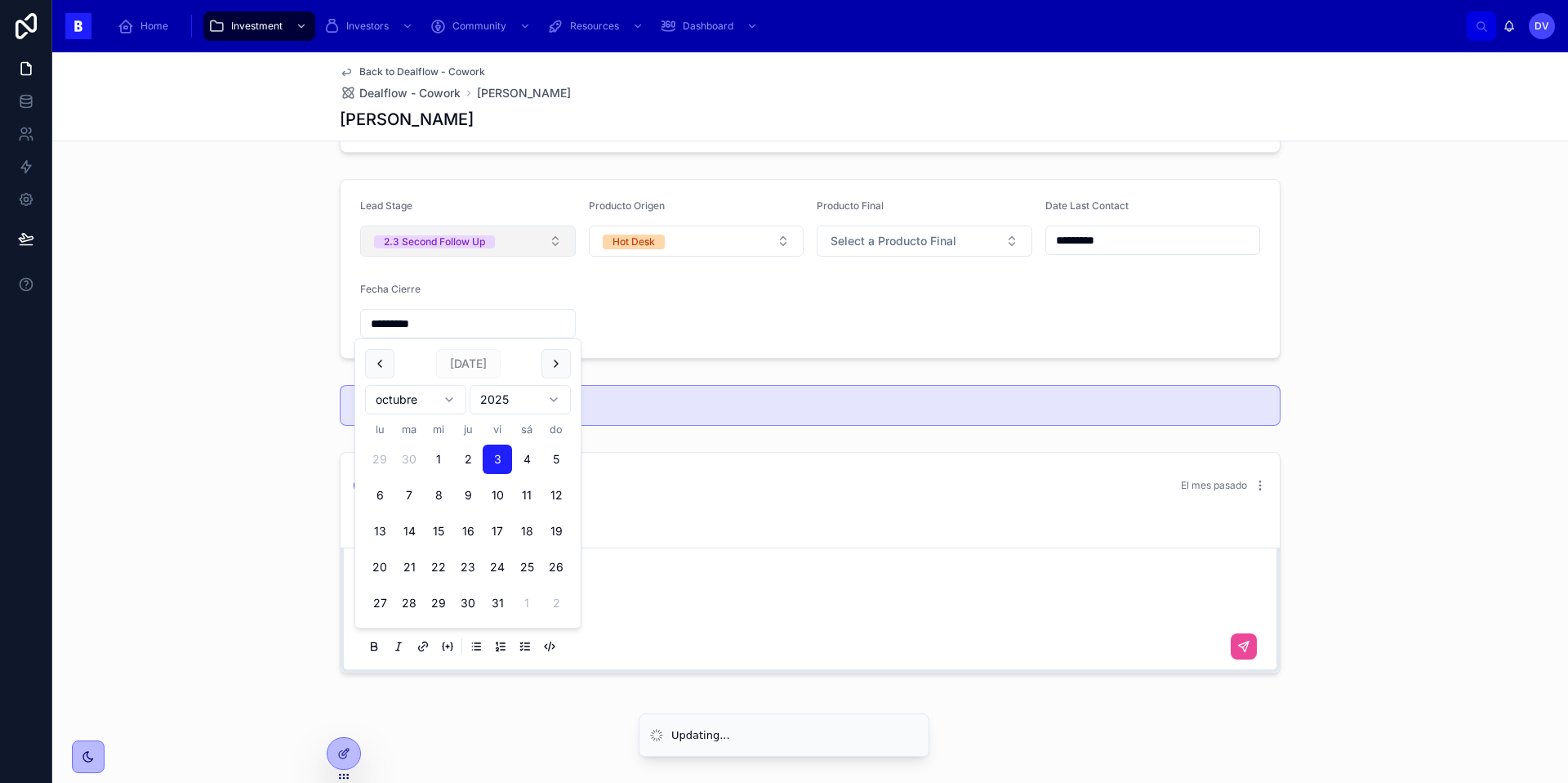
click at [527, 238] on button "2.3 Second Follow Up" at bounding box center [468, 241] width 215 height 31
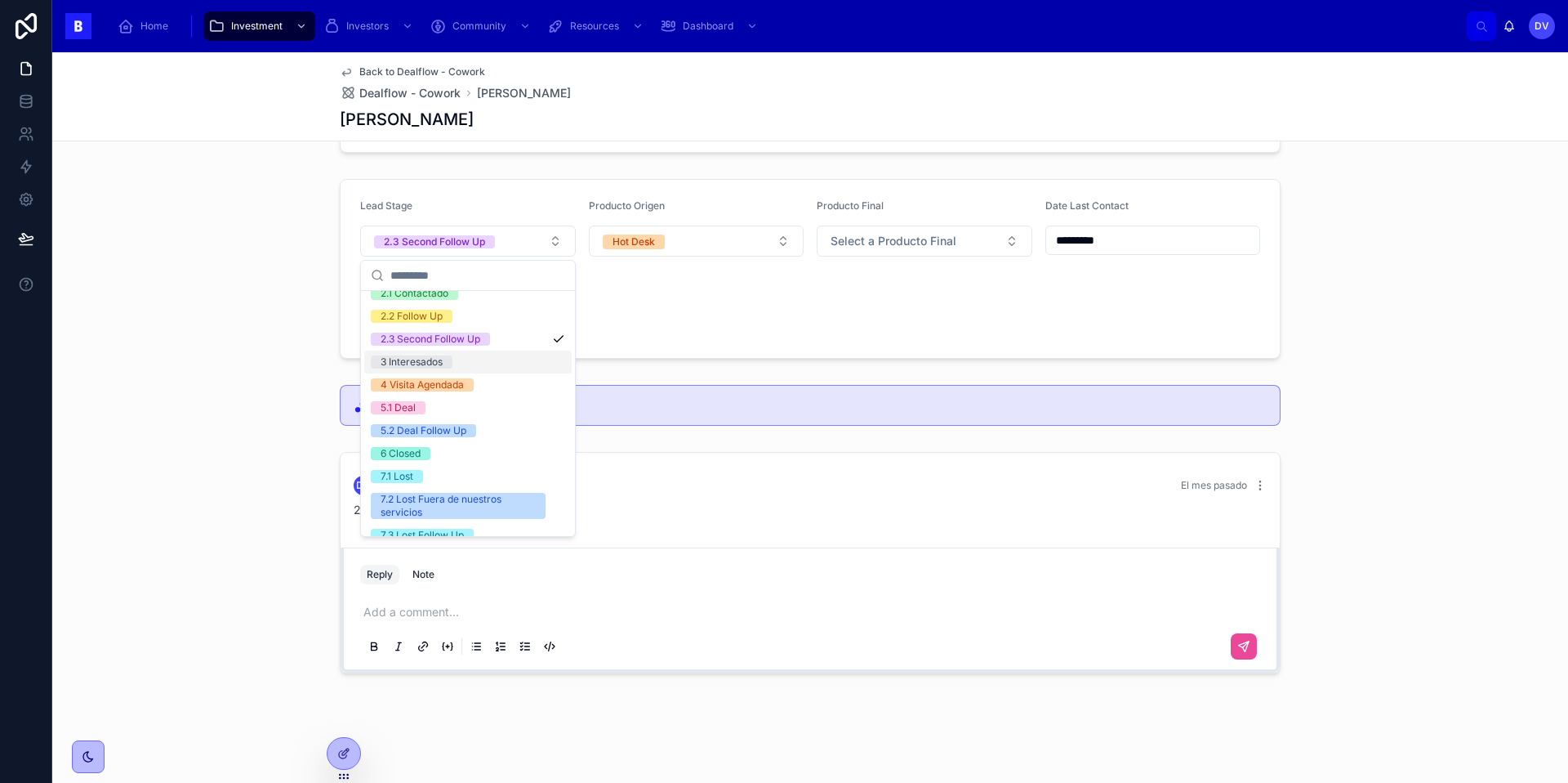
scroll to position [95, 0]
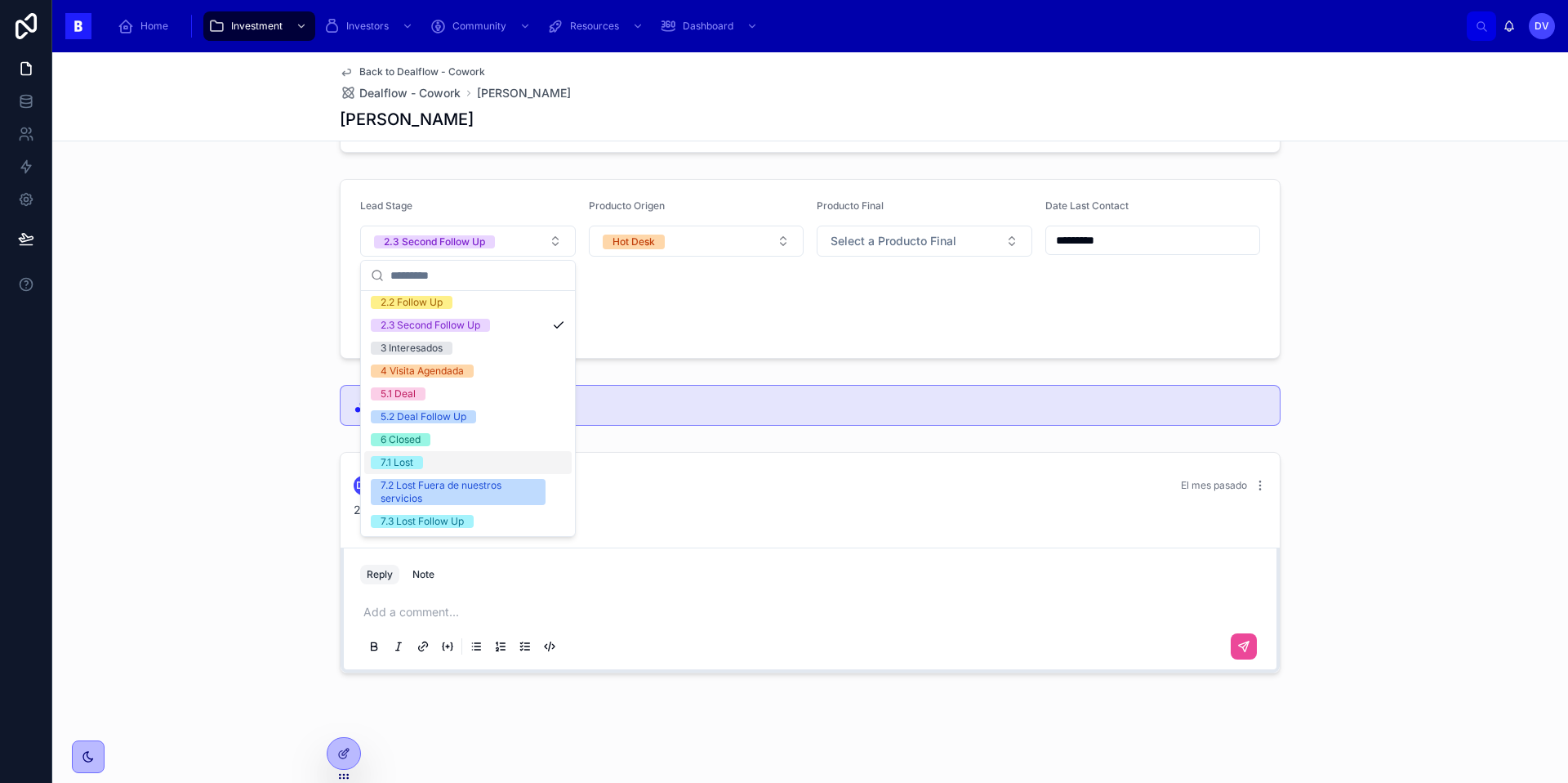
click at [421, 463] on span "7.1 Lost" at bounding box center [396, 462] width 52 height 13
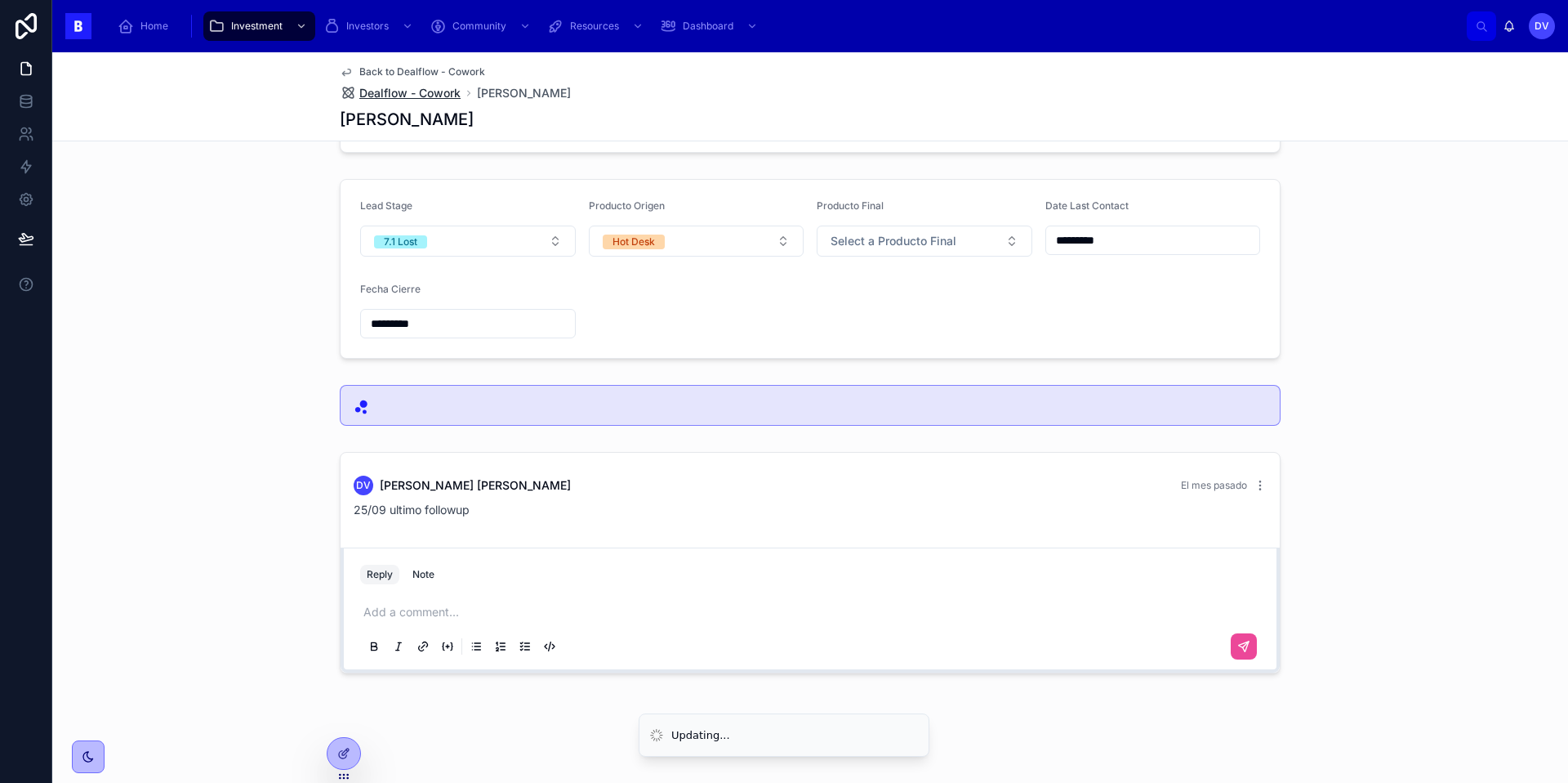
click at [428, 93] on span "Dealflow - Cowork" at bounding box center [410, 93] width 102 height 17
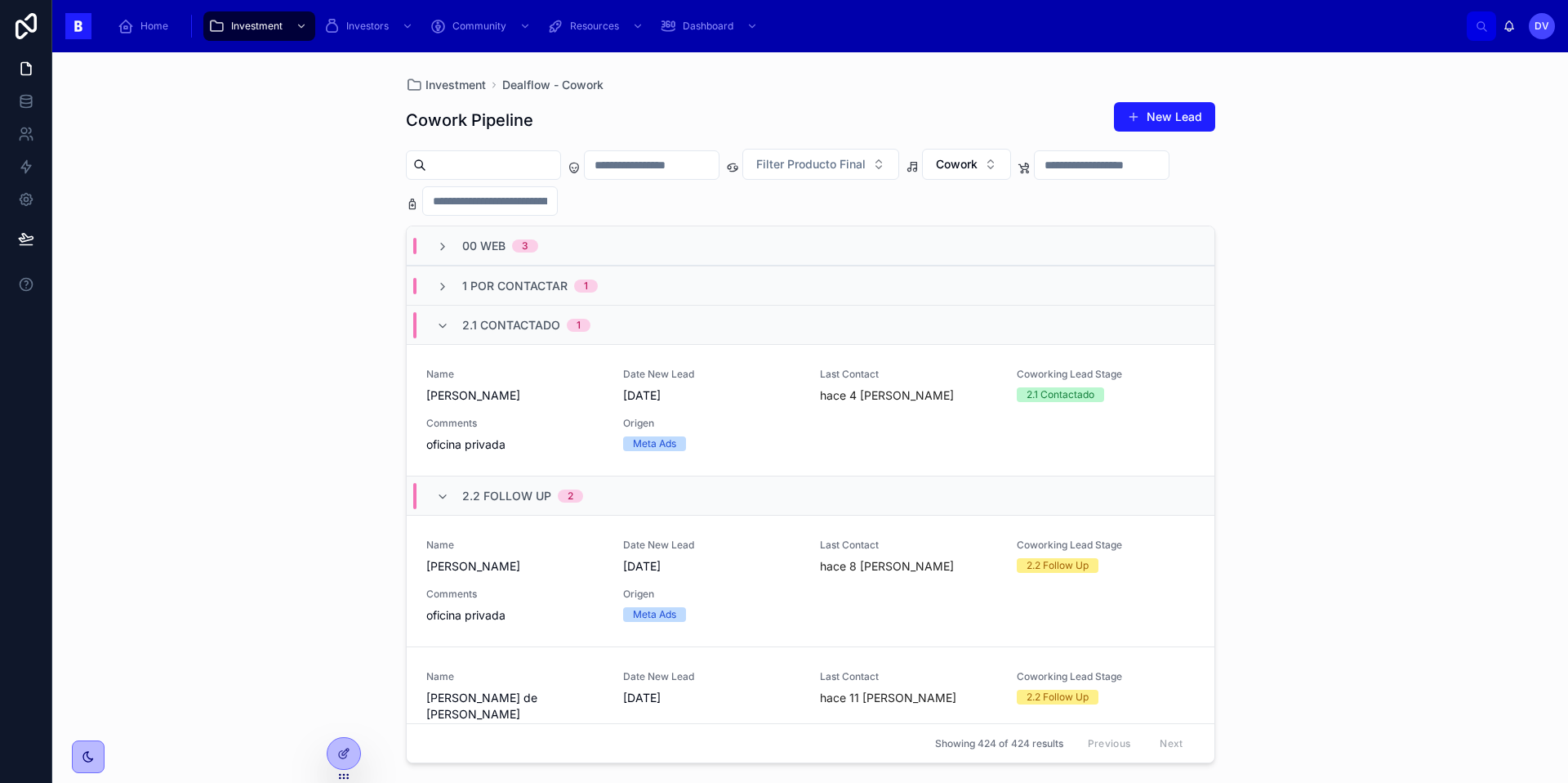
click at [496, 319] on span "2.1 Contactado" at bounding box center [512, 325] width 98 height 17
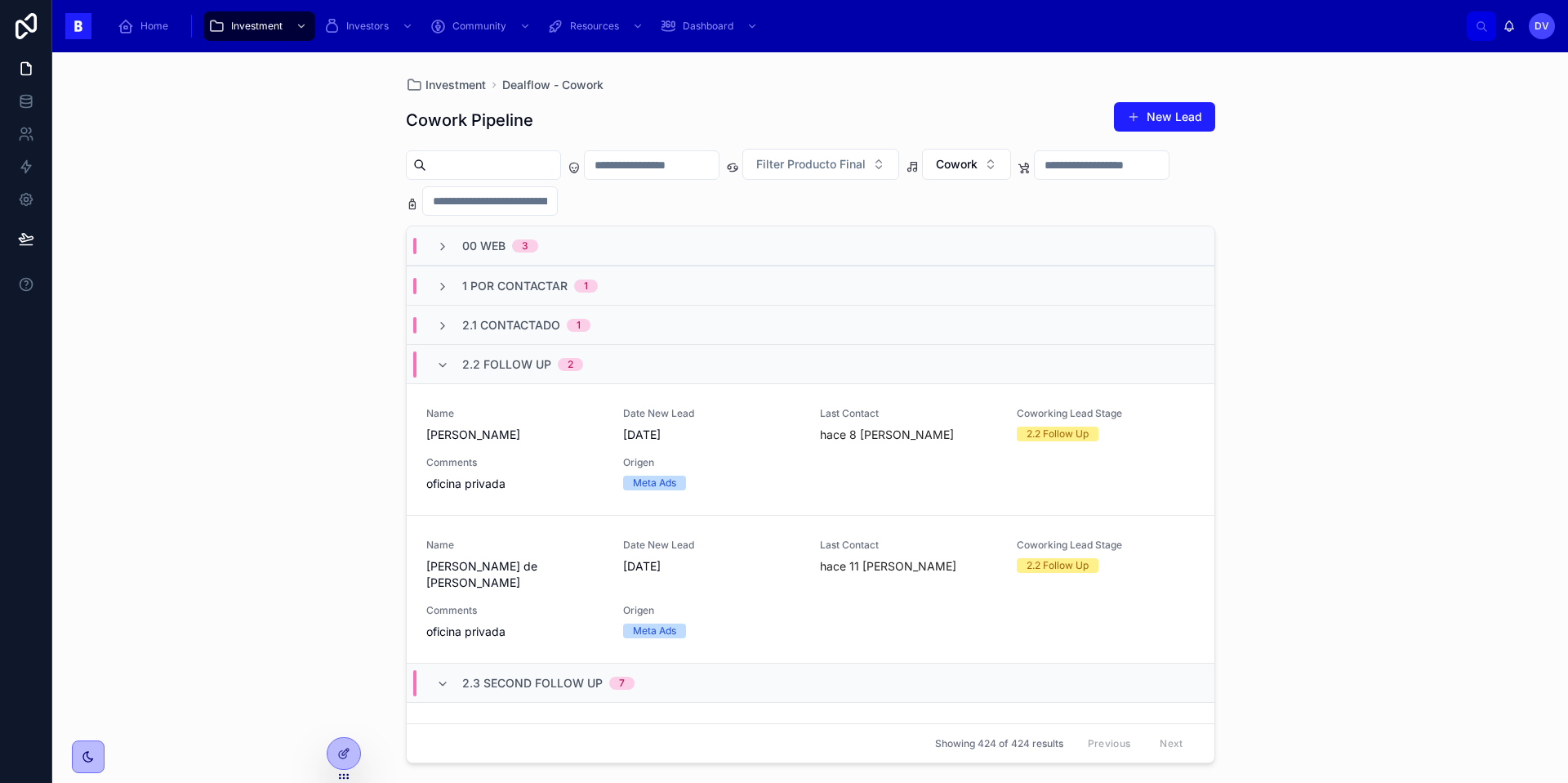
click at [503, 366] on span "2.2 Follow Up" at bounding box center [507, 364] width 89 height 17
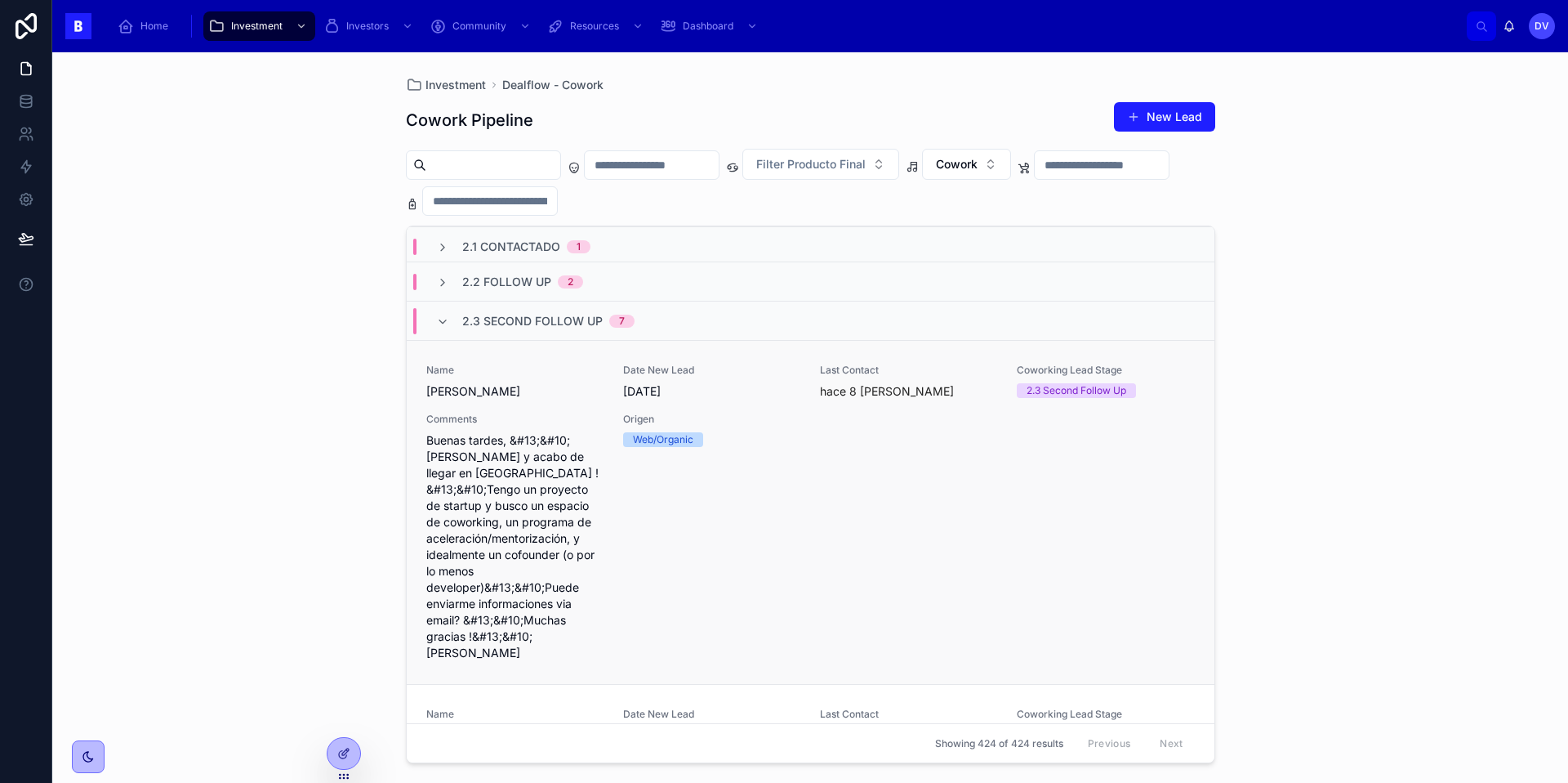
scroll to position [73, 0]
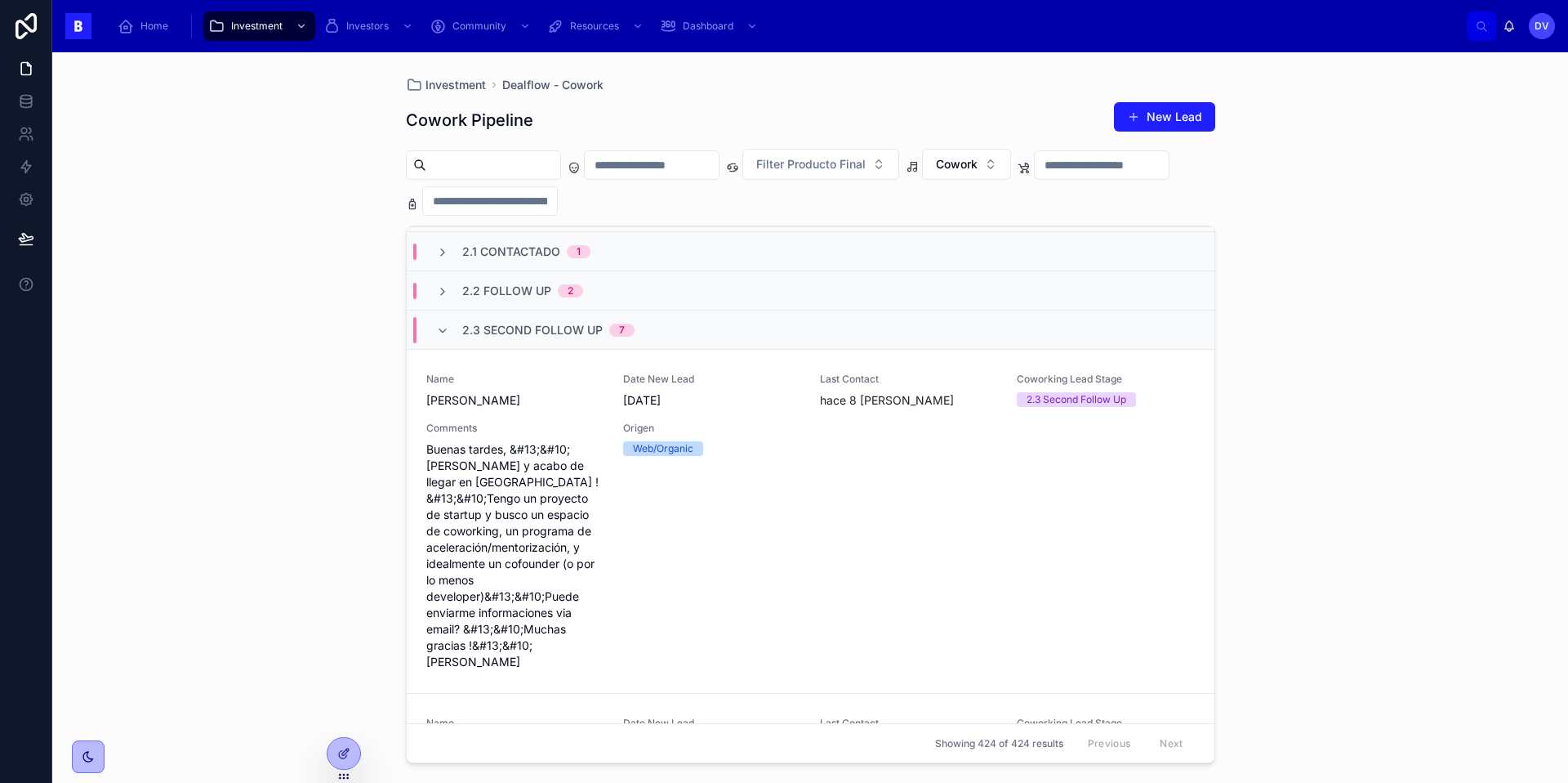
click at [511, 341] on div "2.3 Second Follow Up 7" at bounding box center [549, 330] width 172 height 26
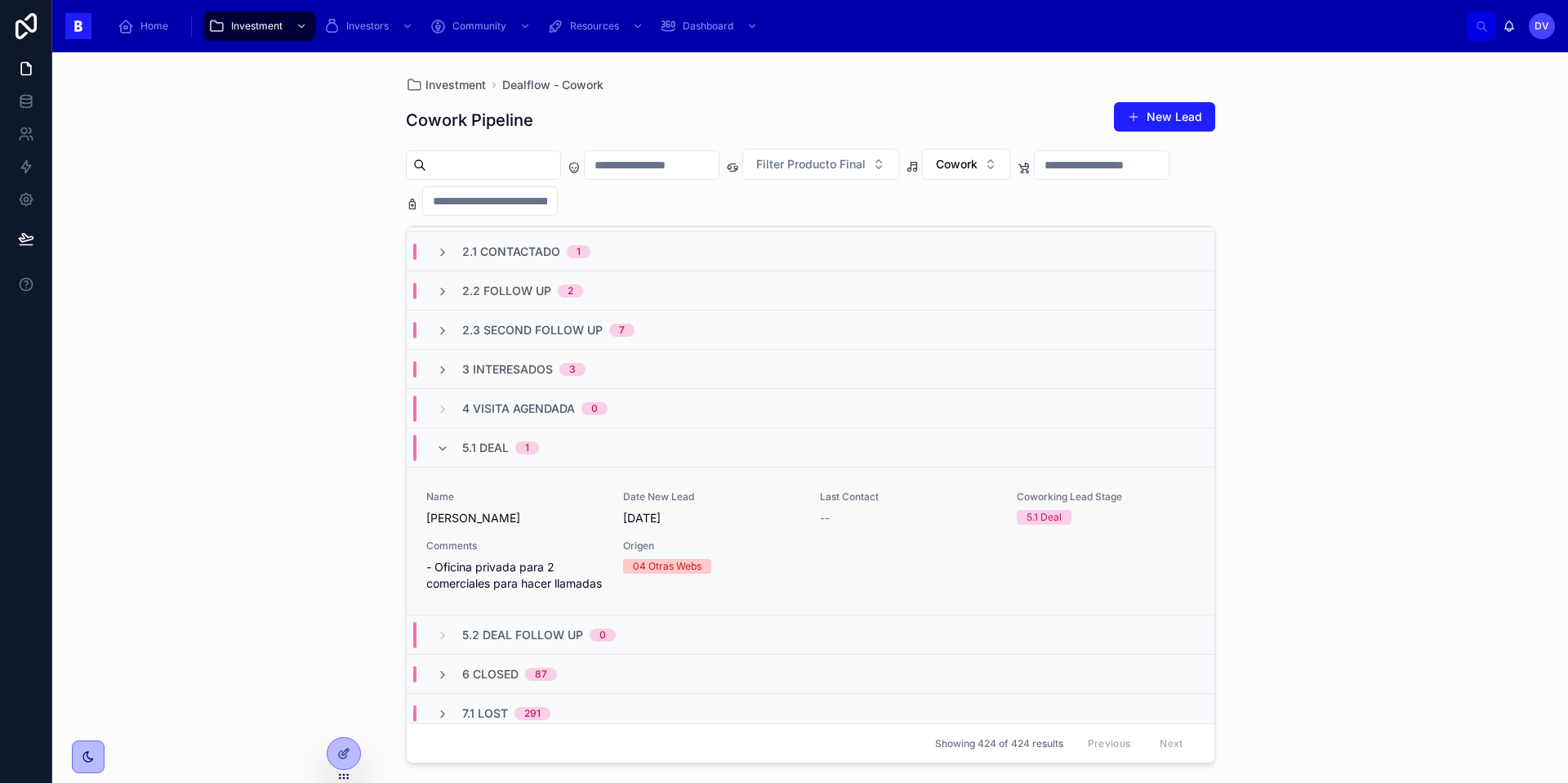
scroll to position [177, 0]
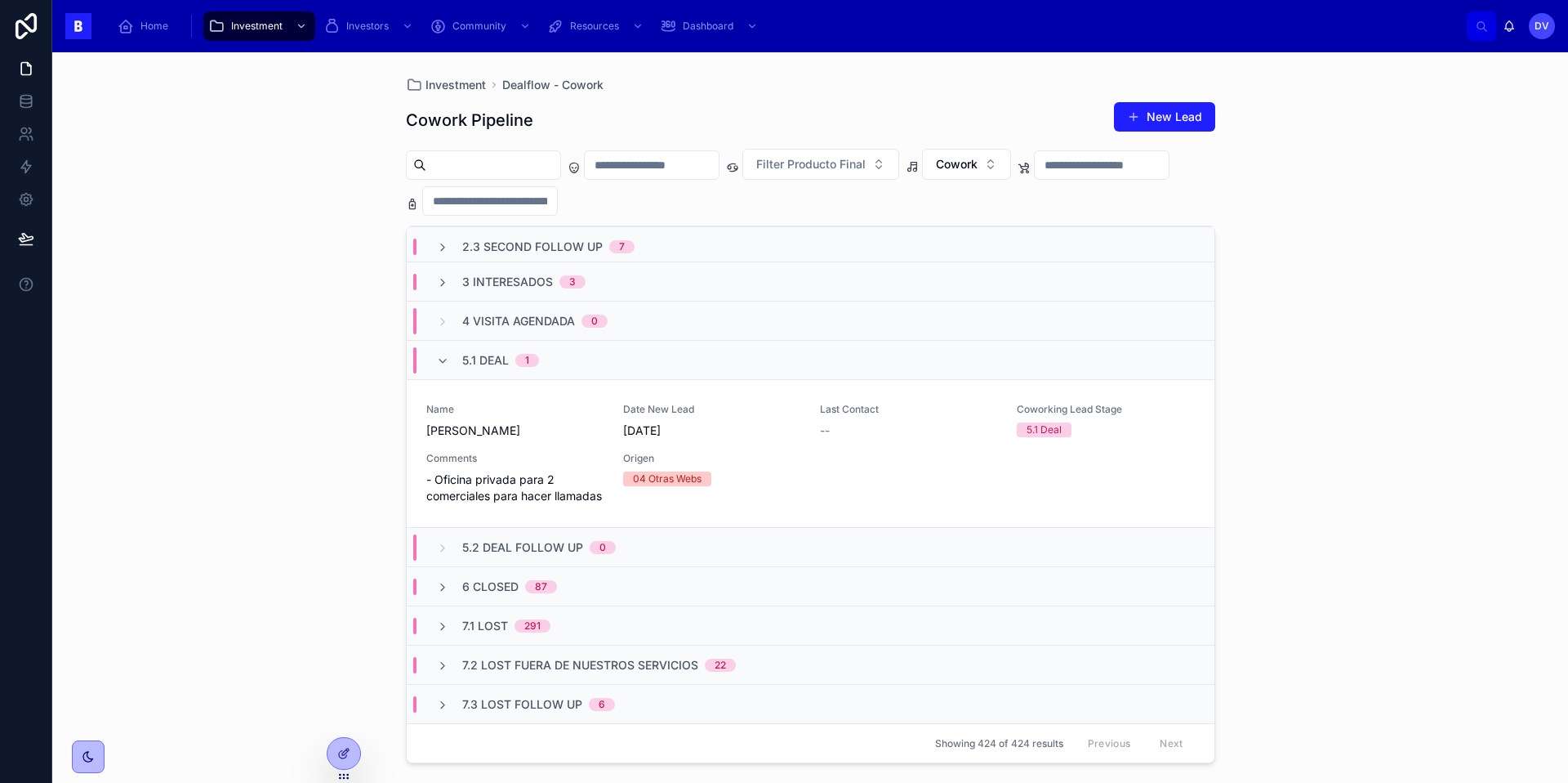
click at [512, 350] on div "5.1 Deal 1" at bounding box center [501, 360] width 76 height 26
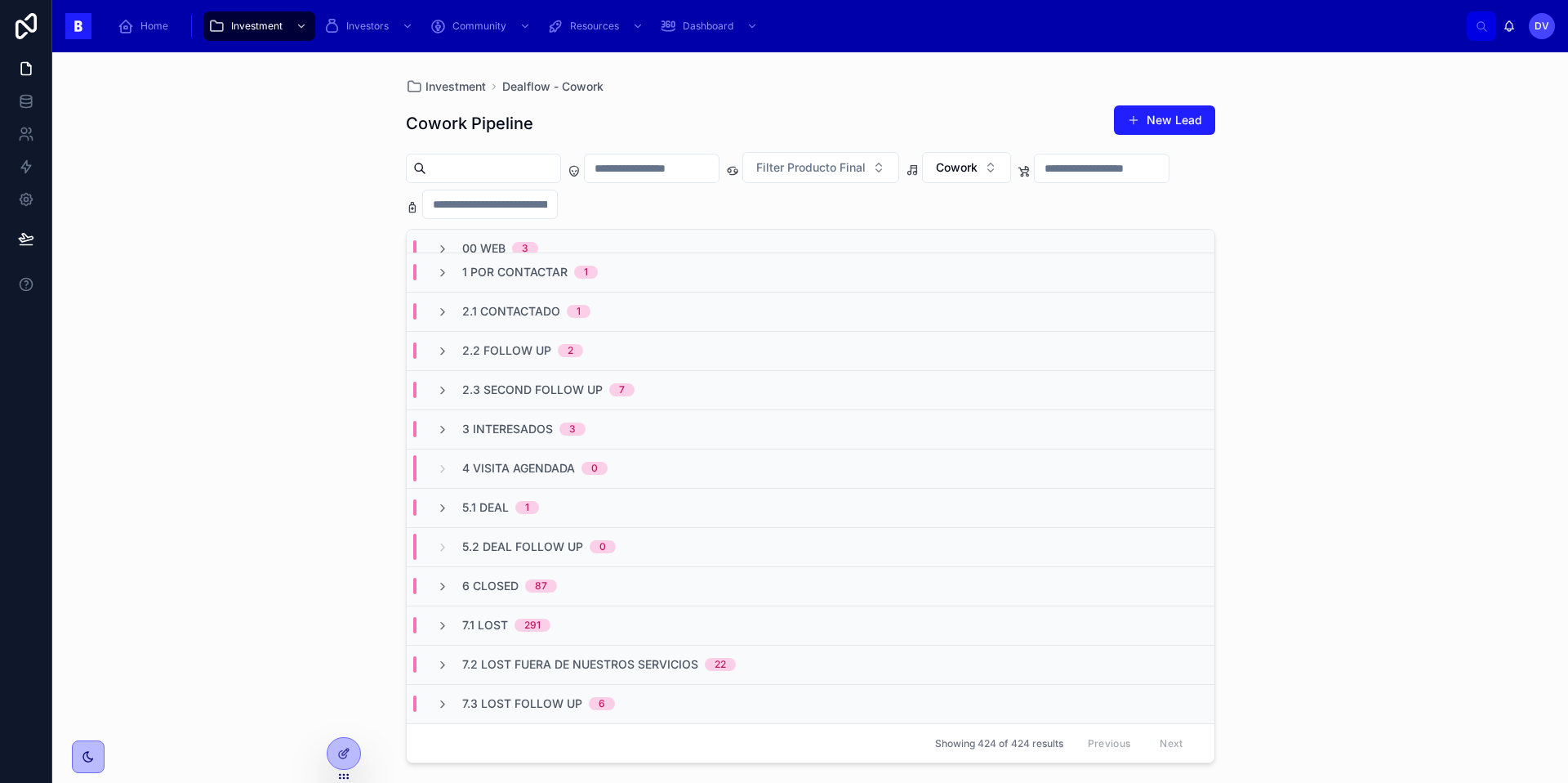
scroll to position [0, 0]
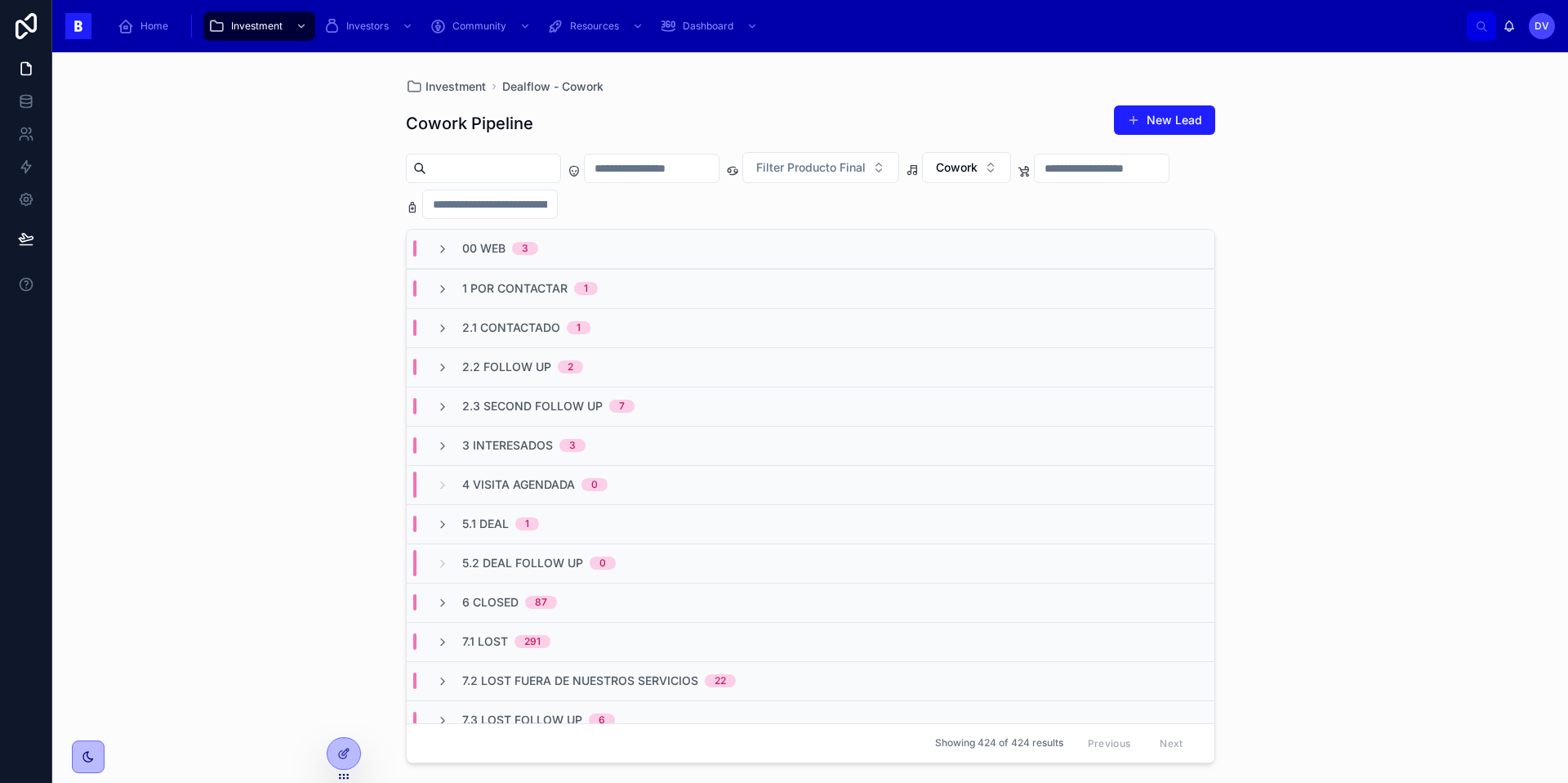
click at [491, 251] on span "00 Web" at bounding box center [484, 248] width 43 height 17
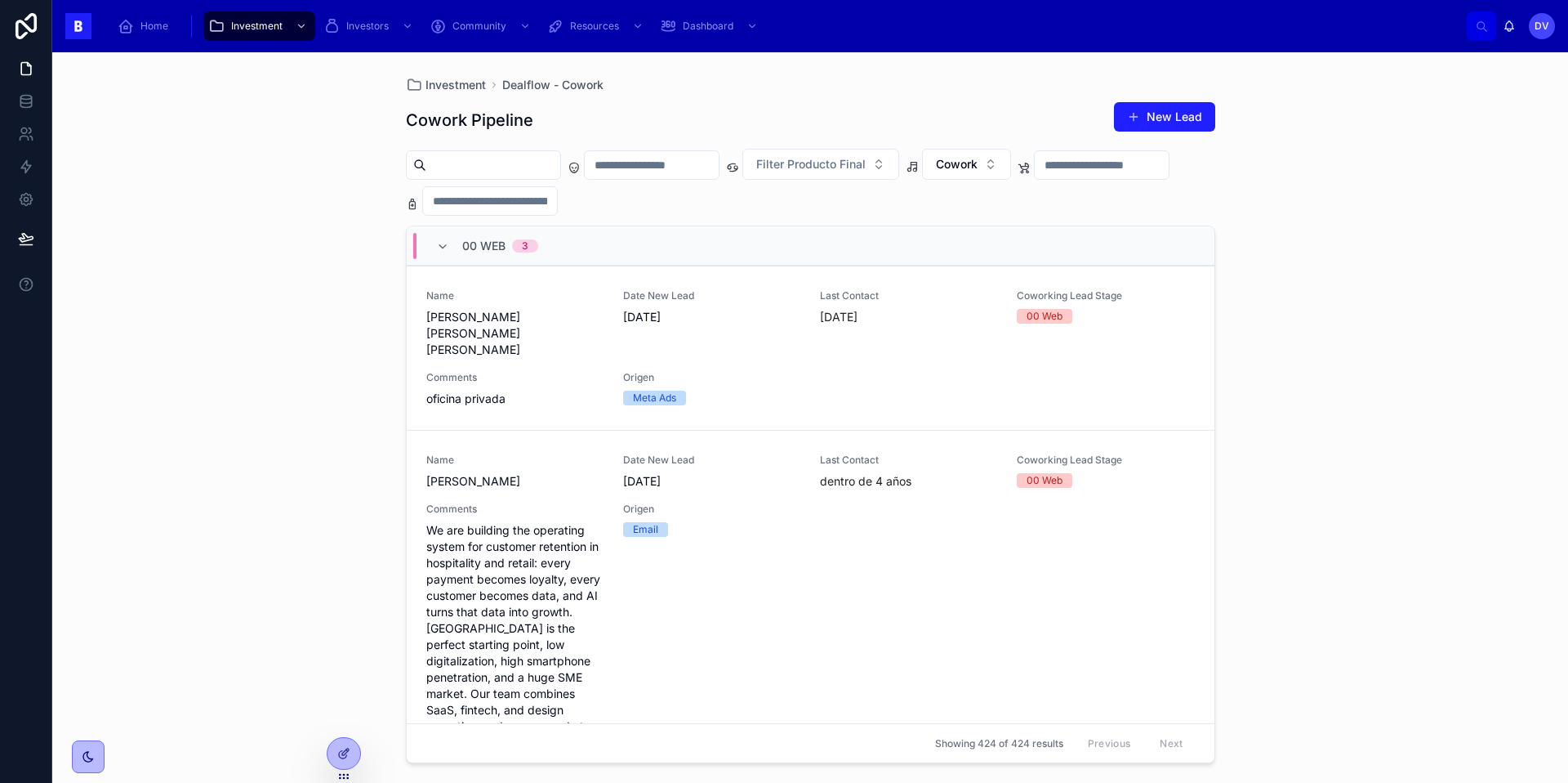
click at [443, 254] on div "00 Web 3" at bounding box center [487, 246] width 102 height 26
